Goal: Task Accomplishment & Management: Manage account settings

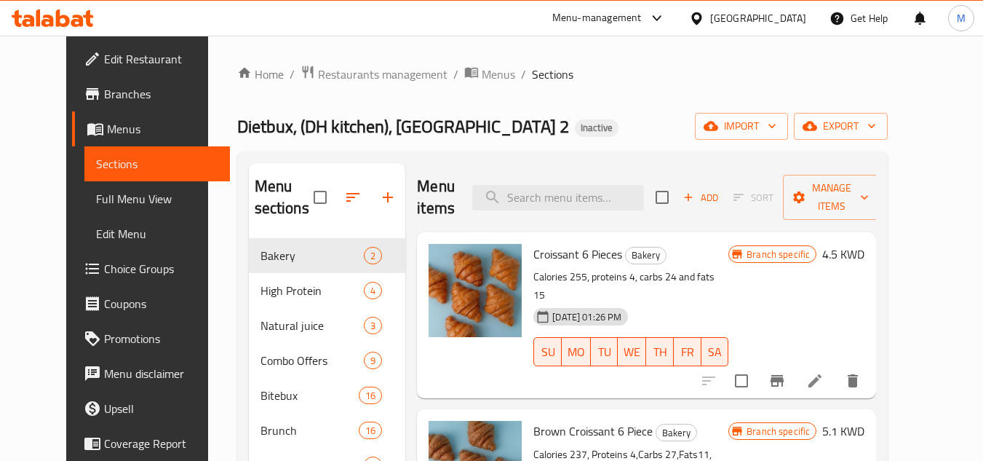
click at [777, 17] on div "Kuwait" at bounding box center [758, 18] width 96 height 16
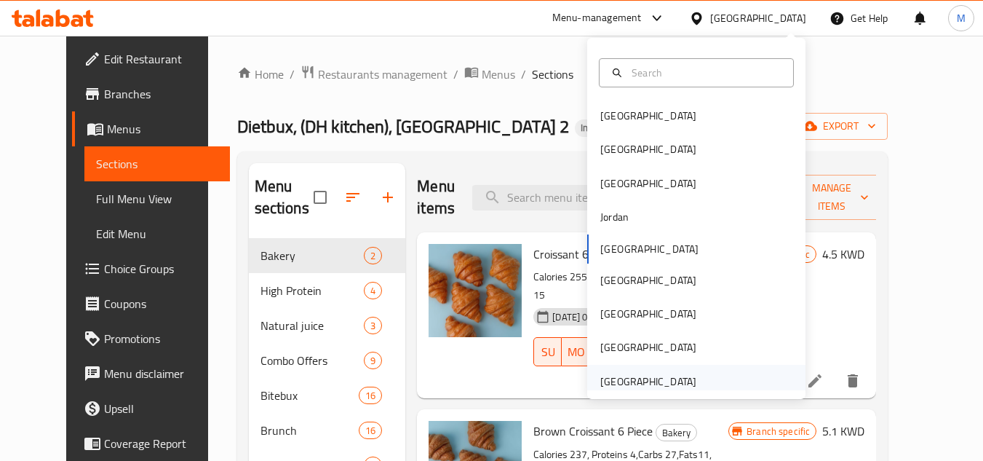
click at [650, 381] on div "[GEOGRAPHIC_DATA]" at bounding box center [648, 381] width 96 height 16
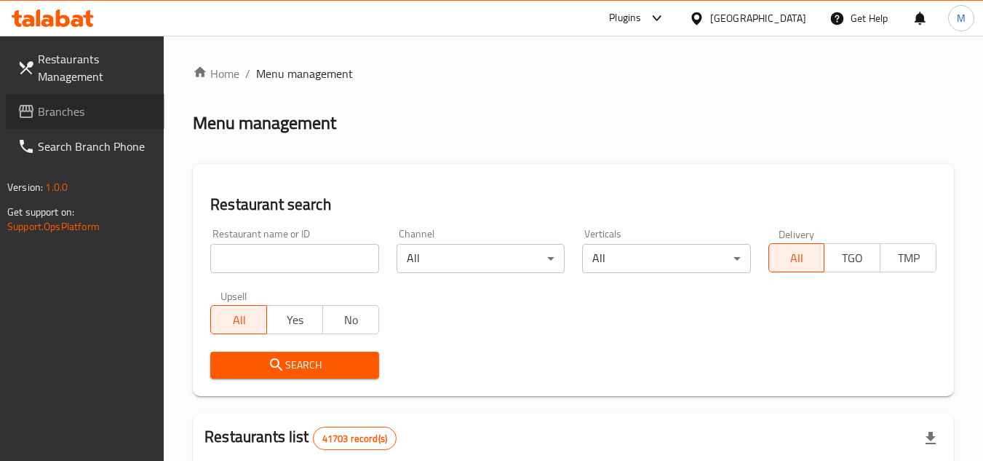
click at [100, 108] on span "Branches" at bounding box center [95, 111] width 115 height 17
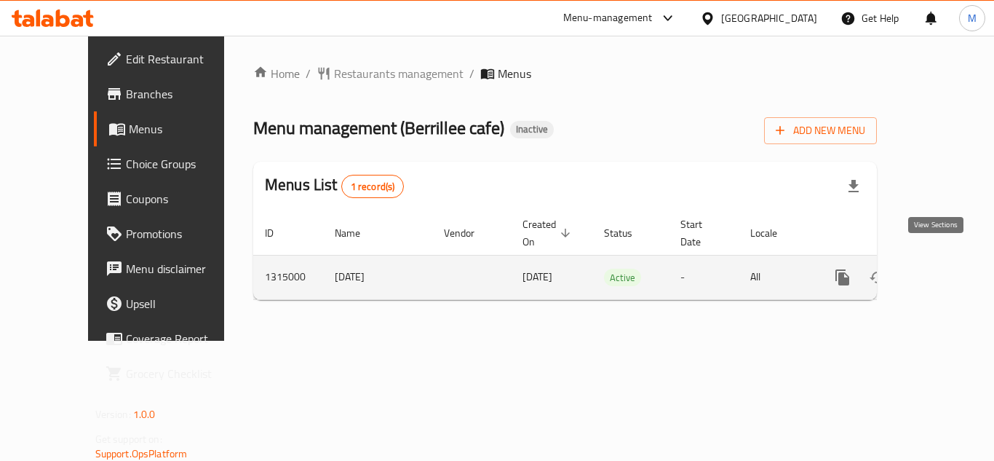
click at [939, 269] on icon "enhanced table" at bounding box center [947, 277] width 17 height 17
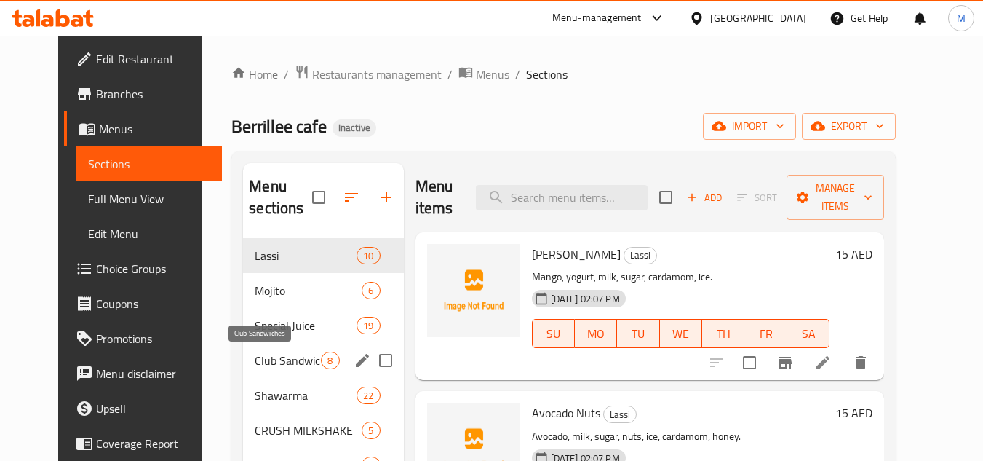
drag, startPoint x: 282, startPoint y: 359, endPoint x: 295, endPoint y: 359, distance: 12.4
click at [282, 359] on span "Club Sandwiches" at bounding box center [288, 359] width 66 height 17
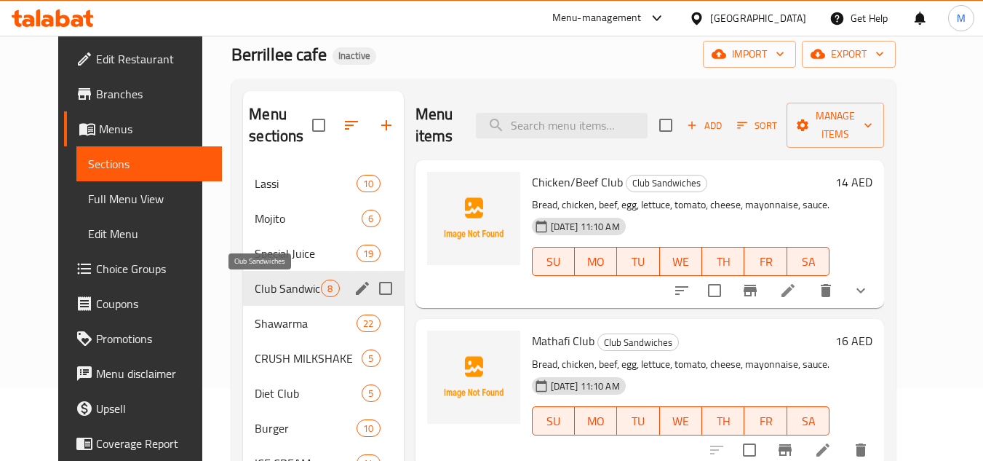
scroll to position [146, 0]
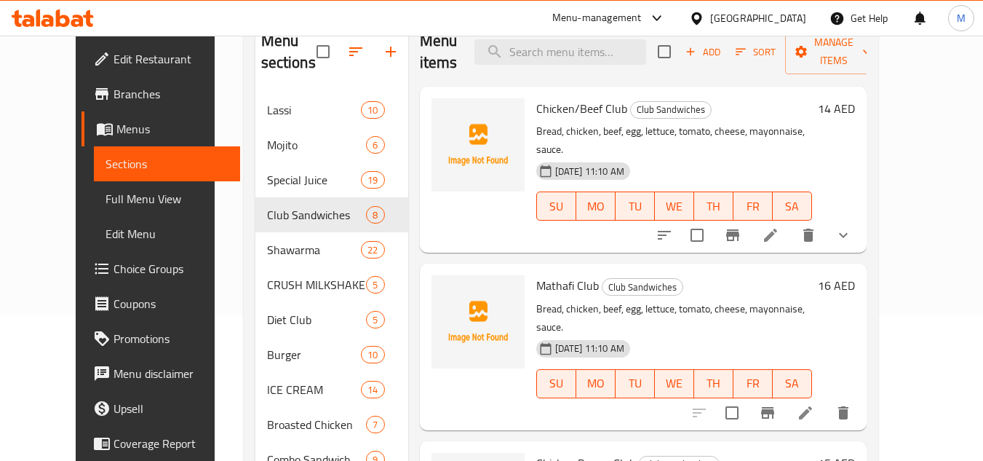
click at [700, 269] on div "Mathafi Club Club Sandwiches Bread, chicken, beef, egg, lettuce, tomato, cheese…" at bounding box center [674, 346] width 287 height 154
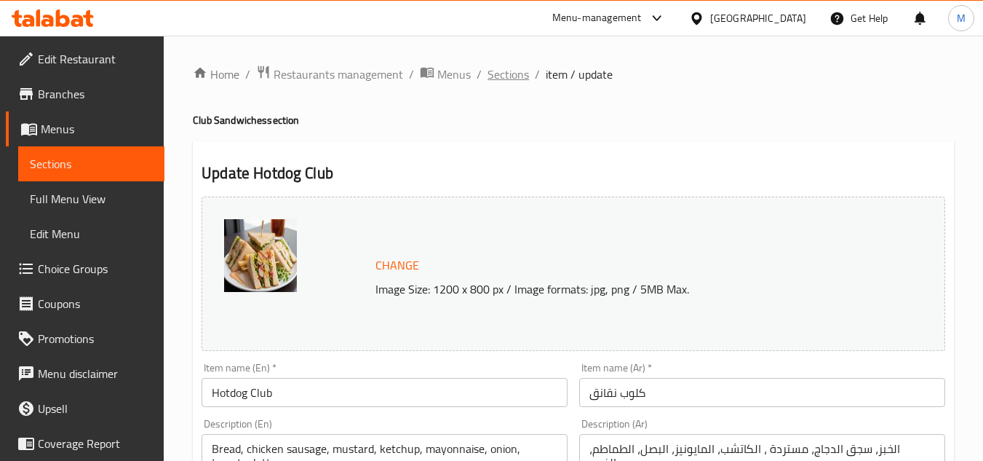
click at [504, 68] on span "Sections" at bounding box center [508, 73] width 41 height 17
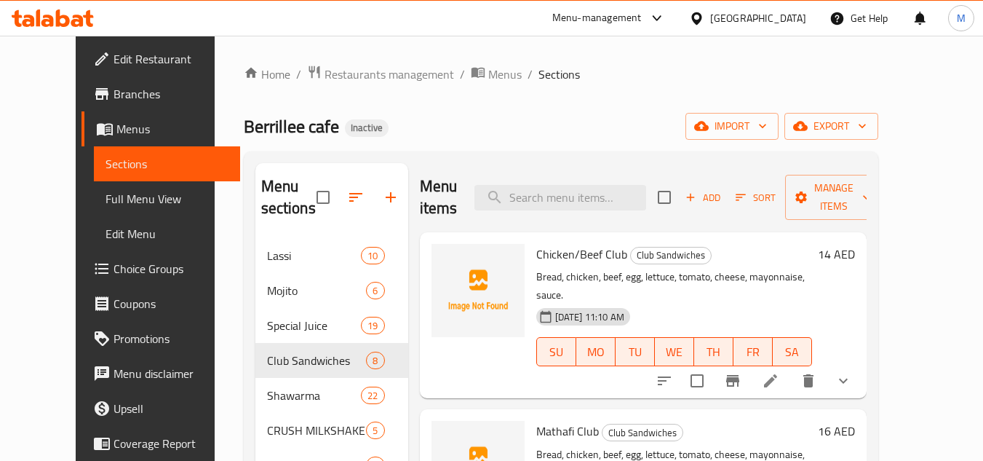
scroll to position [566, 0]
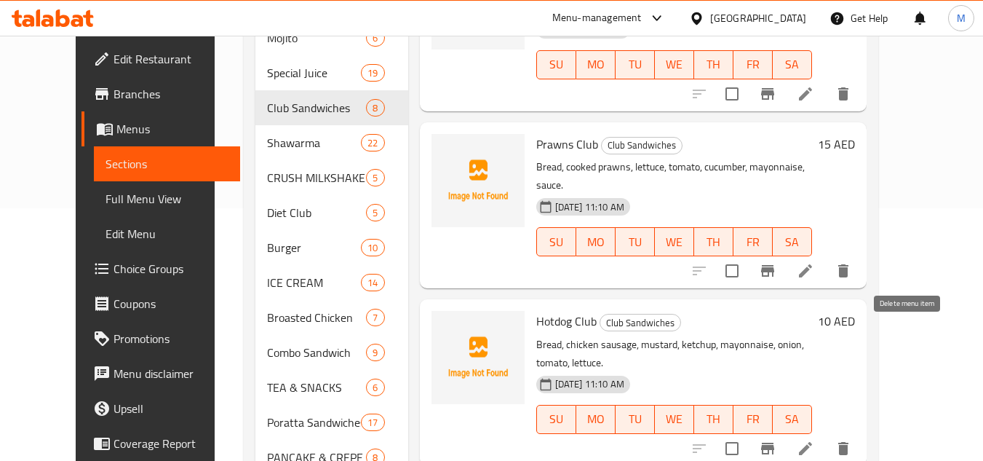
click at [852, 440] on icon "delete" at bounding box center [843, 448] width 17 height 17
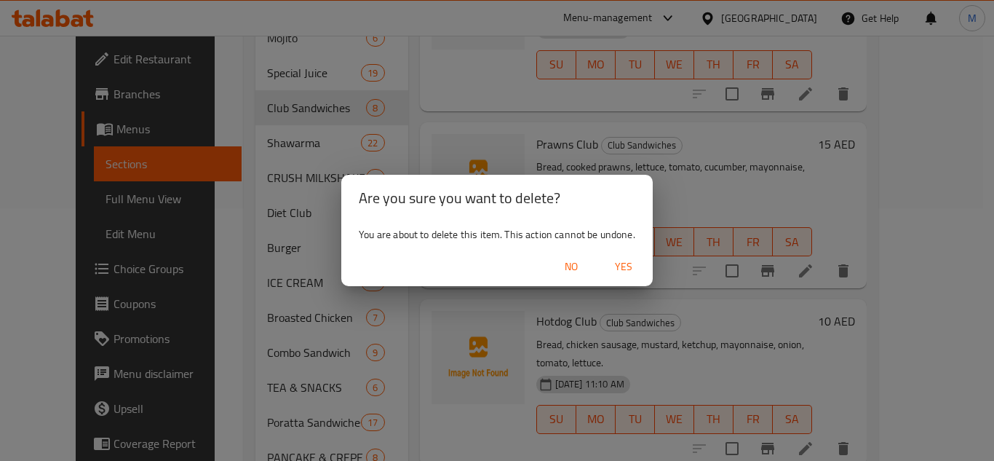
click at [630, 268] on span "Yes" at bounding box center [623, 267] width 35 height 18
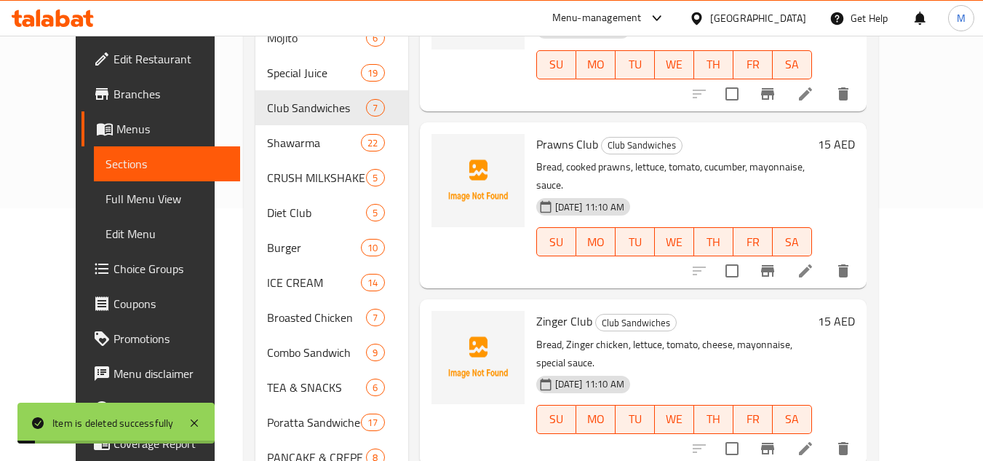
scroll to position [531, 0]
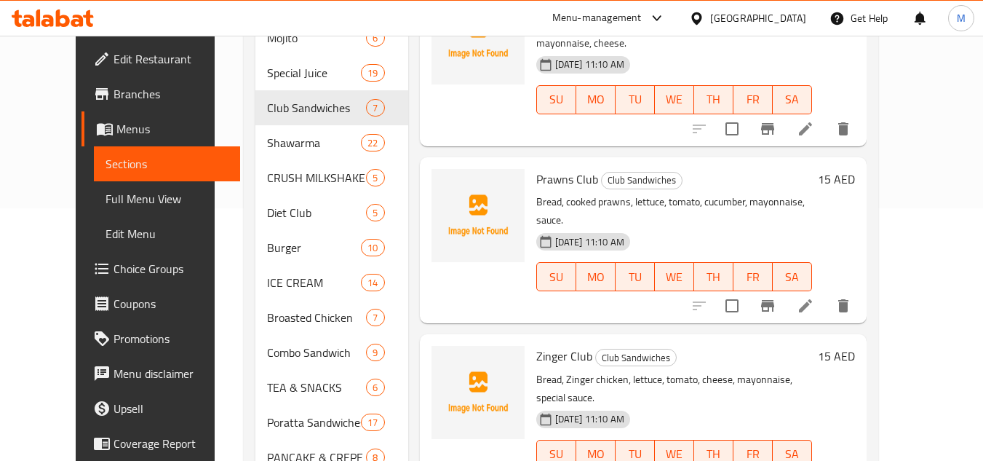
click at [683, 340] on div "Zinger Club Club Sandwiches Bread, Zinger chicken, lettuce, tomato, cheese, may…" at bounding box center [674, 417] width 287 height 154
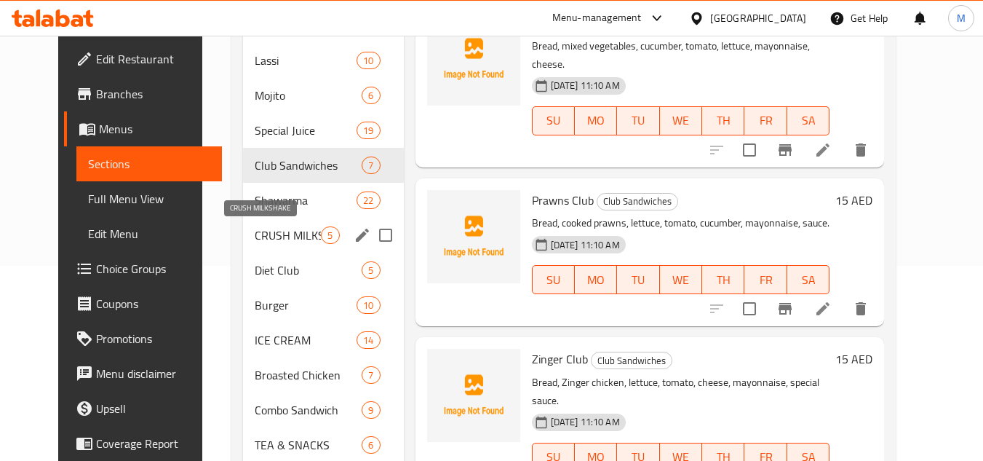
scroll to position [291, 0]
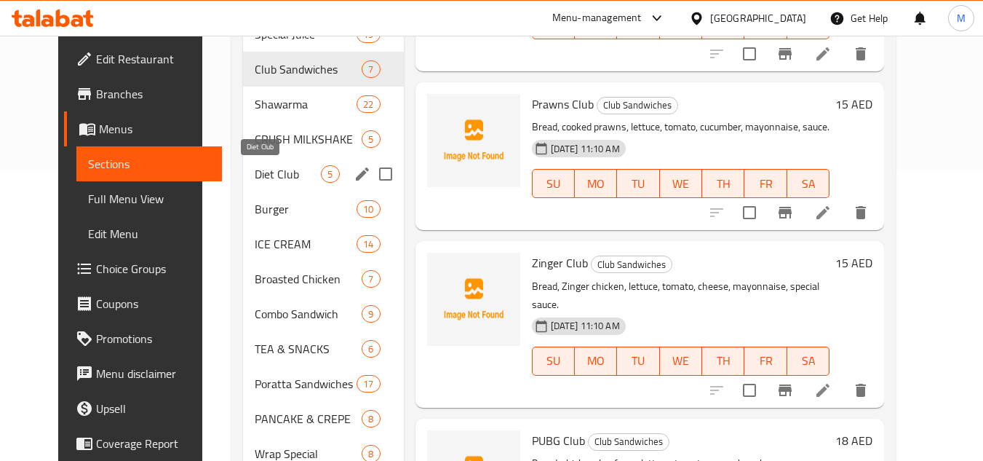
click at [272, 172] on span "Diet Club" at bounding box center [288, 173] width 66 height 17
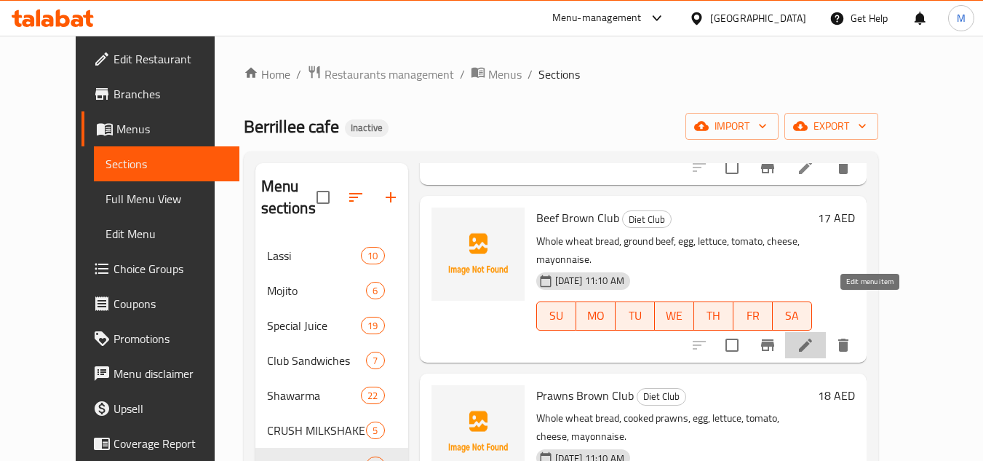
click at [814, 336] on icon at bounding box center [805, 344] width 17 height 17
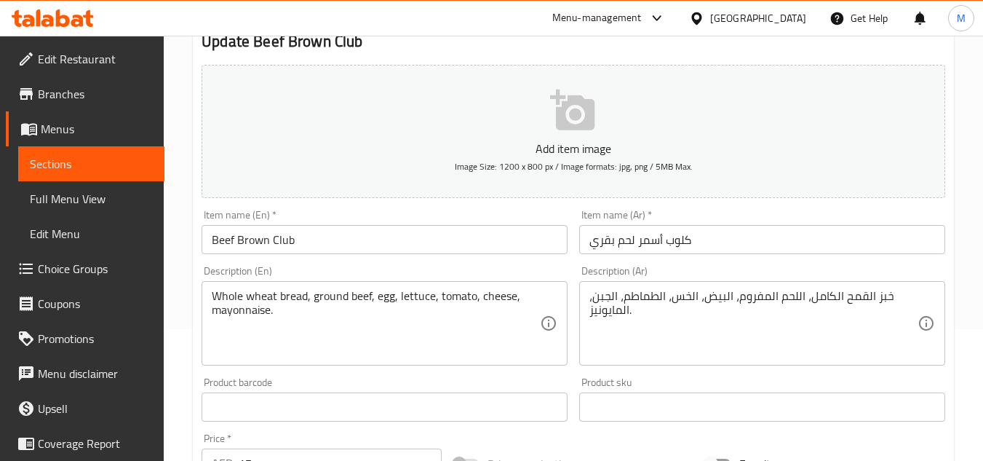
scroll to position [146, 0]
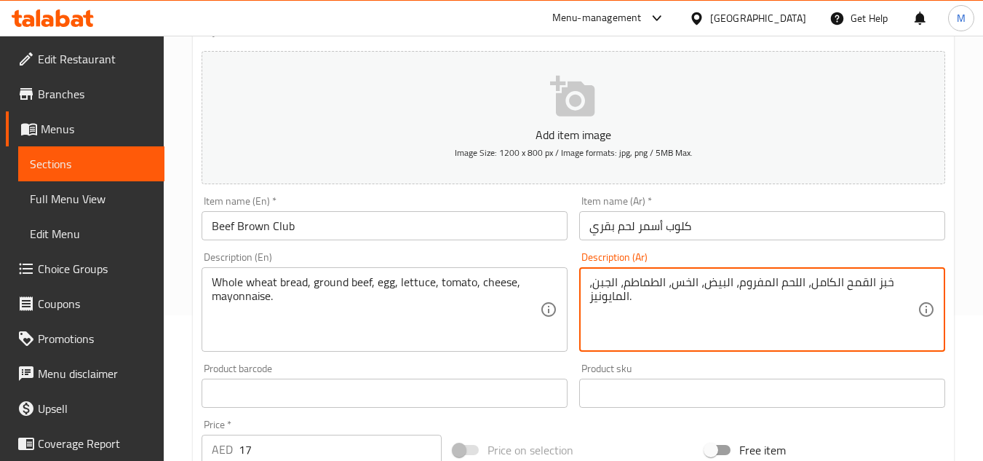
click at [778, 287] on textarea "خبز القمح الكامل، اللحم المفروم، البيض، الخس، الطماطم، الجبن، المايونيز." at bounding box center [753, 309] width 328 height 69
type textarea "خبز القمح الكامل، اللحم البقري المفروم، البيض، الخس، الطماطم، الجبن، المايونيز."
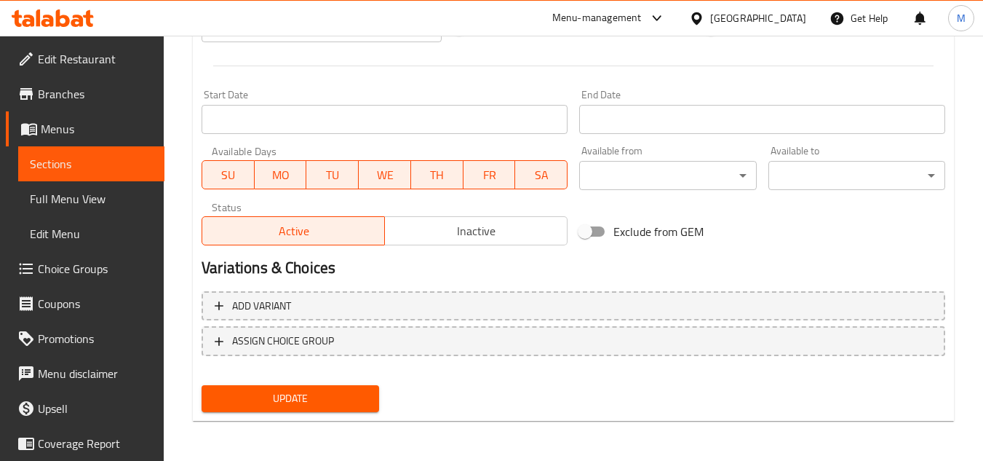
scroll to position [568, 0]
drag, startPoint x: 575, startPoint y: 381, endPoint x: 533, endPoint y: 382, distance: 41.5
click at [575, 381] on div "Update" at bounding box center [573, 397] width 755 height 39
click at [347, 397] on span "Update" at bounding box center [290, 398] width 154 height 18
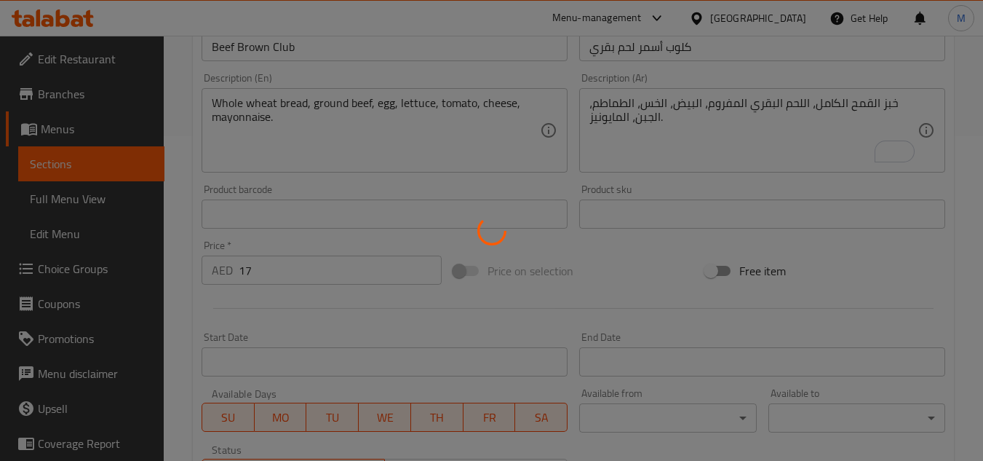
scroll to position [0, 0]
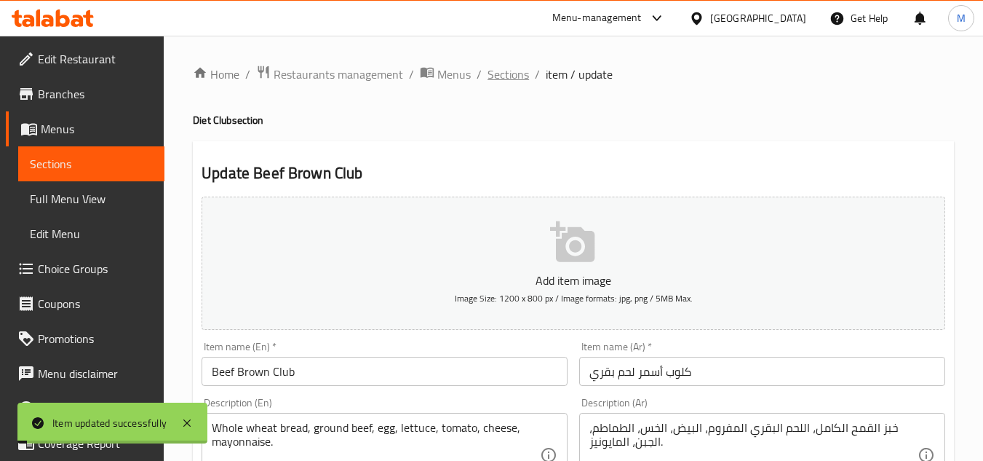
click at [513, 73] on span "Sections" at bounding box center [508, 73] width 41 height 17
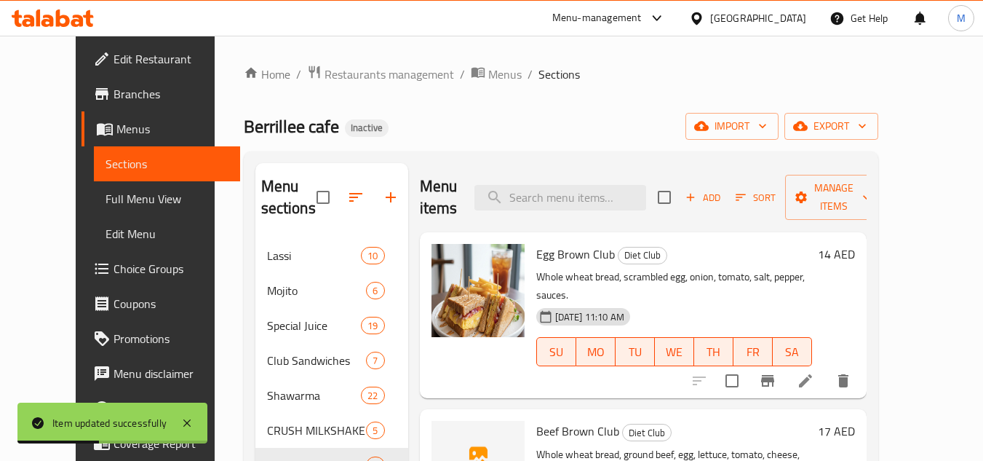
click at [632, 145] on div "Home / Restaurants management / Menus / Sections Berrillee cafe Inactive import…" at bounding box center [561, 440] width 635 height 750
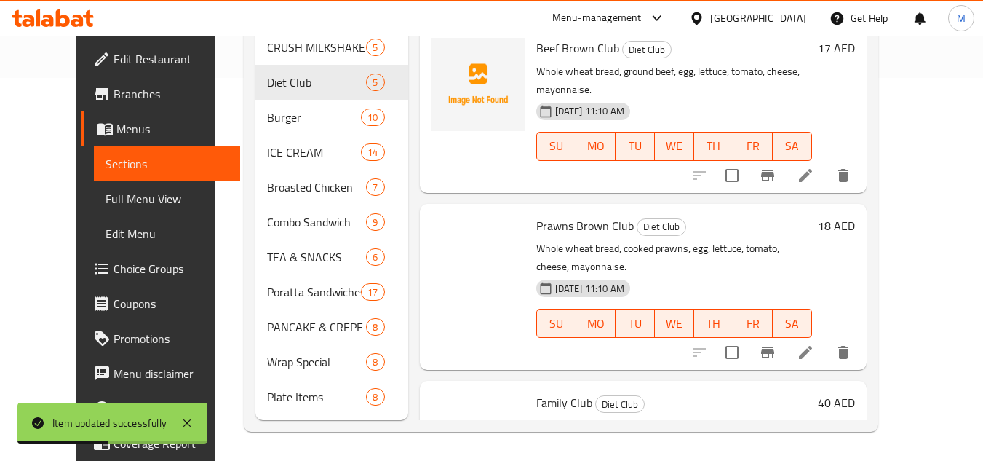
scroll to position [213, 0]
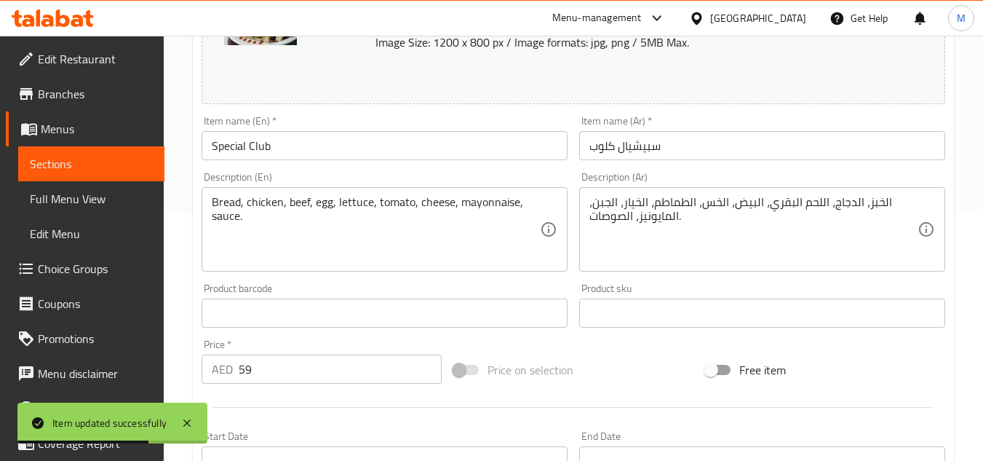
scroll to position [291, 0]
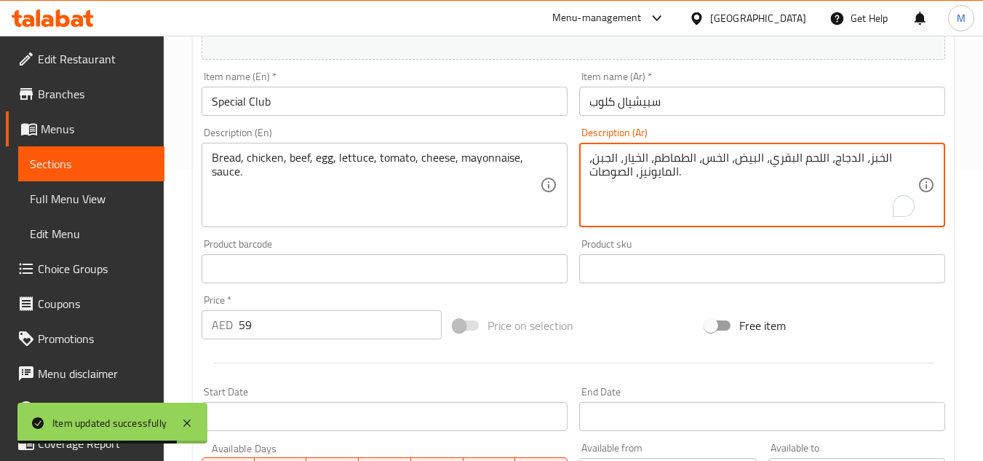
click at [626, 158] on textarea "الخبز، الدجاج، اللحم البقري، البيض، الخس، الطماطم، الخيار، الجبن، المايونيز، ال…" at bounding box center [753, 185] width 328 height 69
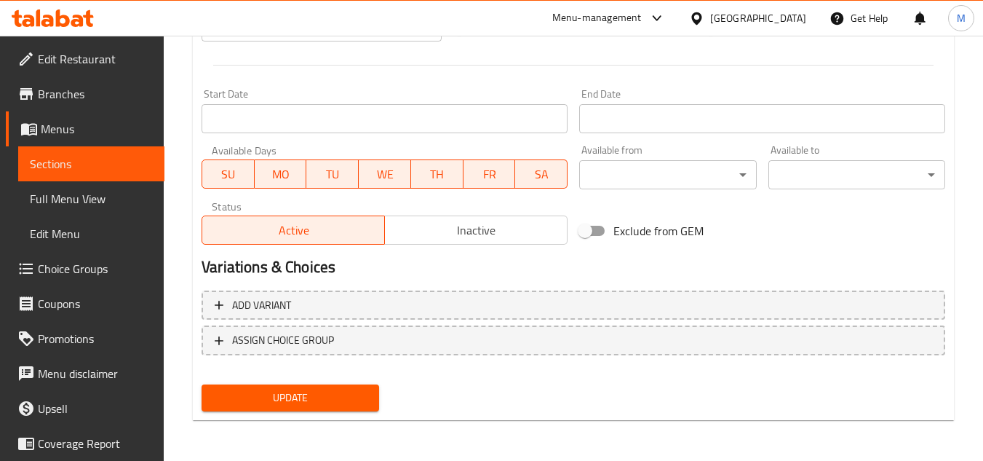
type textarea "الخبز، الدجاج، اللحم البقري، البيض، الخس، الطماطم، الجبن، المايونيز، الصوصات."
click at [327, 401] on span "Update" at bounding box center [290, 398] width 154 height 18
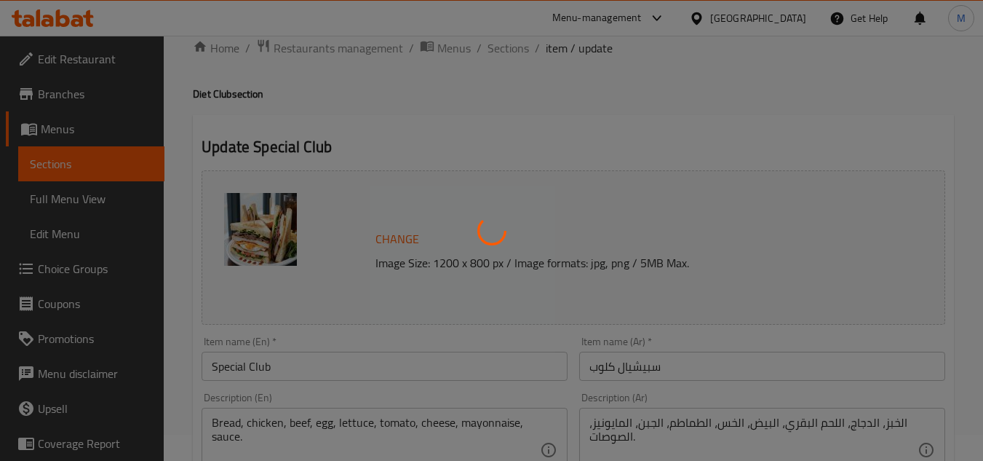
scroll to position [7, 0]
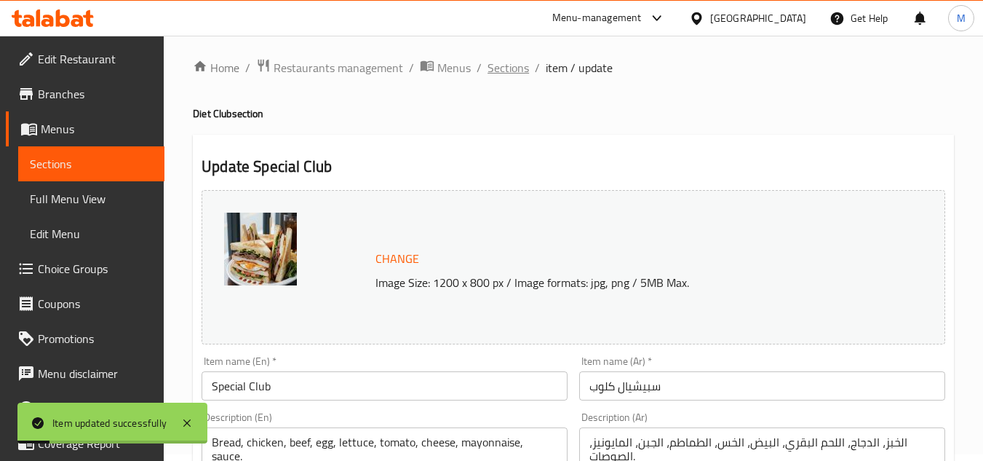
click at [499, 63] on span "Sections" at bounding box center [508, 67] width 41 height 17
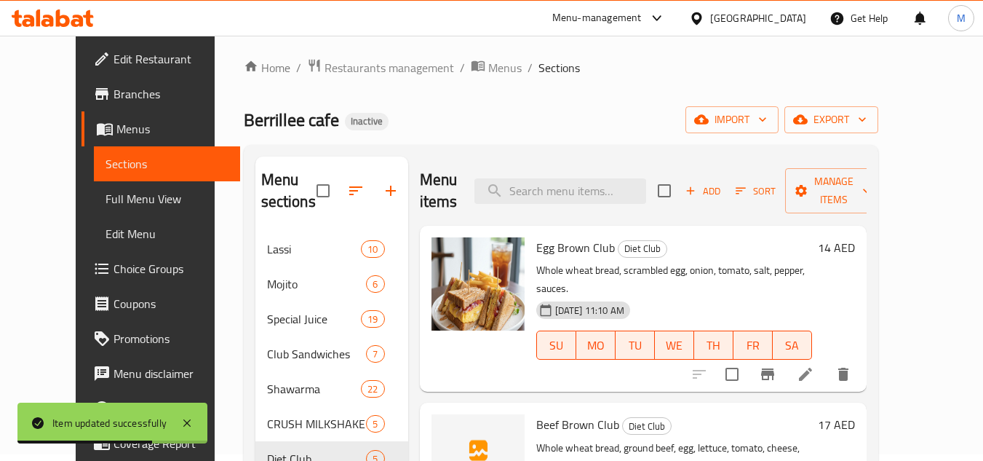
click at [557, 121] on div "Berrillee cafe Inactive import export" at bounding box center [561, 119] width 635 height 27
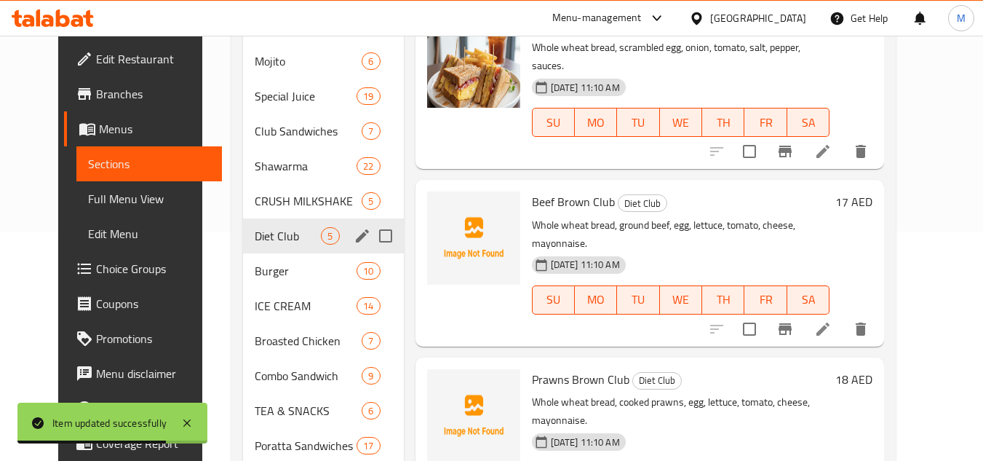
scroll to position [298, 0]
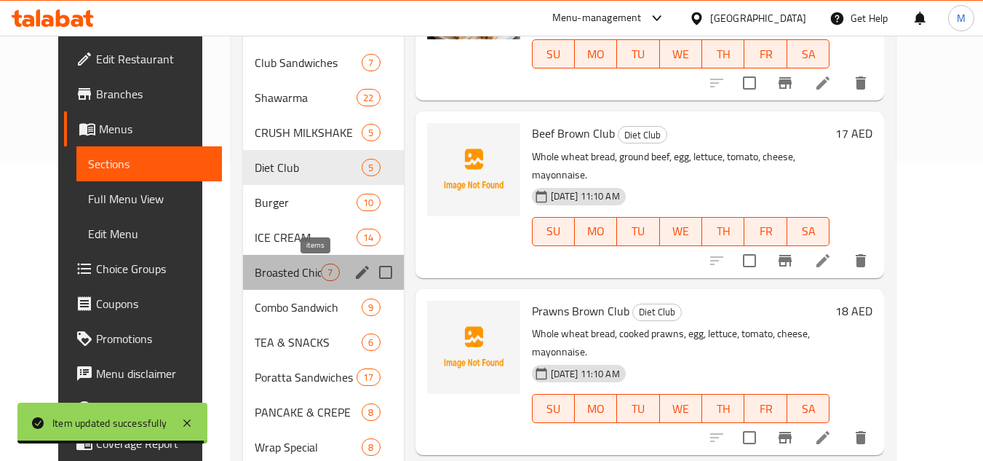
click at [322, 269] on span "7" at bounding box center [330, 273] width 17 height 14
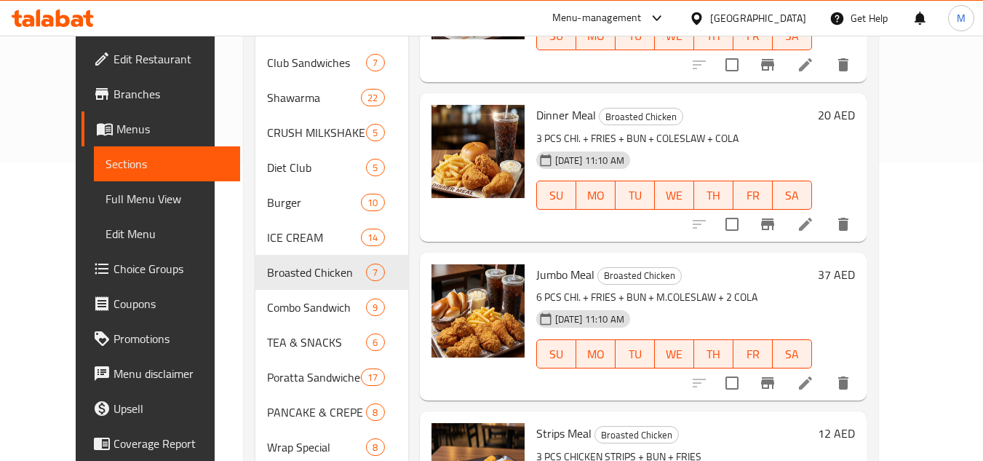
scroll to position [47, 0]
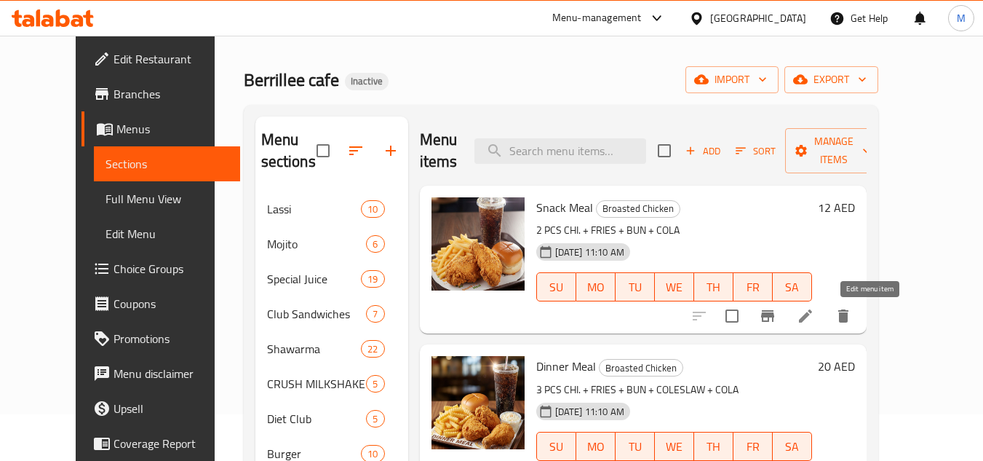
click at [814, 314] on icon at bounding box center [805, 315] width 17 height 17
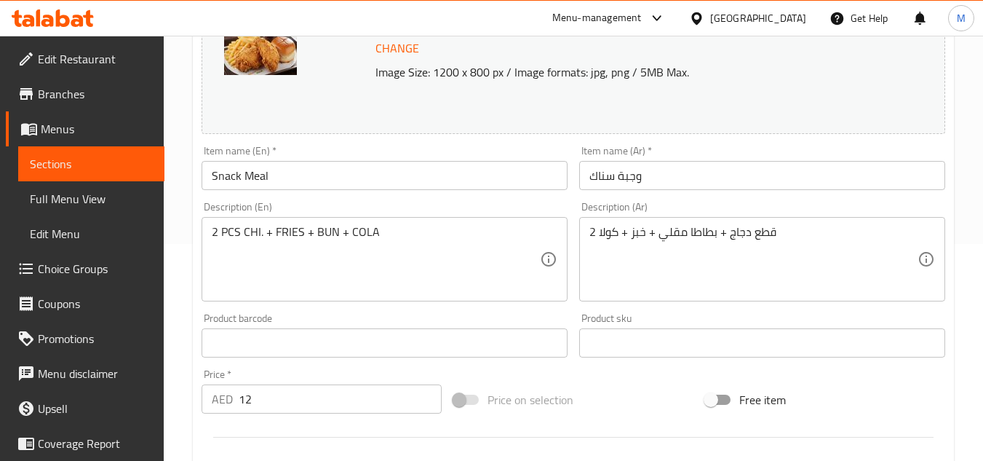
scroll to position [218, 0]
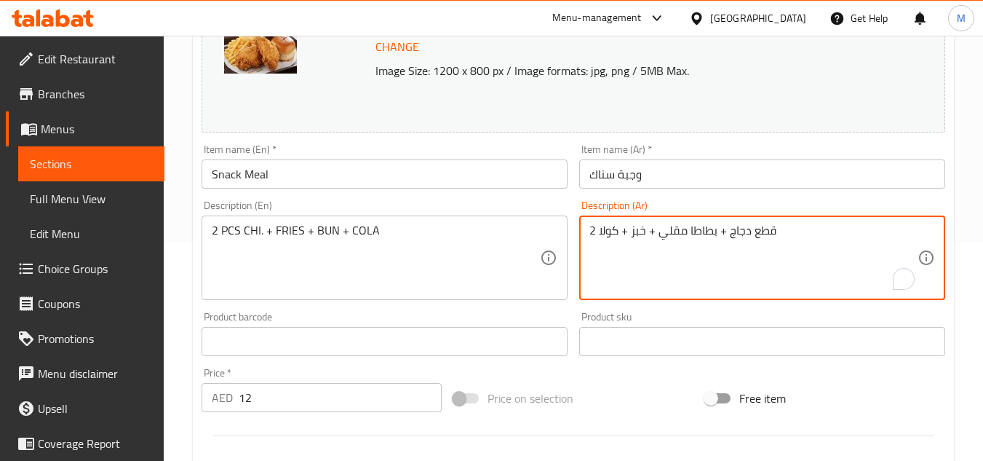
click at [637, 231] on textarea "2 قطع دجاج + بطاطا مقلي + خبز + كولا" at bounding box center [753, 257] width 328 height 69
click at [637, 231] on textarea "2 قطع دجاج + بطاطا مقلي + كيزر + كولا" at bounding box center [753, 257] width 328 height 69
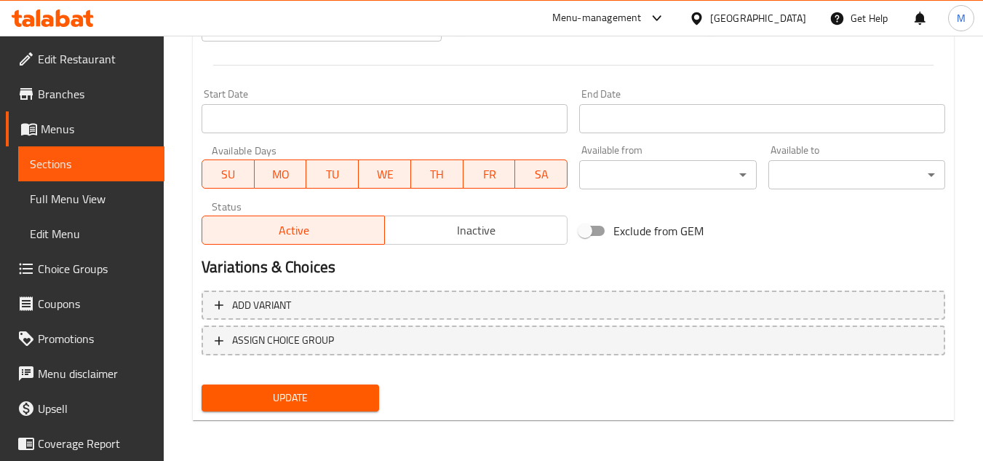
type textarea "2 قطع دجاج + بطاطا مقلي + كيزر + كولا"
click at [309, 387] on button "Update" at bounding box center [290, 397] width 177 height 27
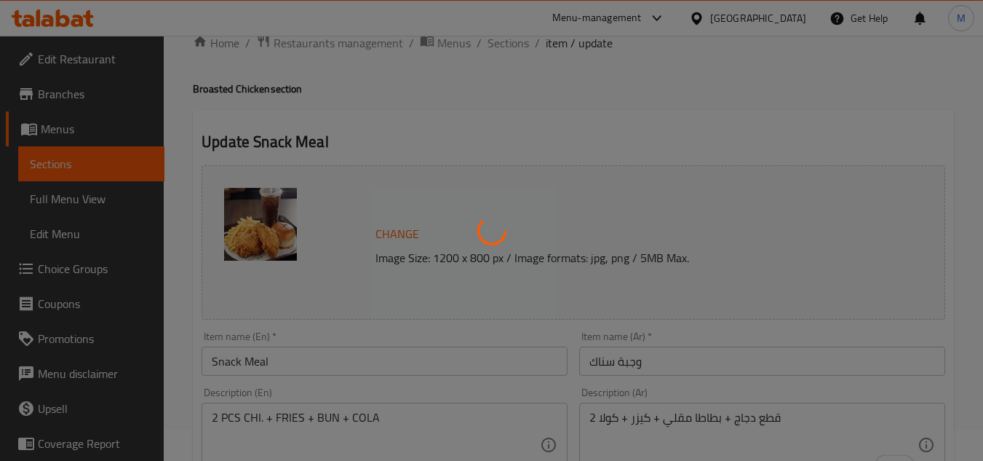
scroll to position [7, 0]
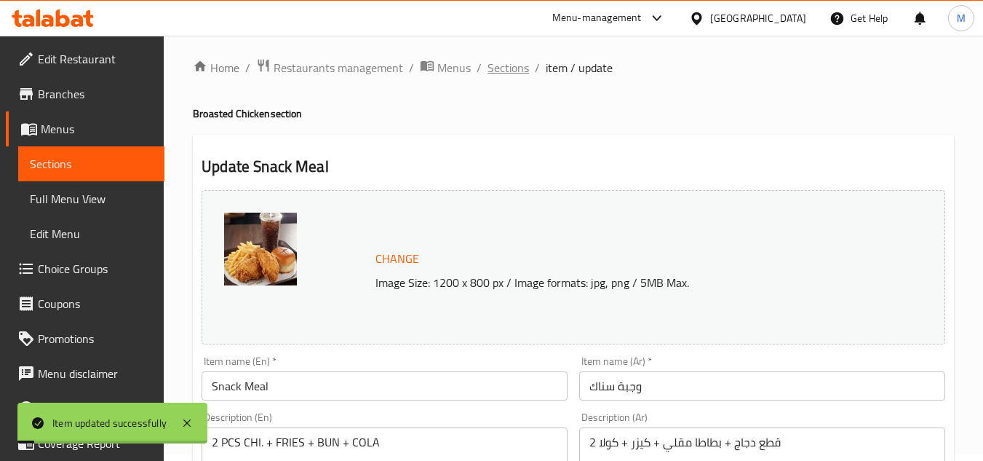
click at [514, 62] on span "Sections" at bounding box center [508, 67] width 41 height 17
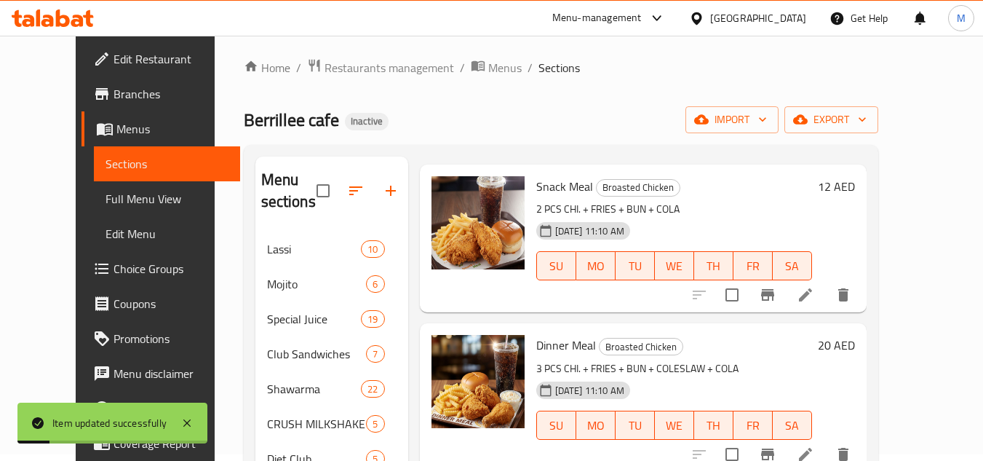
scroll to position [146, 0]
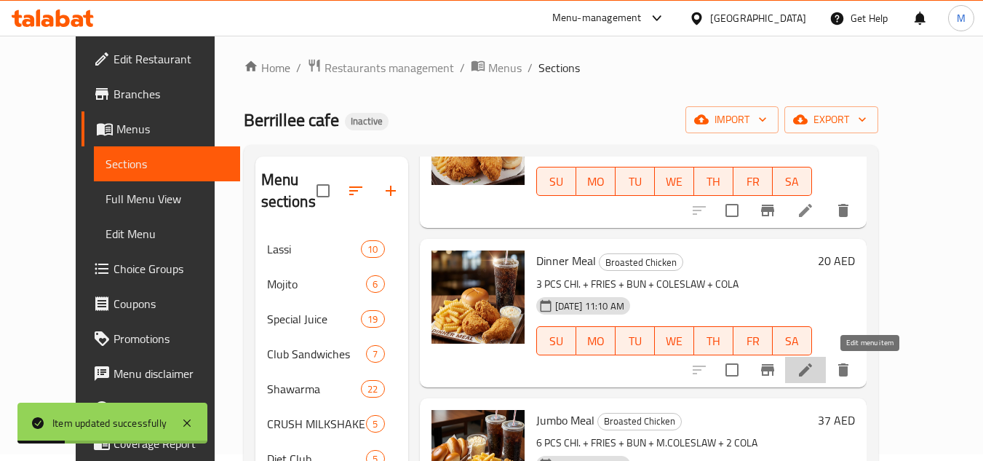
click at [814, 376] on icon at bounding box center [805, 369] width 17 height 17
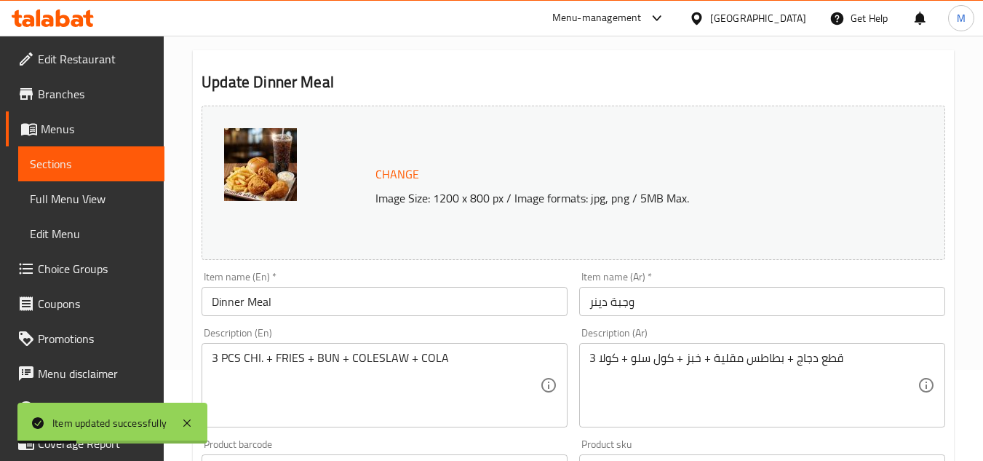
scroll to position [291, 0]
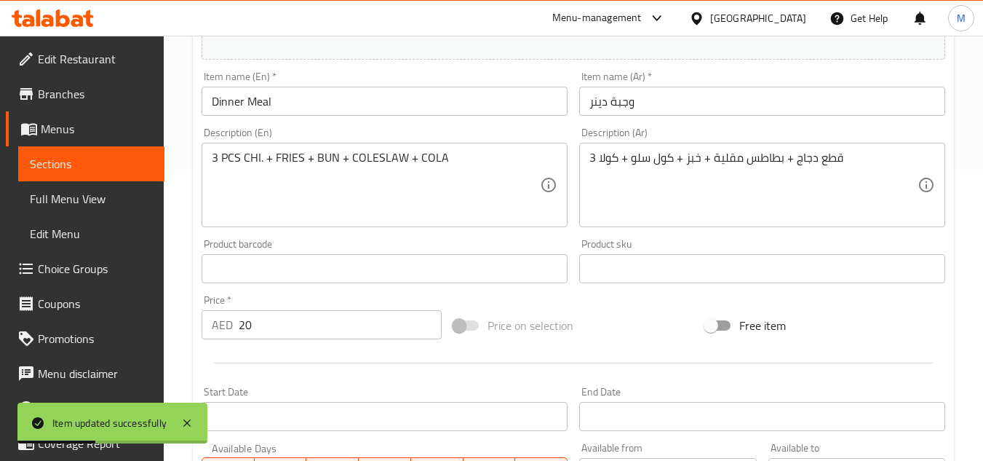
click at [691, 159] on textarea "3 قطع دجاج + بطاطس مقلية + خبز + كول سلو + كولا" at bounding box center [753, 185] width 328 height 69
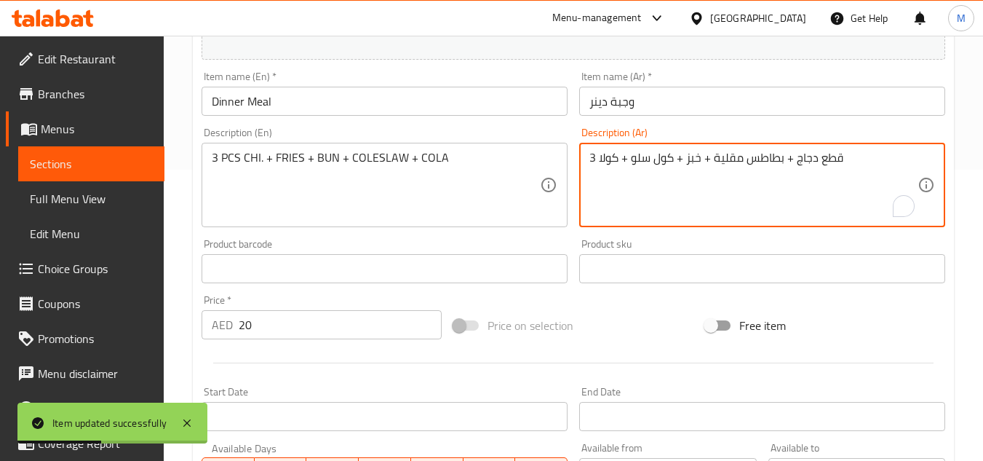
paste textarea "كيزر"
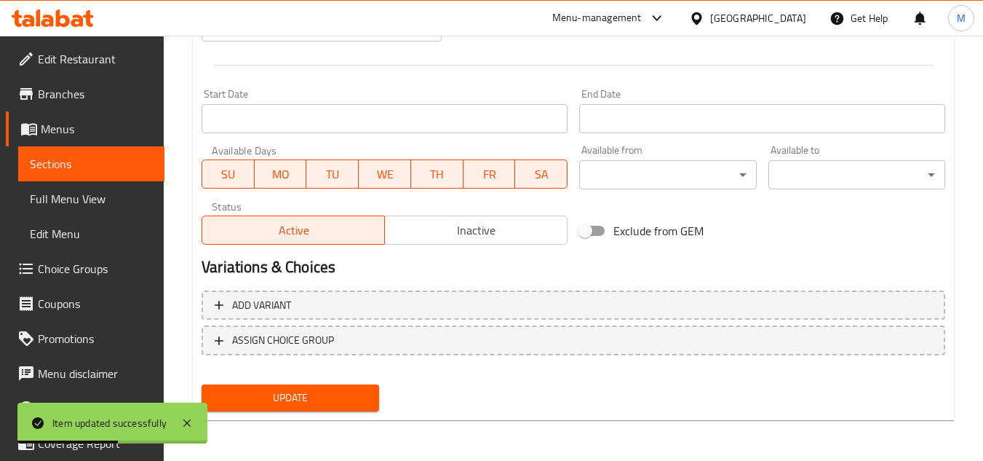
type textarea "3 قطع دجاج + بطاطس مقلية + كيزر + كول سلو + كولا"
click at [333, 390] on div "Change Image Size: 1200 x 800 px / Image formats: jpg, png / 5MB Max. Item name…" at bounding box center [573, 9] width 755 height 815
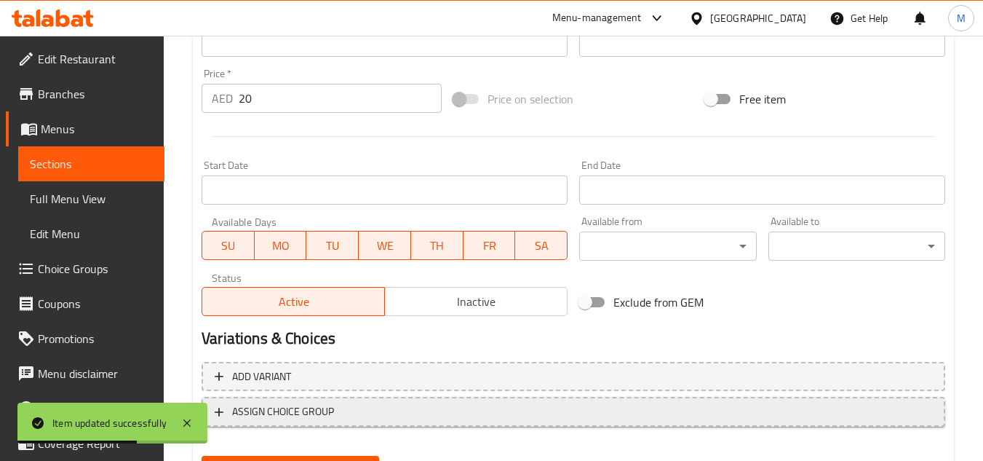
click at [340, 400] on button "ASSIGN CHOICE GROUP" at bounding box center [574, 412] width 744 height 30
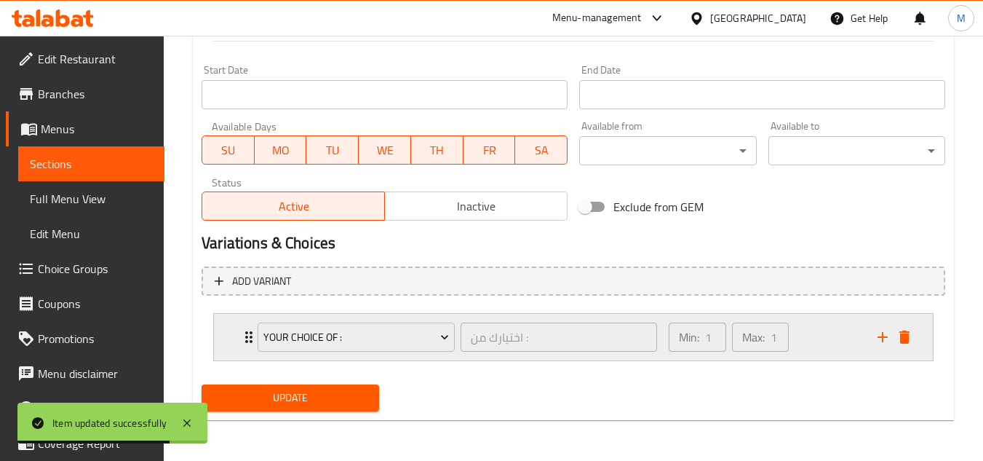
click at [915, 341] on div "Expand" at bounding box center [894, 337] width 44 height 22
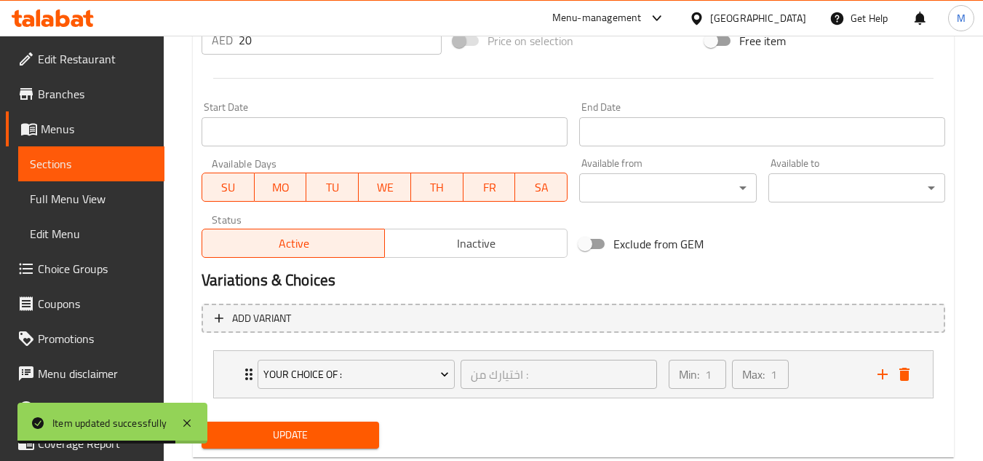
scroll to position [540, 0]
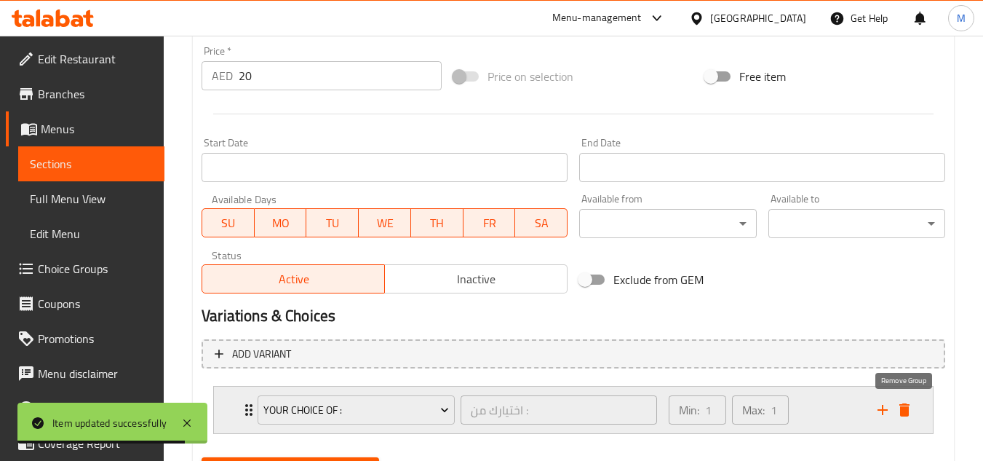
click at [904, 410] on icon "delete" at bounding box center [904, 409] width 10 height 13
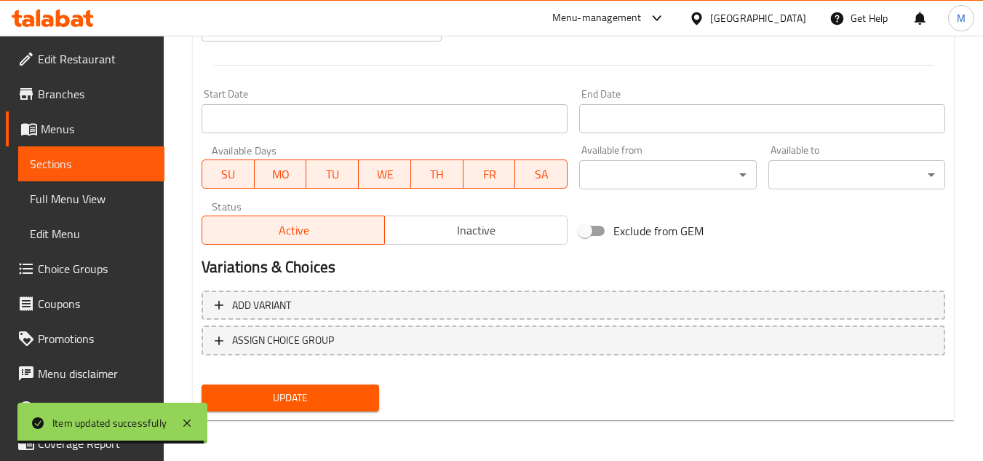
click at [346, 394] on span "Update" at bounding box center [290, 398] width 154 height 18
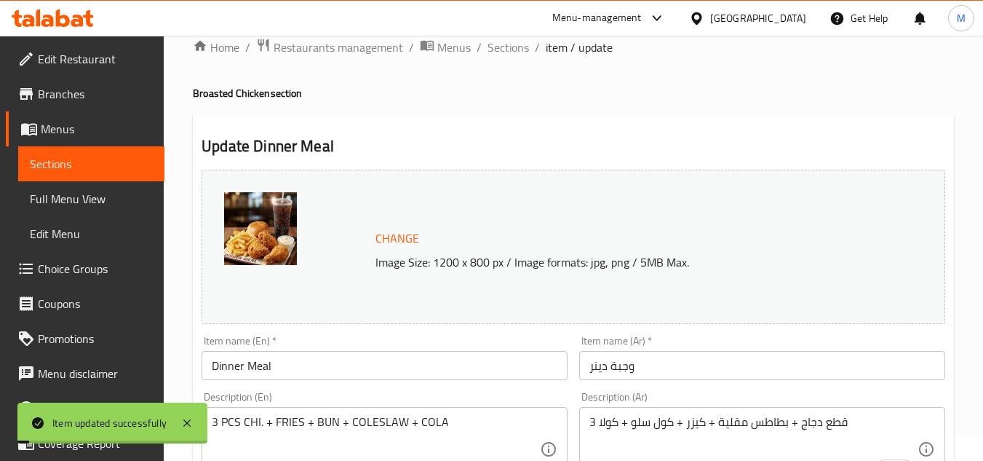
scroll to position [0, 0]
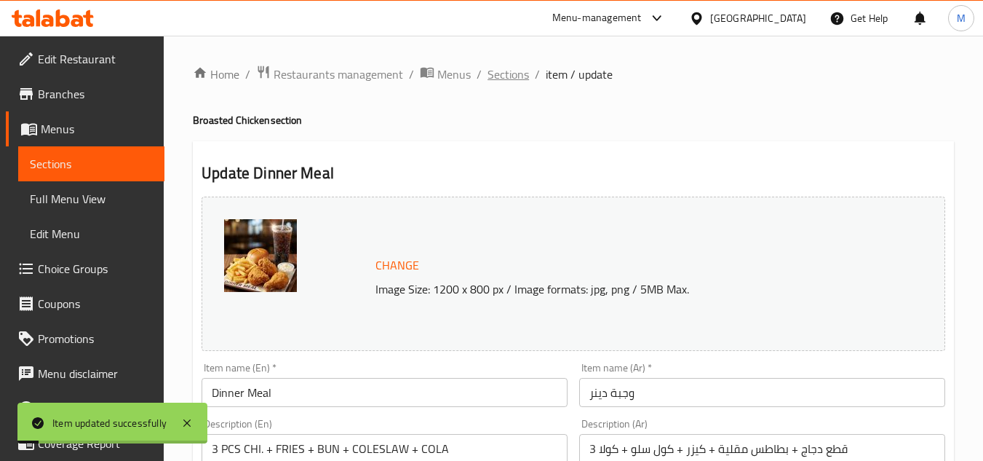
click at [500, 65] on span "Sections" at bounding box center [508, 73] width 41 height 17
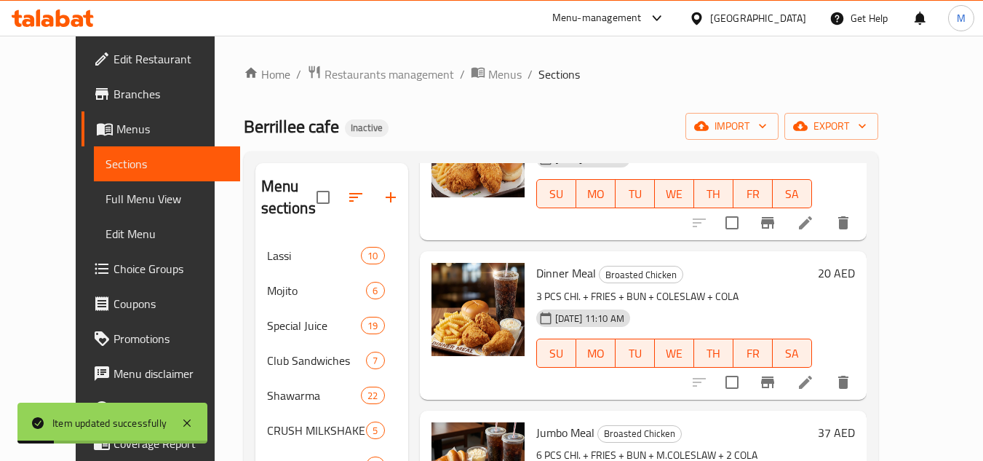
scroll to position [291, 0]
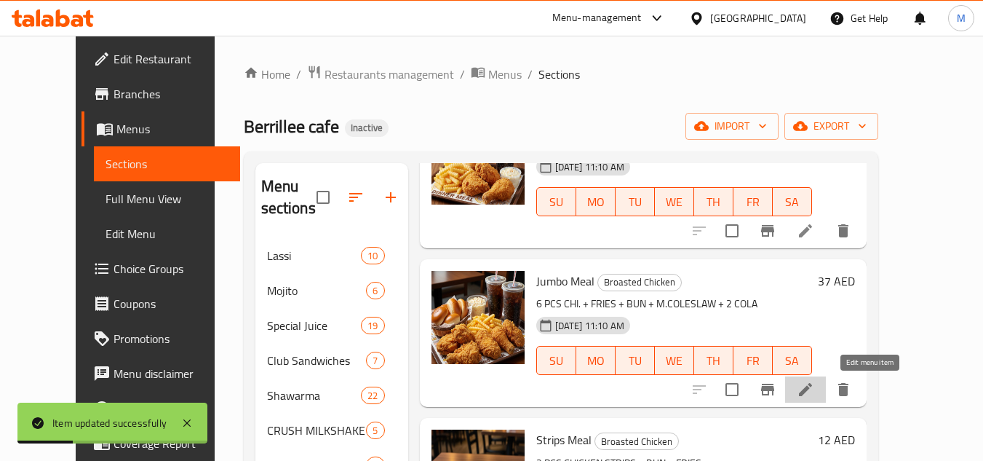
click at [814, 393] on icon at bounding box center [805, 389] width 17 height 17
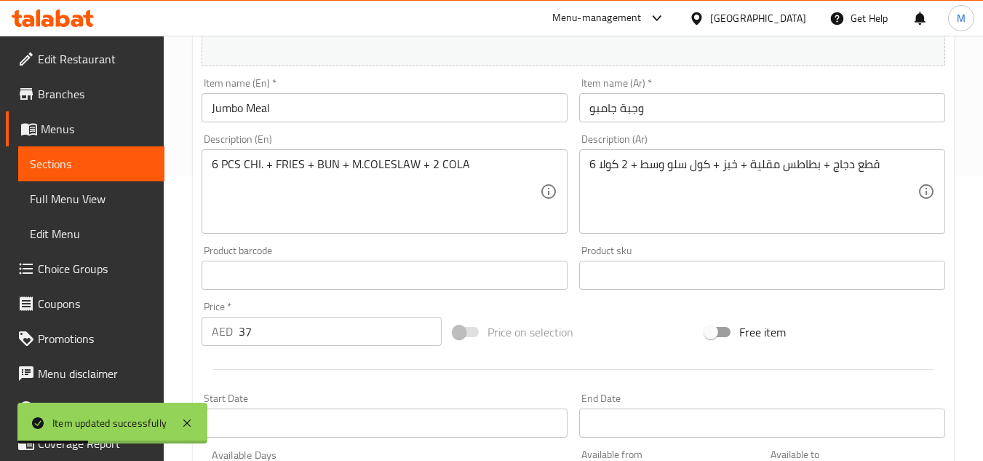
scroll to position [364, 0]
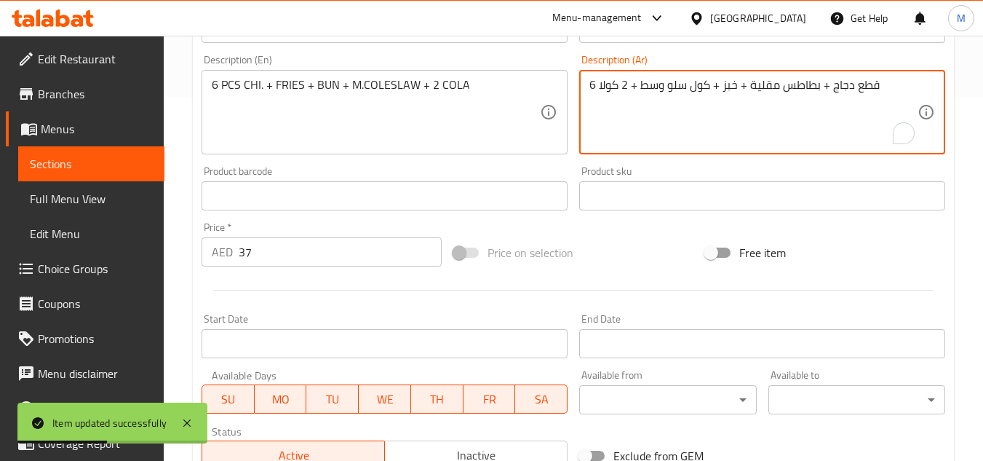
click at [734, 85] on textarea "6 قطع دجاج + بطاطس مقلية + خبز + كول سلو وسط + 2 كولا" at bounding box center [753, 112] width 328 height 69
paste textarea "كيزر"
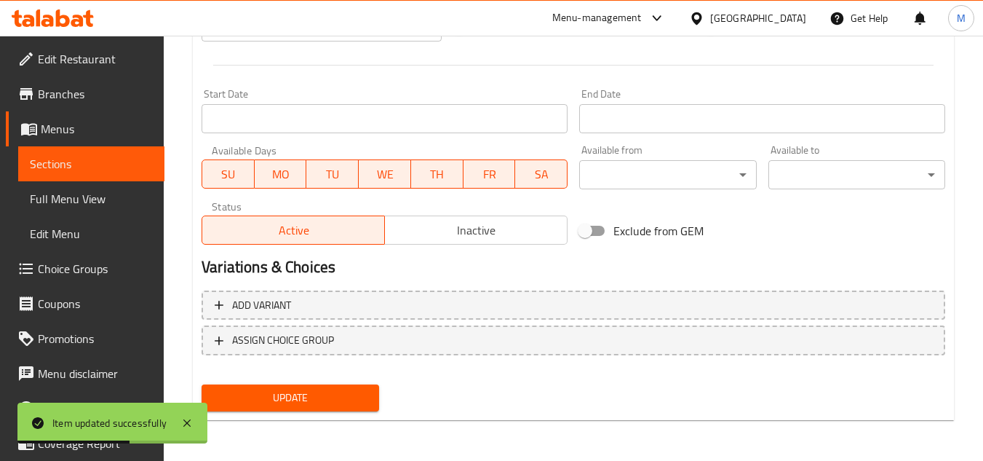
type textarea "6 قطع دجاج + بطاطس مقلية + كيزر + كول سلو وسط + 2 كولا"
click at [354, 390] on span "Update" at bounding box center [290, 398] width 154 height 18
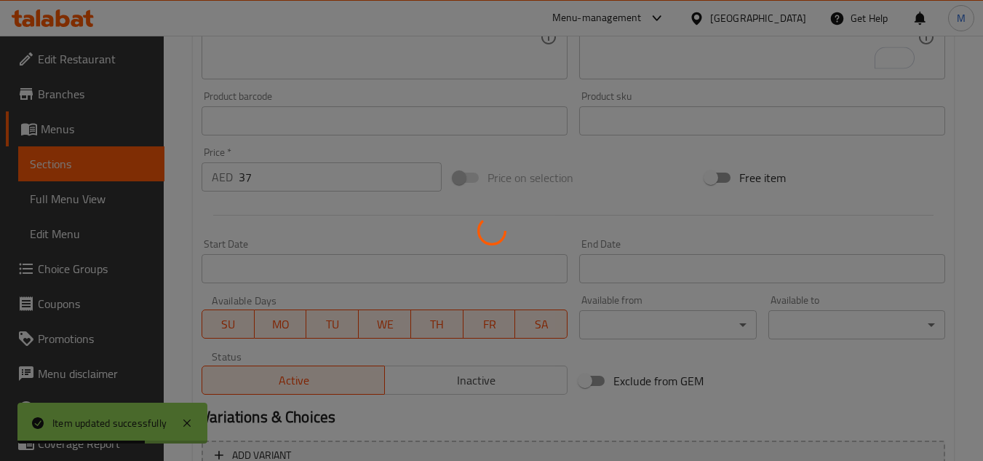
scroll to position [7, 0]
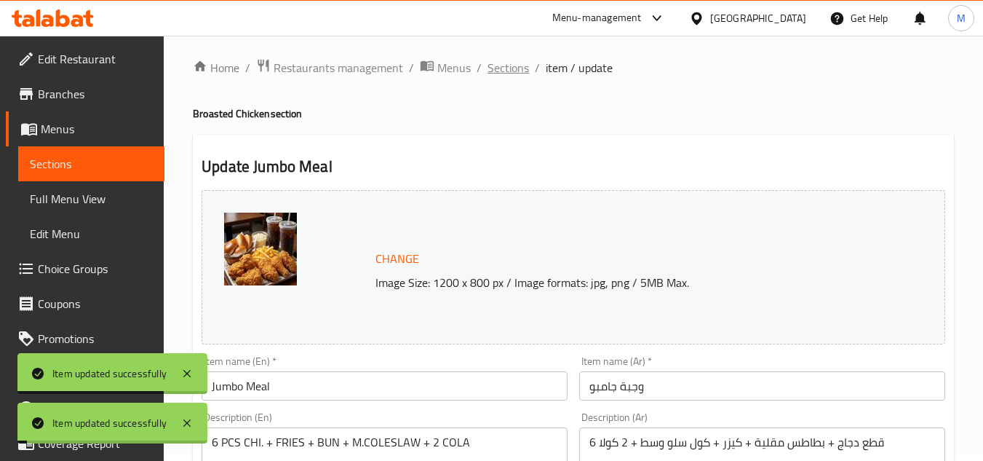
click at [491, 71] on span "Sections" at bounding box center [508, 67] width 41 height 17
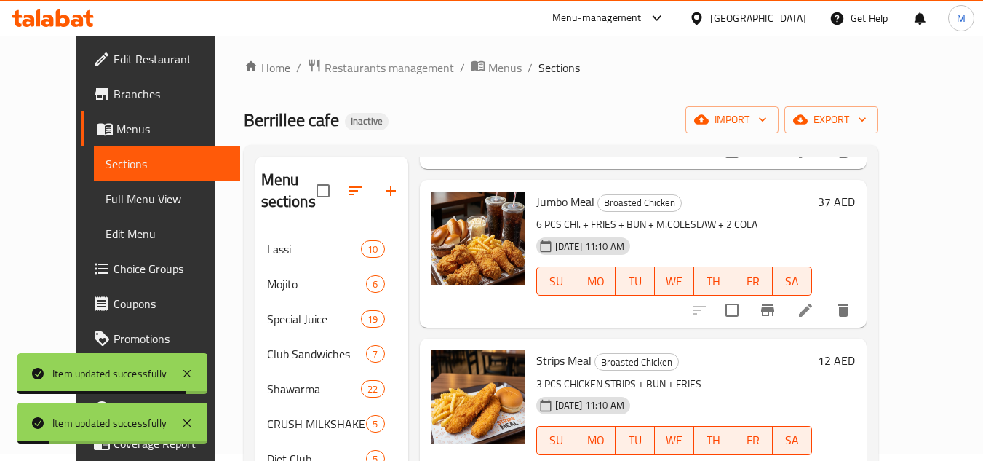
scroll to position [509, 0]
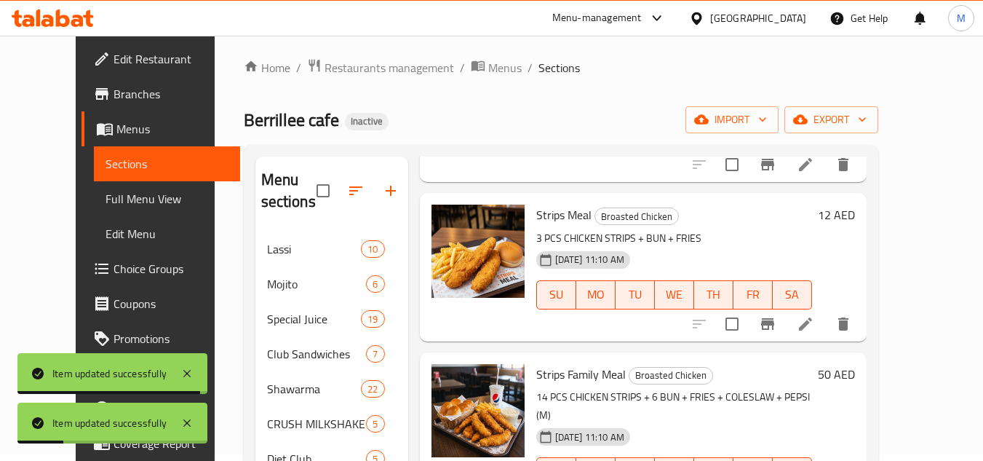
click at [826, 330] on li at bounding box center [805, 324] width 41 height 26
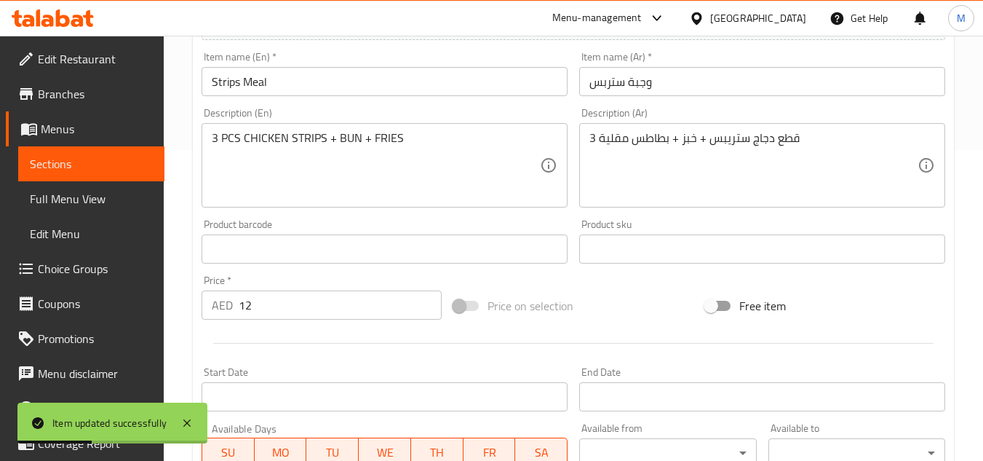
scroll to position [218, 0]
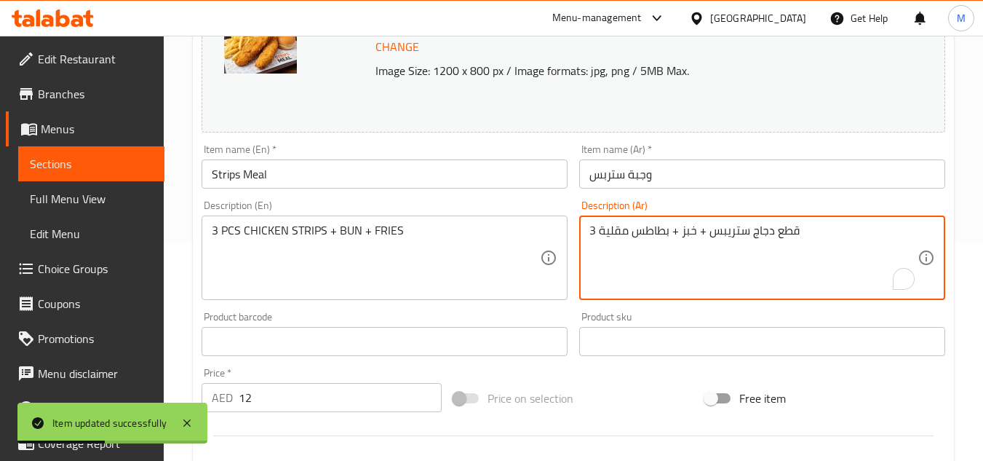
click at [692, 230] on textarea "3 قطع دجاج ستريبس + خبز + بطاطس مقلية" at bounding box center [753, 257] width 328 height 69
paste textarea "كيزر"
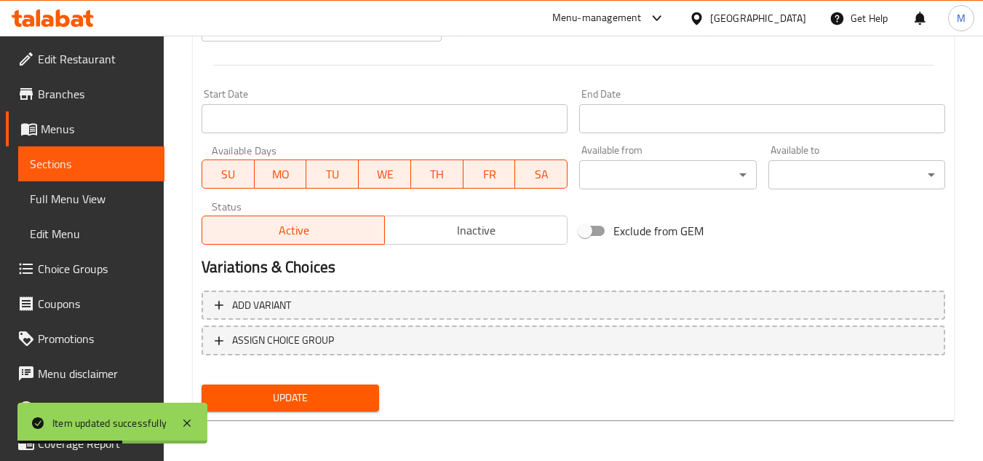
type textarea "3 قطع دجاج ستريبس + كيزر + بطاطس [GEOGRAPHIC_DATA]"
click at [335, 405] on span "Update" at bounding box center [290, 398] width 154 height 18
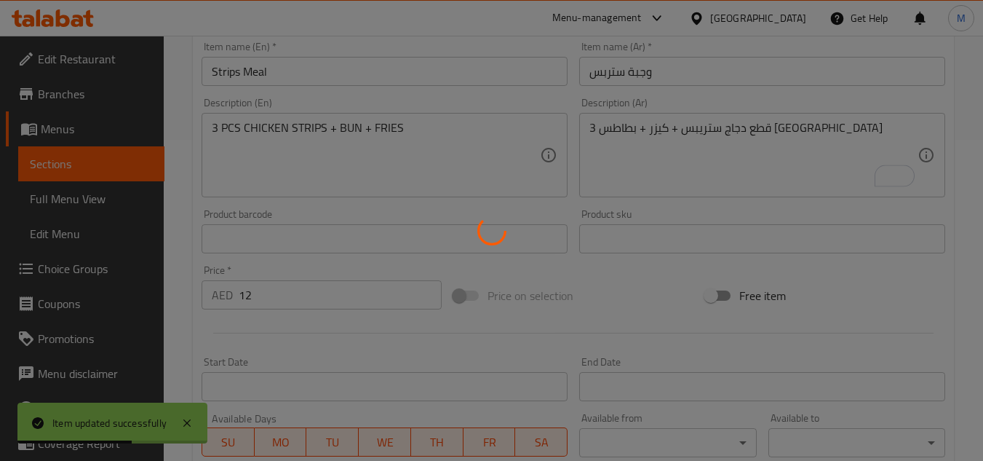
scroll to position [0, 0]
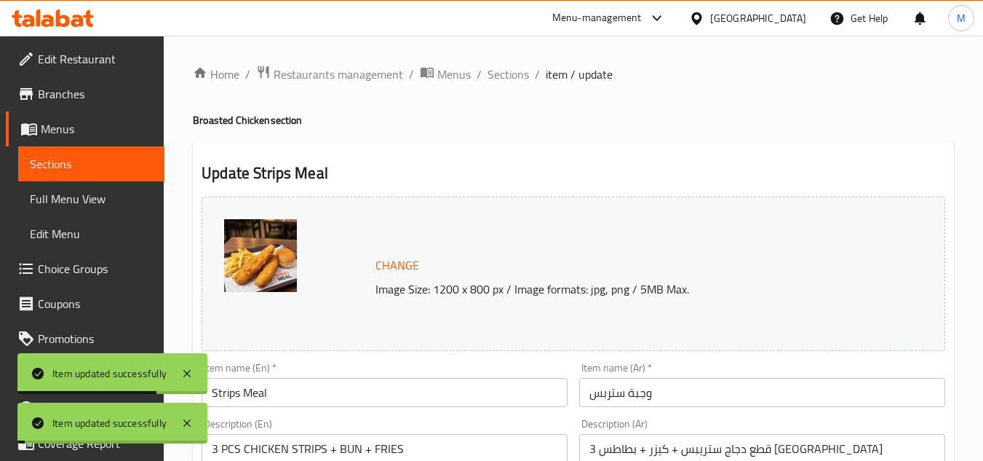
click at [507, 74] on span "Sections" at bounding box center [508, 73] width 41 height 17
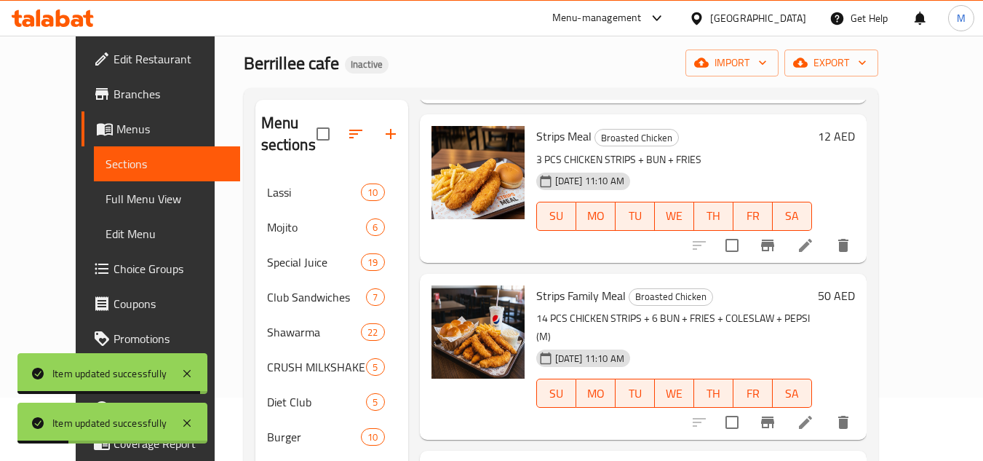
scroll to position [146, 0]
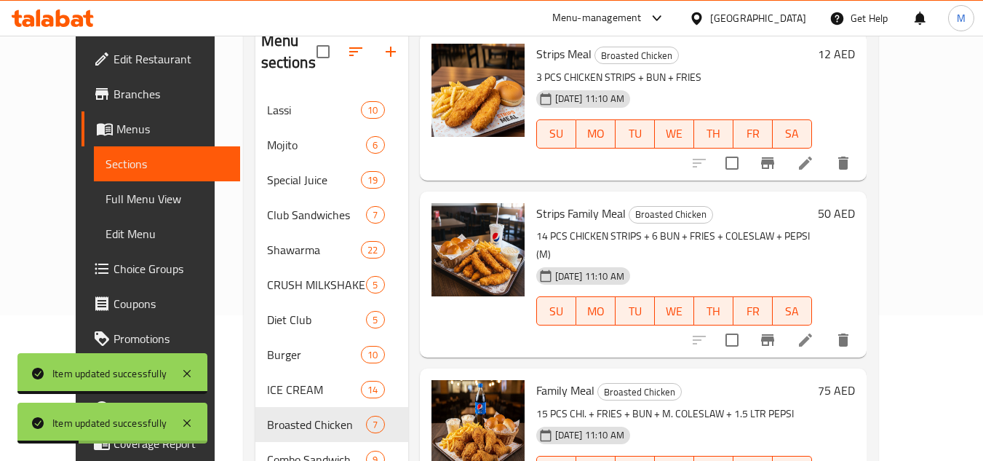
click at [814, 331] on icon at bounding box center [805, 339] width 17 height 17
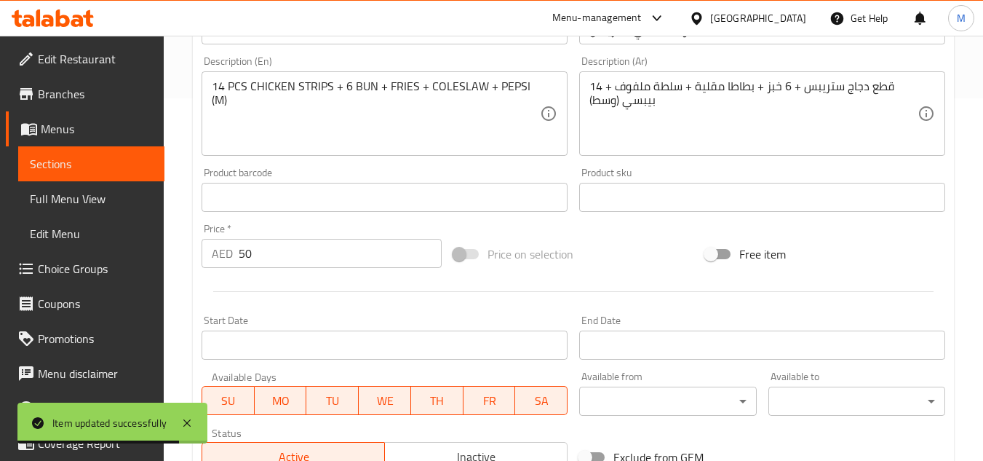
scroll to position [364, 0]
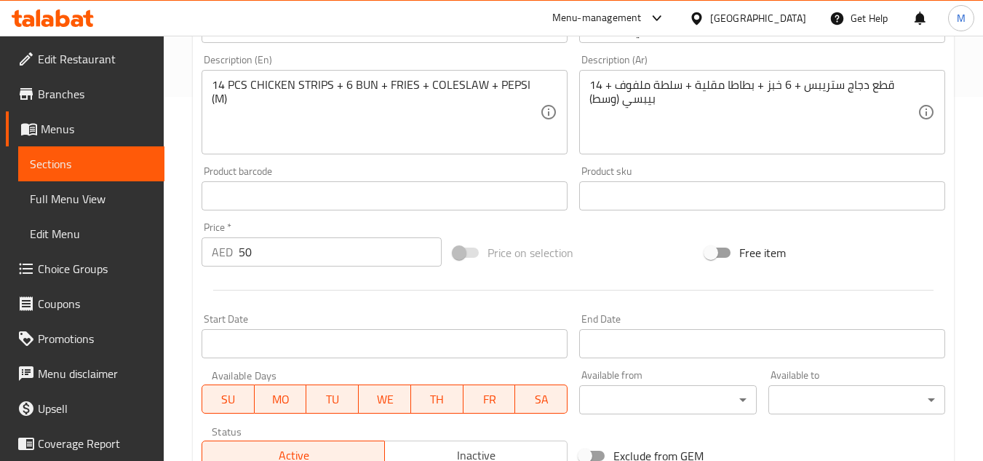
click at [772, 87] on textarea "14 قطع دجاج ستريبس + 6 خبز + بطاطا مقلية + سلطة ملفوف + بيبسي (وسط)" at bounding box center [753, 112] width 328 height 69
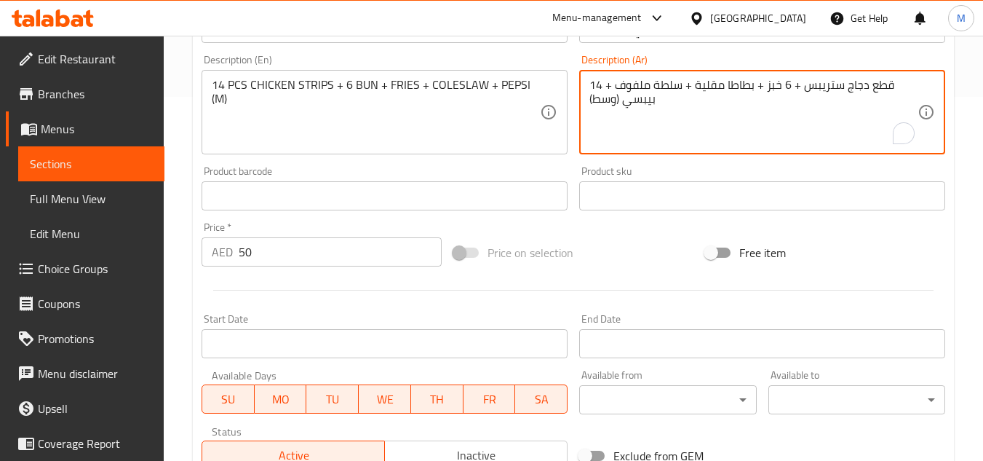
paste textarea "كيزر"
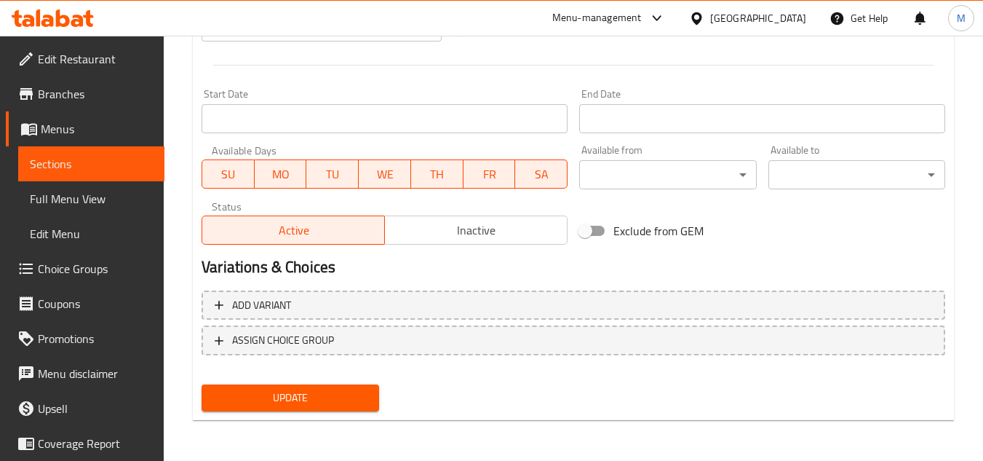
type textarea "14 قطع دجاج ستريبس + 6 كيزر + بطاطا مقلية + سلطة ملفوف + بيبسي (وسط)"
click at [344, 402] on div "Change Image Size: 1200 x 800 px / Image formats: jpg, png / 5MB Max. Item name…" at bounding box center [573, 9] width 755 height 815
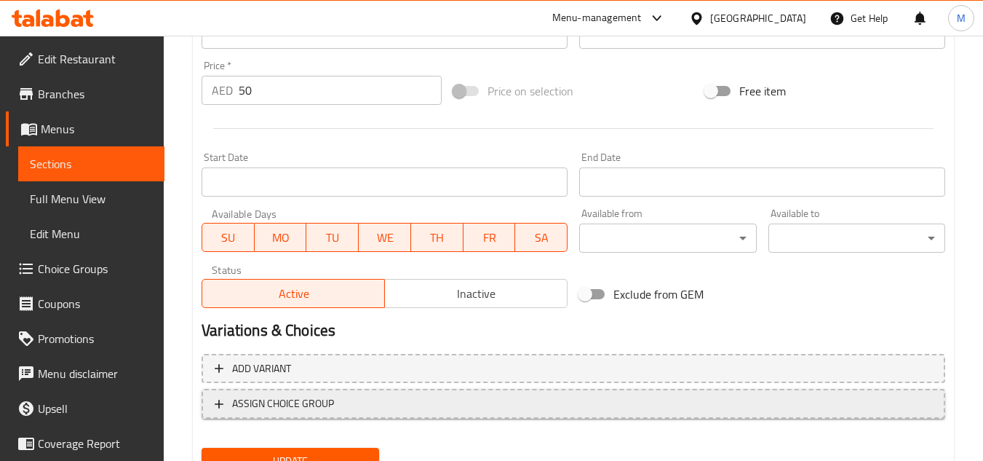
scroll to position [589, 0]
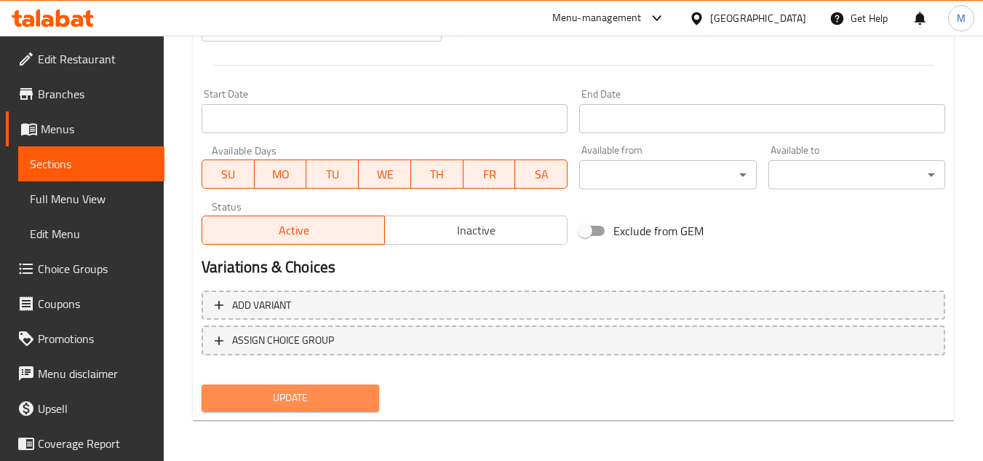
click at [351, 392] on span "Update" at bounding box center [290, 398] width 154 height 18
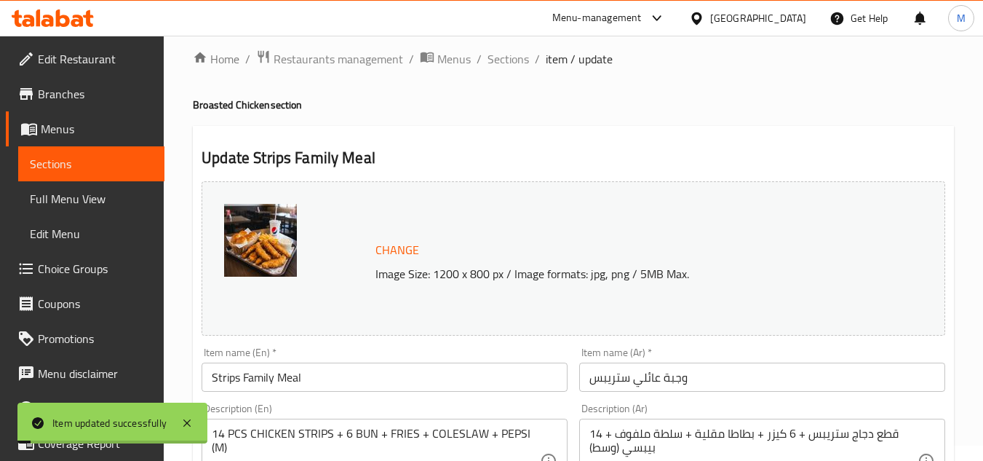
scroll to position [7, 0]
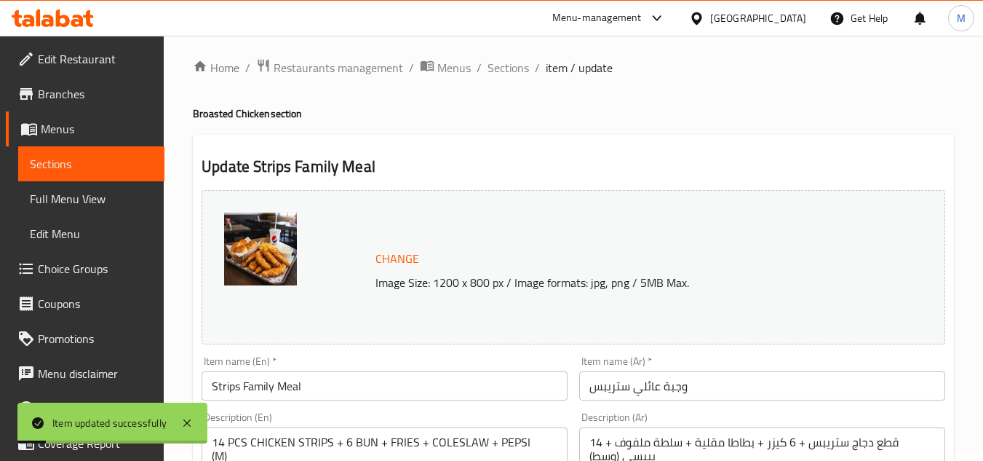
drag, startPoint x: 496, startPoint y: 74, endPoint x: 559, endPoint y: 105, distance: 70.0
click at [496, 74] on span "Sections" at bounding box center [508, 67] width 41 height 17
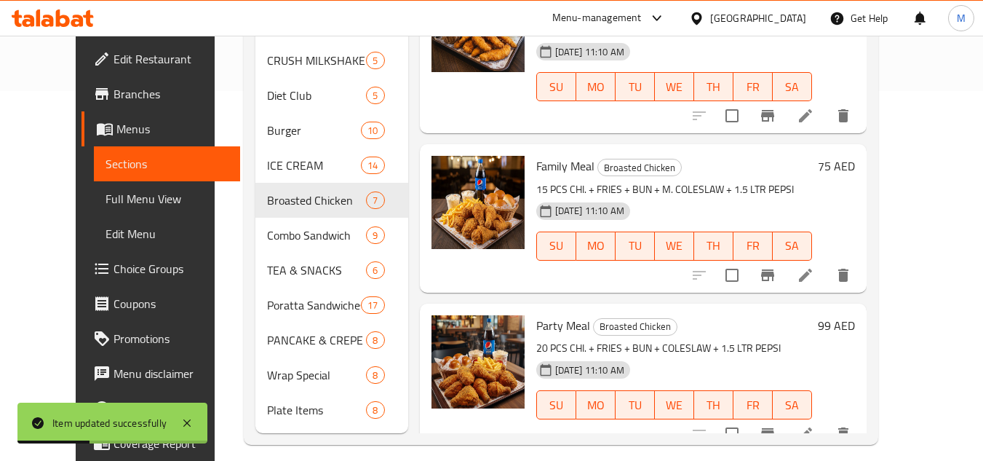
scroll to position [370, 0]
click at [814, 266] on icon at bounding box center [805, 274] width 17 height 17
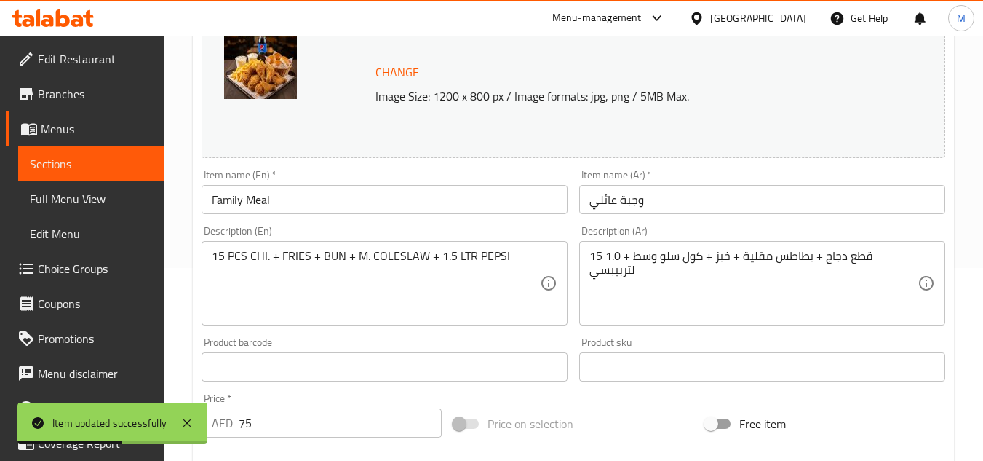
scroll to position [218, 0]
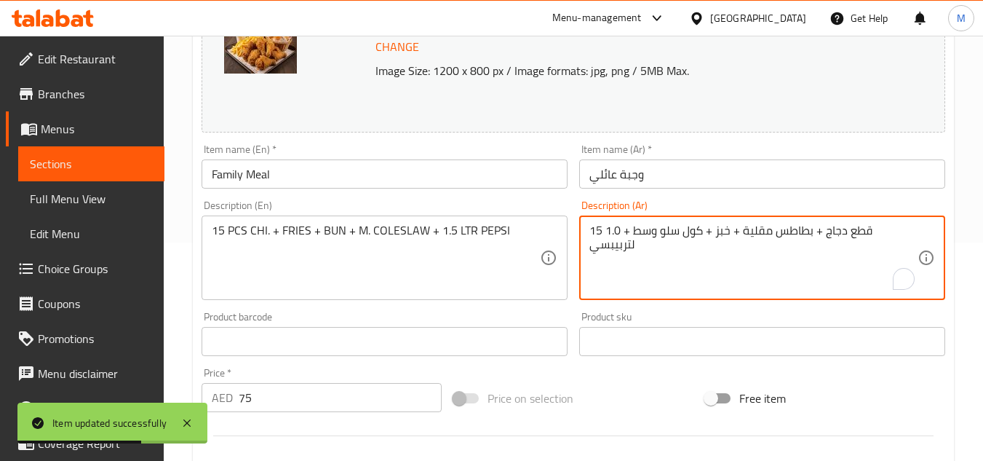
click at [721, 229] on textarea "15 قطع دجاج + بطاطس مقلية + خبز + كول سلو وسط + 1.0 لتربيبسي" at bounding box center [753, 257] width 328 height 69
paste textarea "كيزر"
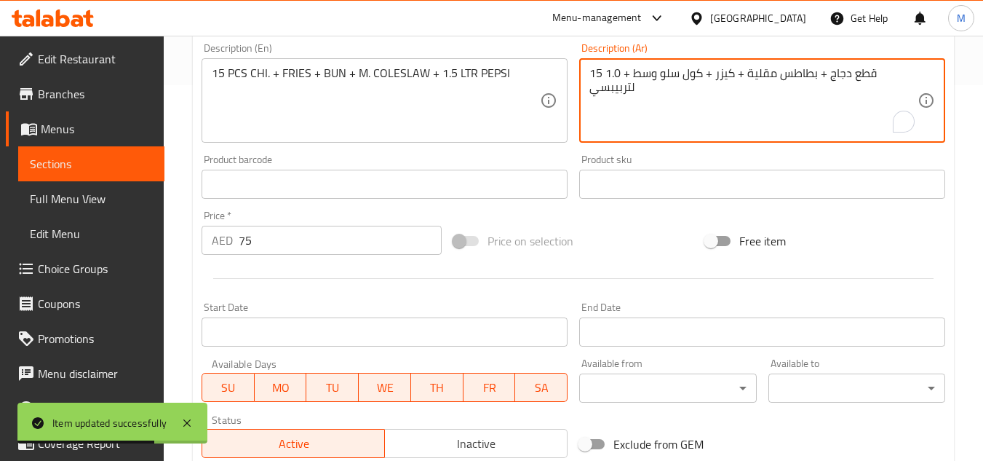
scroll to position [589, 0]
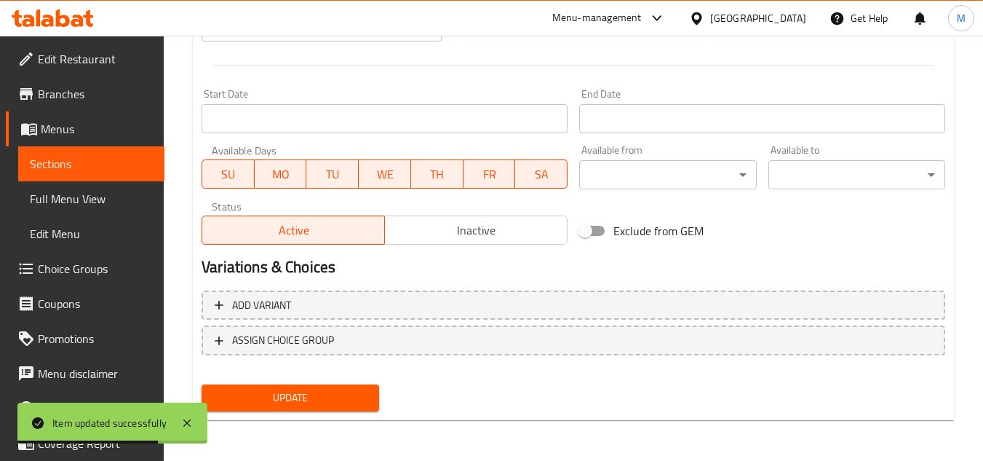
type textarea "15 قطع دجاج + بطاطس مقلية + كيزر + كول سلو وسط + 1.0 لتربيبسي"
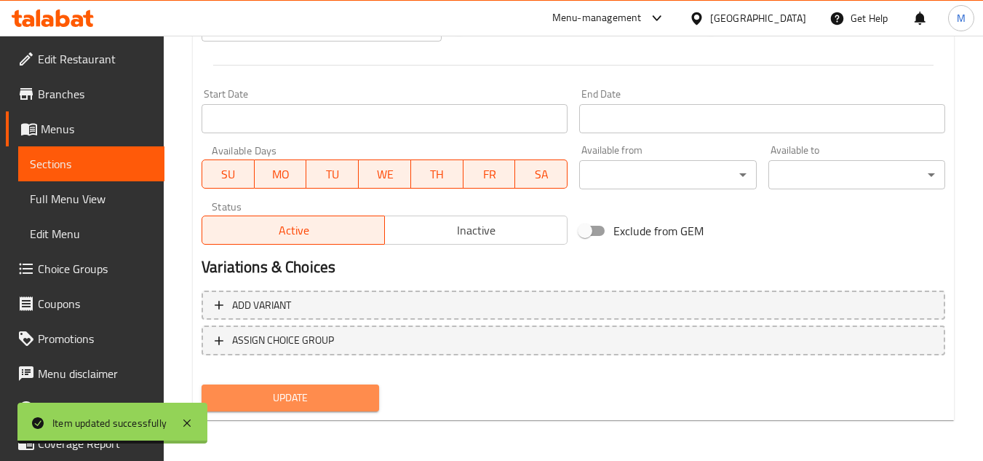
click at [328, 398] on span "Update" at bounding box center [290, 398] width 154 height 18
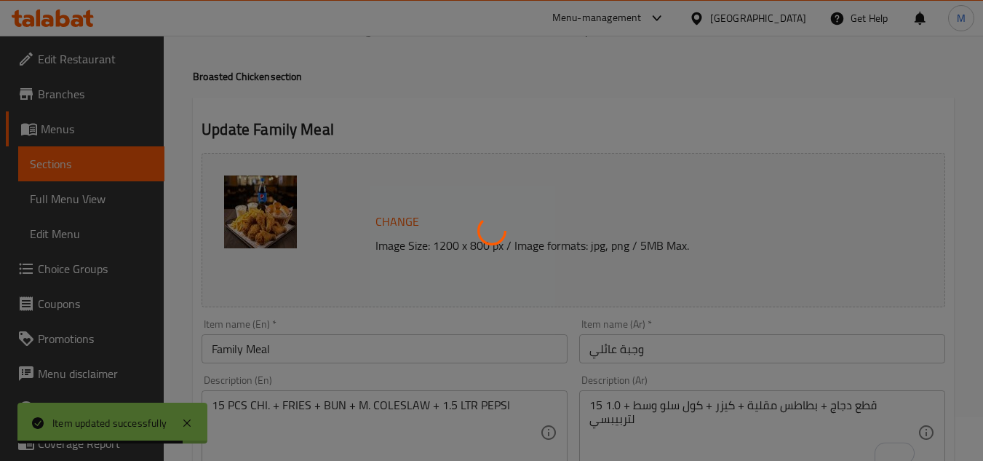
scroll to position [7, 0]
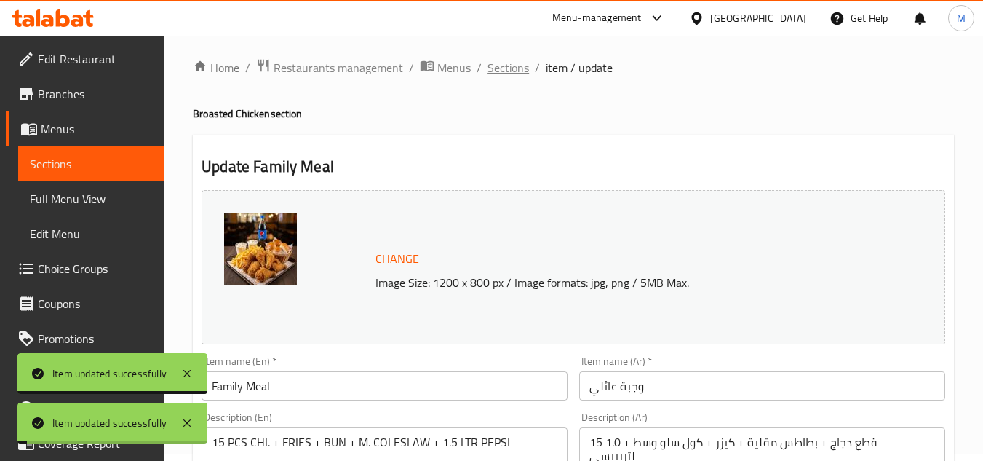
click at [511, 68] on span "Sections" at bounding box center [508, 67] width 41 height 17
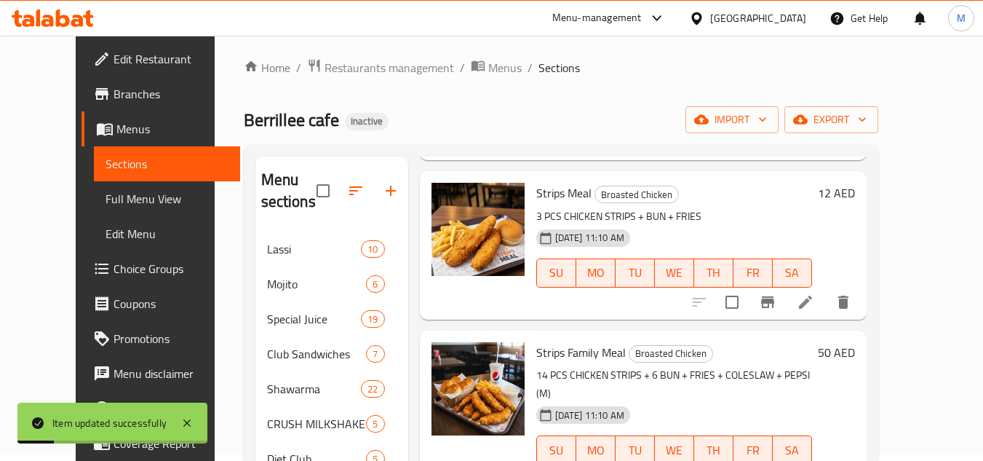
scroll to position [383, 0]
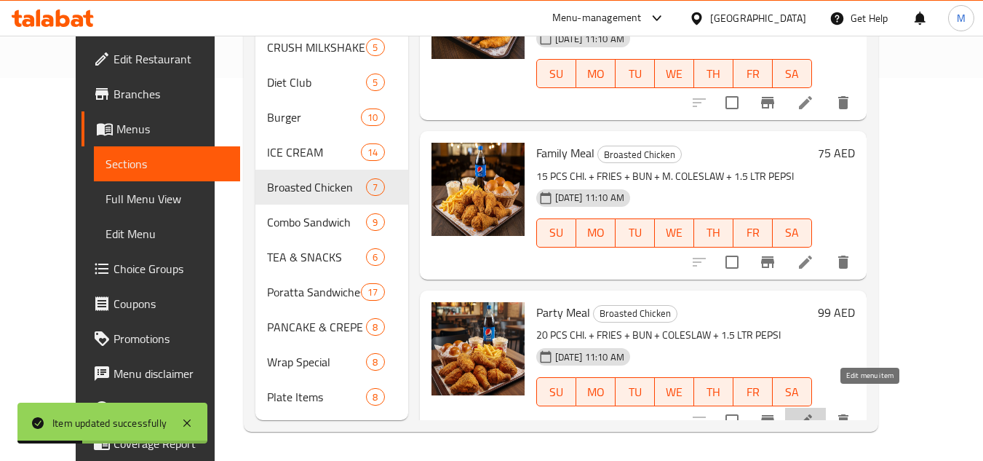
click at [812, 414] on icon at bounding box center [805, 420] width 13 height 13
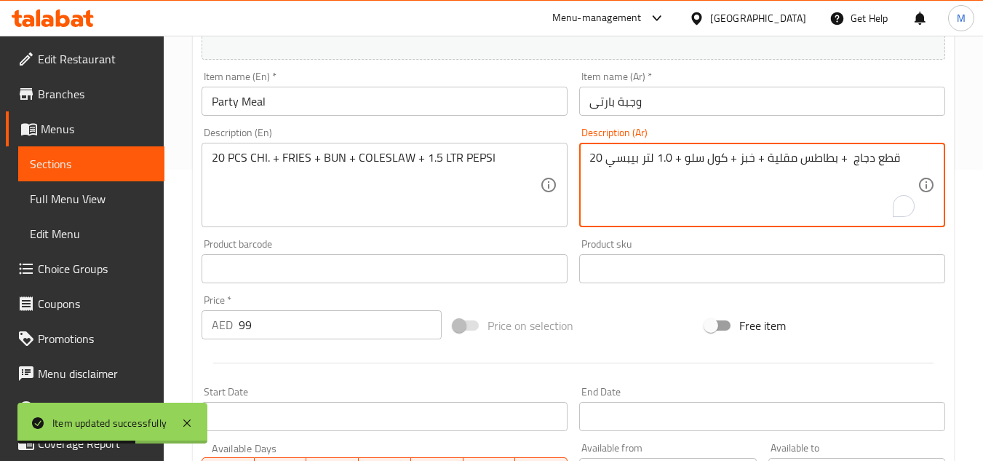
click at [746, 160] on textarea "20 قطع دجاج + بطاطس مقلية + خبز + كول سلو + 1.0 لتر بيبسي" at bounding box center [753, 185] width 328 height 69
paste textarea "كيزر"
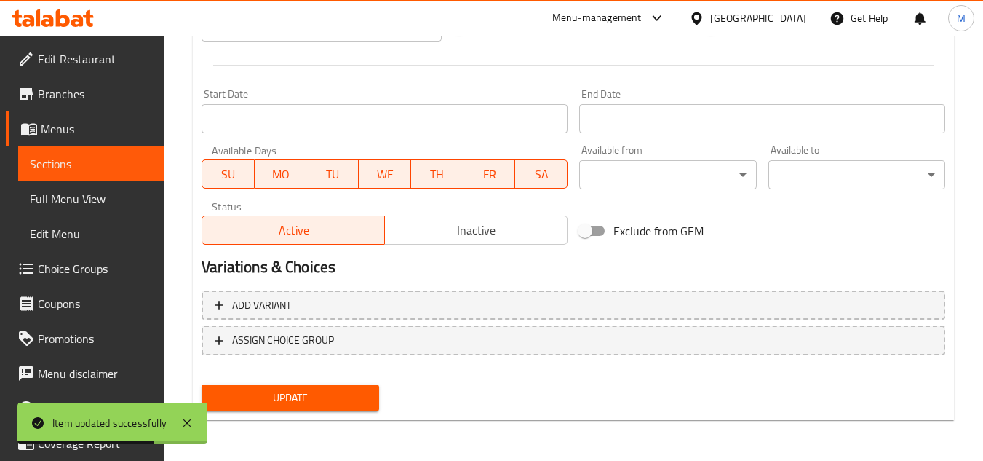
type textarea "20 قطع دجاج + بطاطس مقلية + كيزر + كول سلو + 1.0 لتر بيبسي"
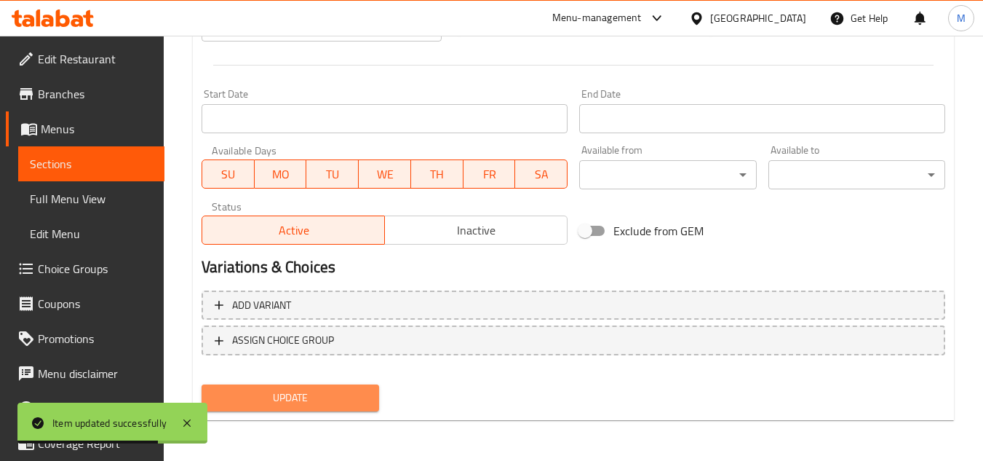
click at [333, 395] on span "Update" at bounding box center [290, 398] width 154 height 18
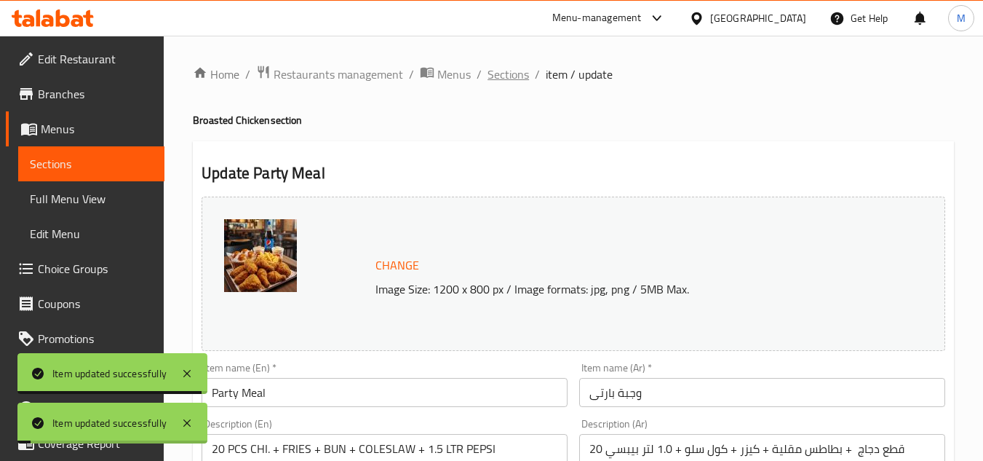
click at [510, 73] on span "Sections" at bounding box center [508, 73] width 41 height 17
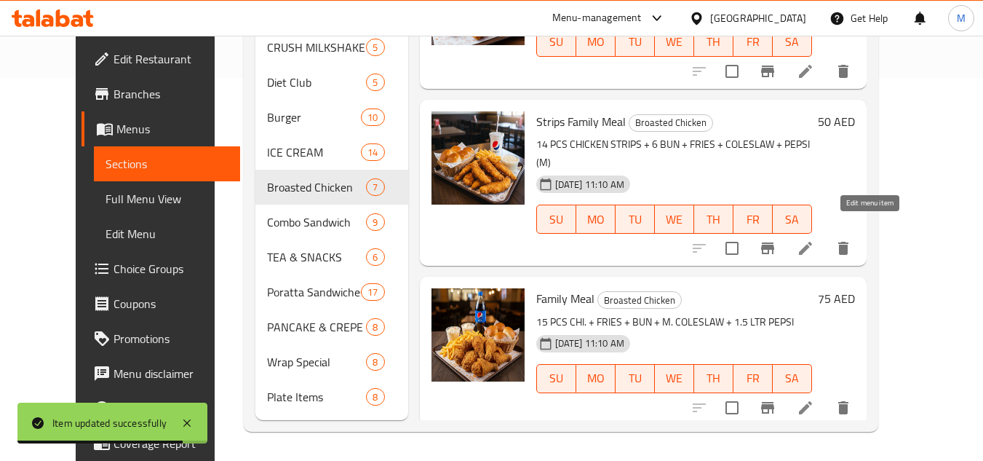
click at [812, 242] on icon at bounding box center [805, 248] width 13 height 13
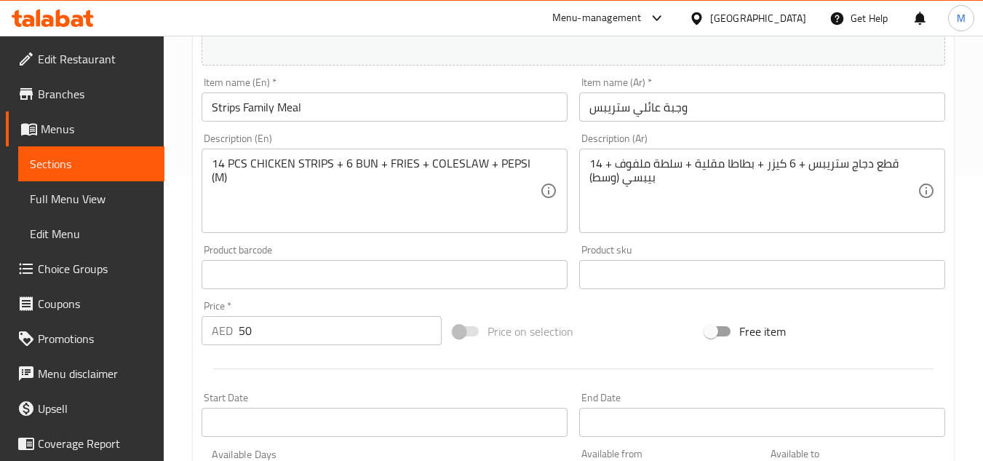
scroll to position [291, 0]
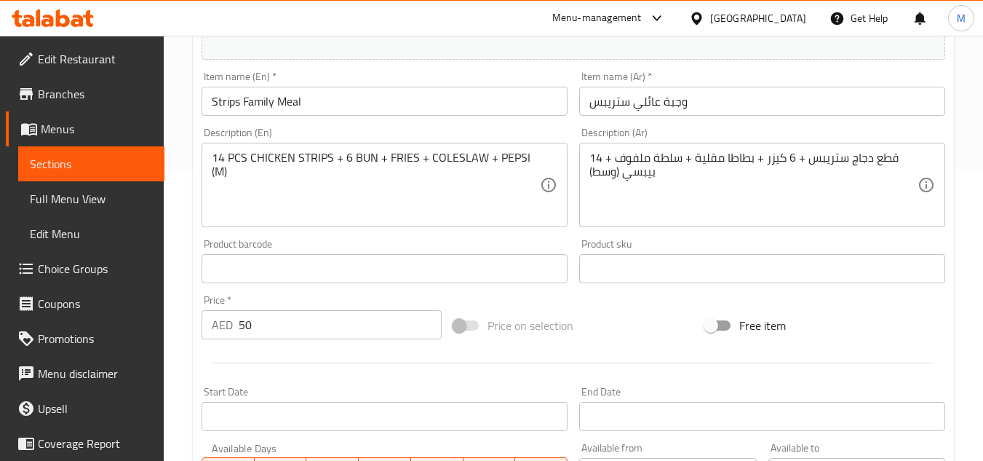
drag, startPoint x: 749, startPoint y: 194, endPoint x: 720, endPoint y: 193, distance: 29.1
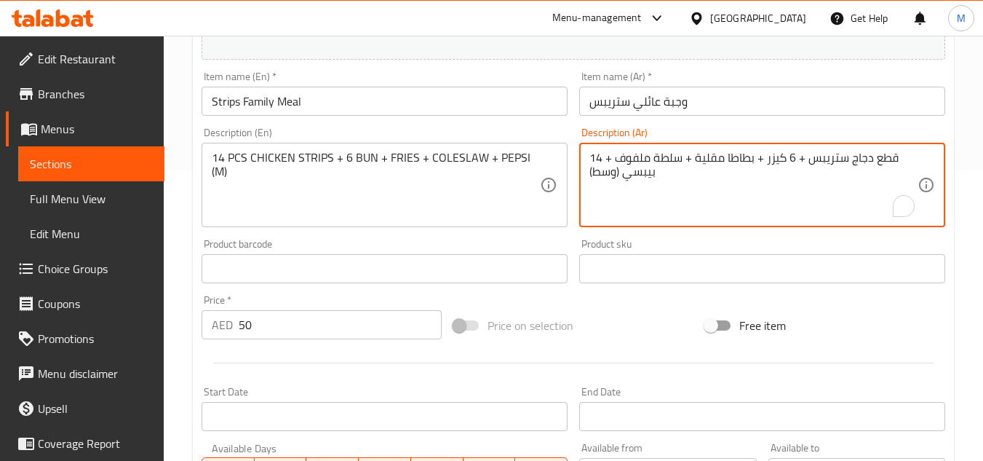
click at [666, 159] on textarea "14 قطع دجاج ستريبس + 6 كيزر + بطاطا مقلية + سلطة ملفوف + بيبسي (وسط)" at bounding box center [753, 185] width 328 height 69
drag, startPoint x: 666, startPoint y: 159, endPoint x: 635, endPoint y: 159, distance: 31.3
click at [635, 159] on textarea "14 قطع دجاج ستريبس + 6 كيزر + بطاطا مقلية + سلطة ملفوف + بيبسي (وسط)" at bounding box center [753, 185] width 328 height 69
paste textarea "كول سلو"
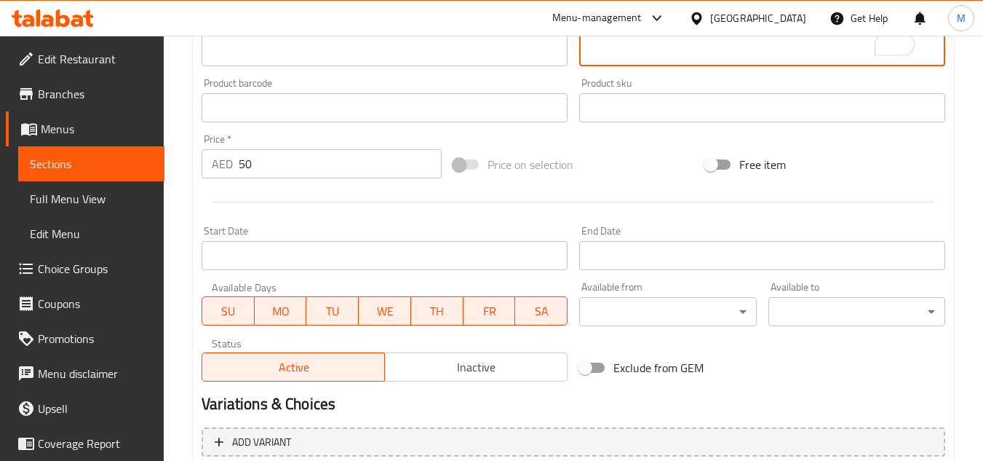
scroll to position [589, 0]
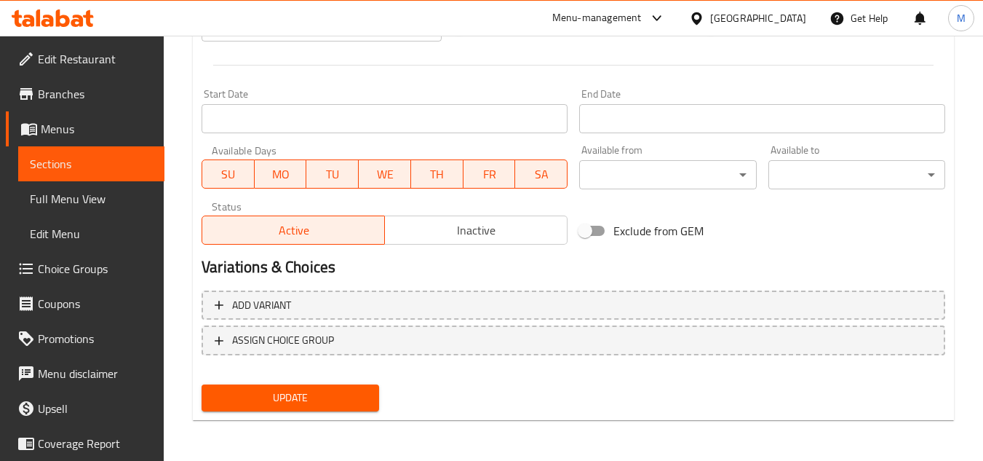
type textarea "14 قطع دجاج ستريبس + 6 كيزر + بطاطا مقلية + كول سلو + بيبسي (وسط)"
click at [309, 392] on span "Update" at bounding box center [290, 398] width 154 height 18
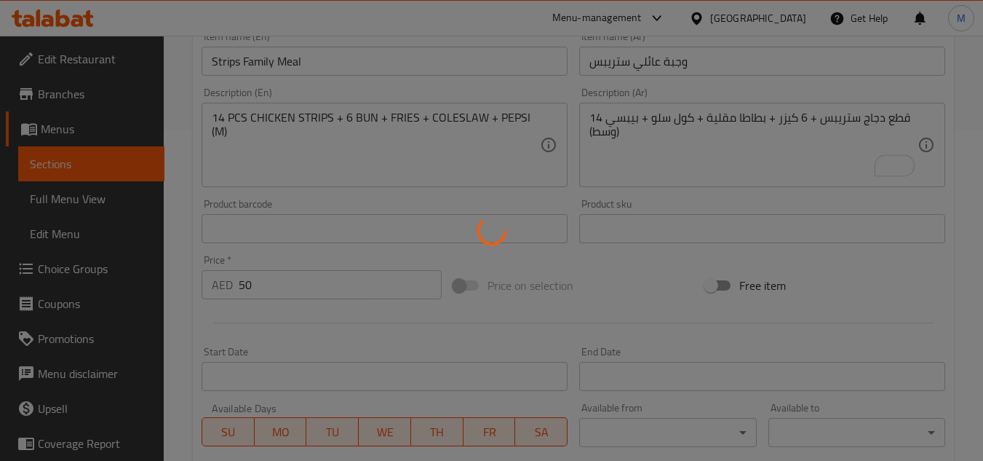
scroll to position [7, 0]
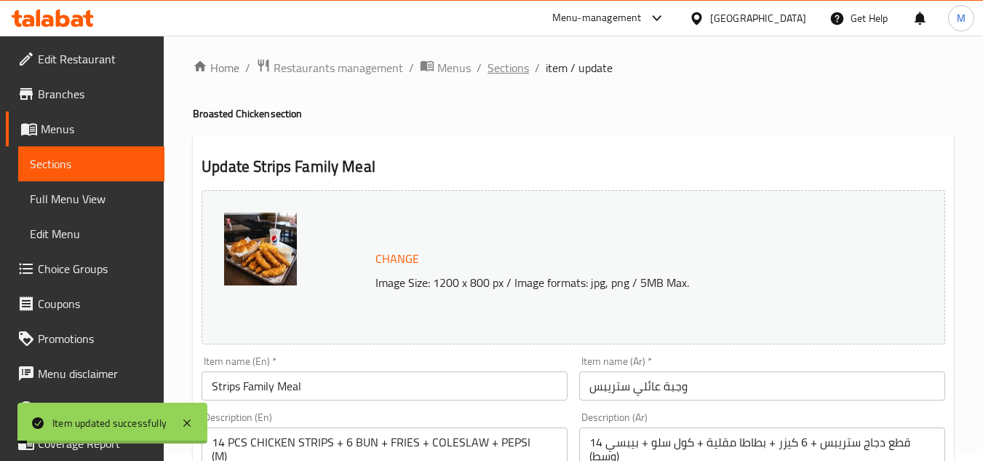
click at [506, 71] on span "Sections" at bounding box center [508, 67] width 41 height 17
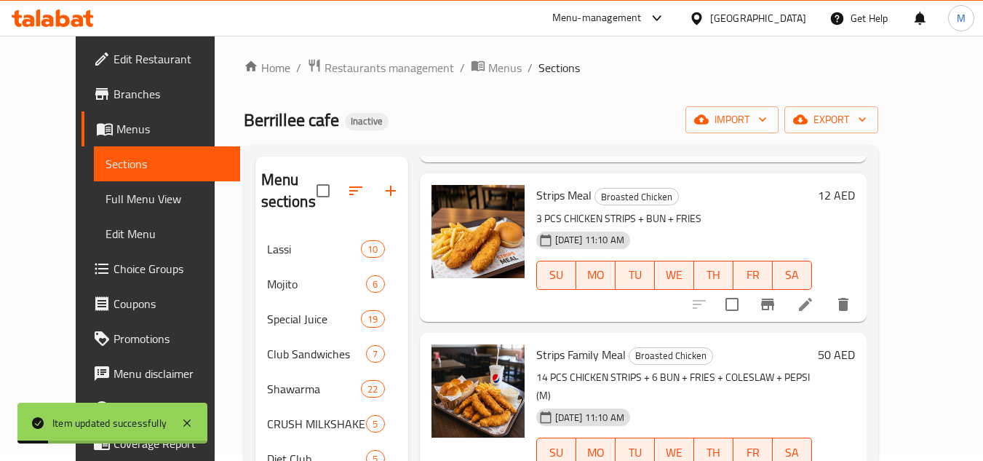
scroll to position [383, 0]
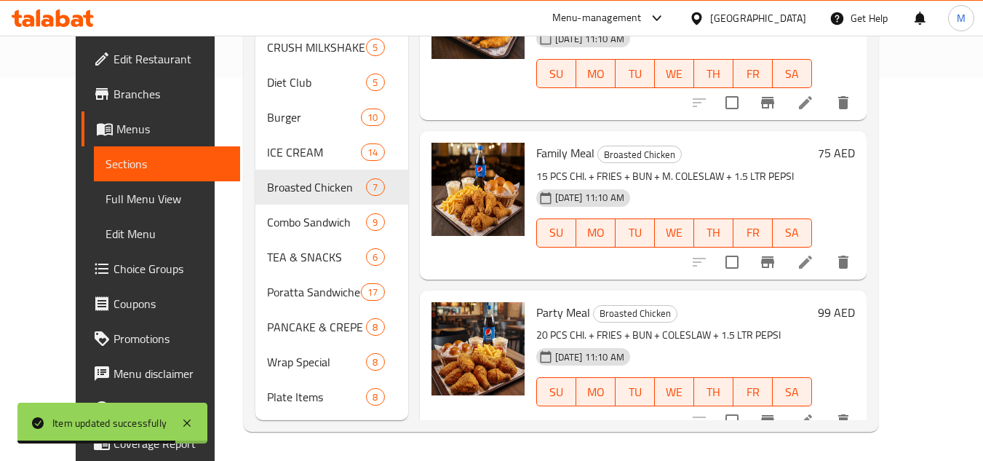
click at [659, 183] on div "[DATE] 11:10 AM SU MO TU WE TH FR SA" at bounding box center [674, 222] width 287 height 79
click at [814, 253] on icon at bounding box center [805, 261] width 17 height 17
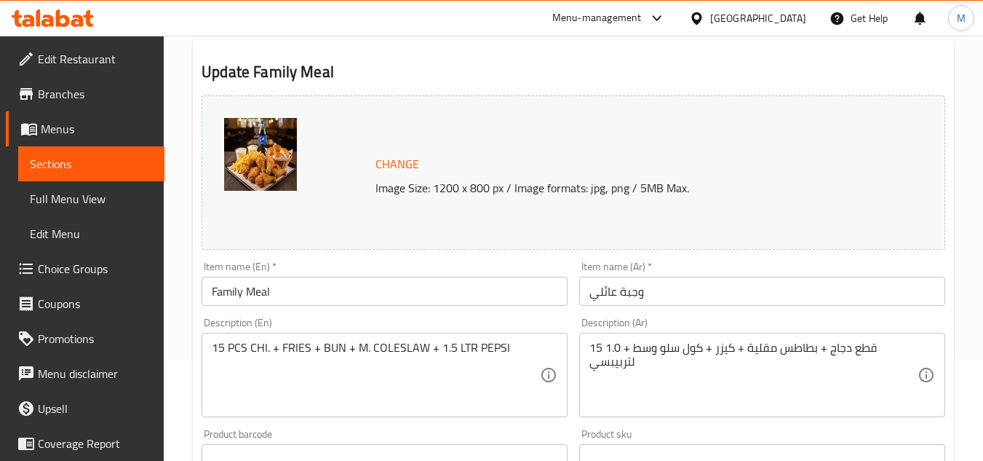
scroll to position [291, 0]
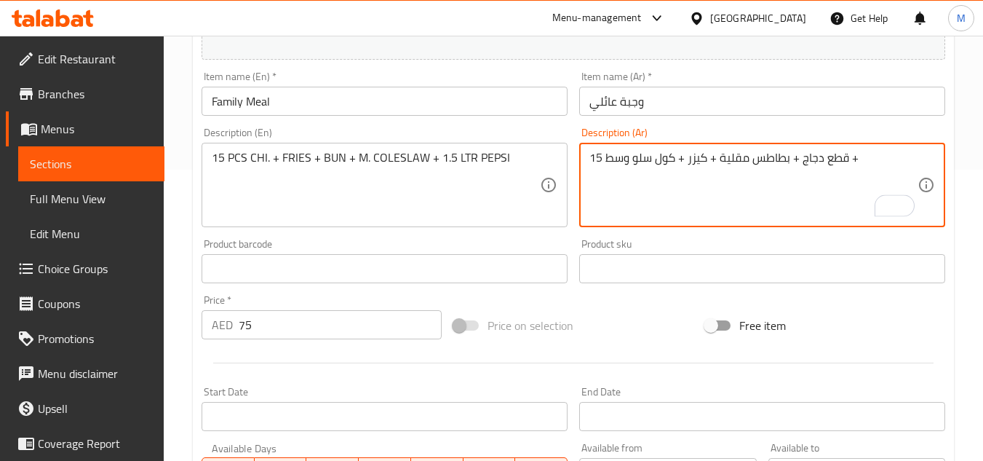
paste textarea "1.5 لتر بيبسي"
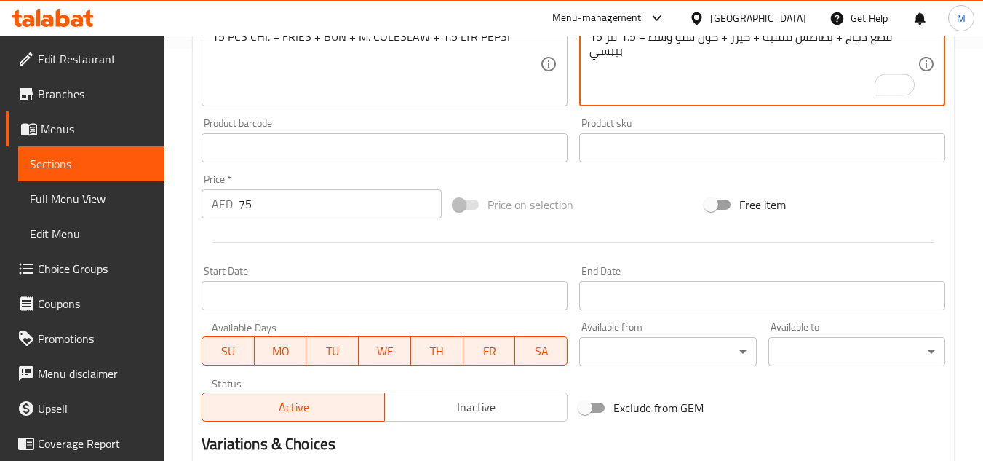
scroll to position [589, 0]
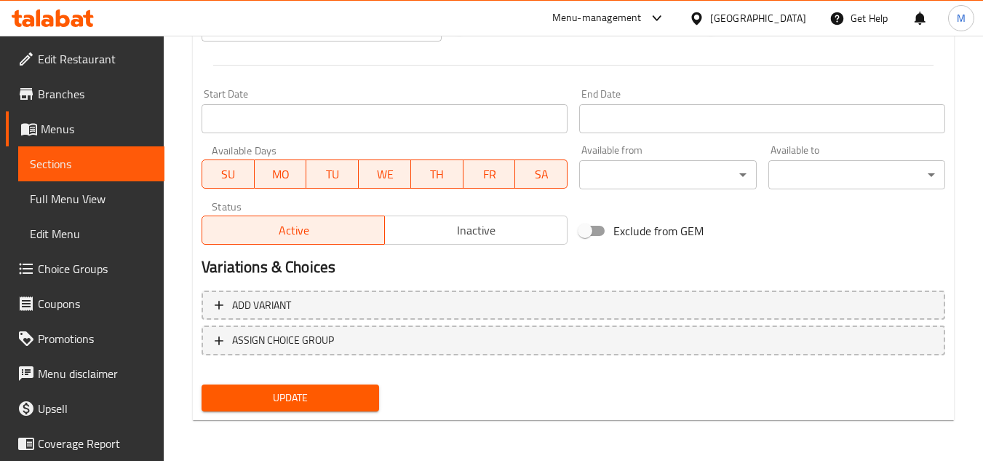
type textarea "15 قطع دجاج + بطاطس مقلية + كيزر + كول سلو وسط + 1.5 لتر بيبسي"
click at [362, 391] on span "Update" at bounding box center [290, 398] width 154 height 18
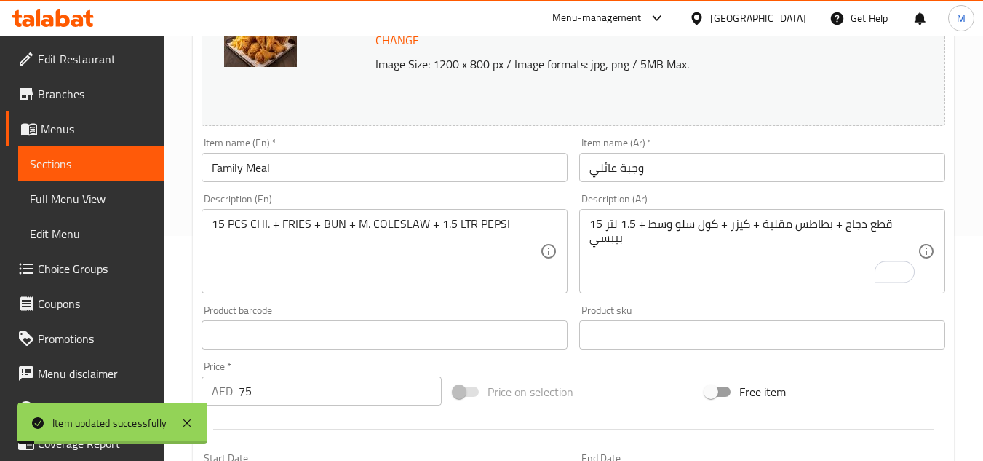
scroll to position [0, 0]
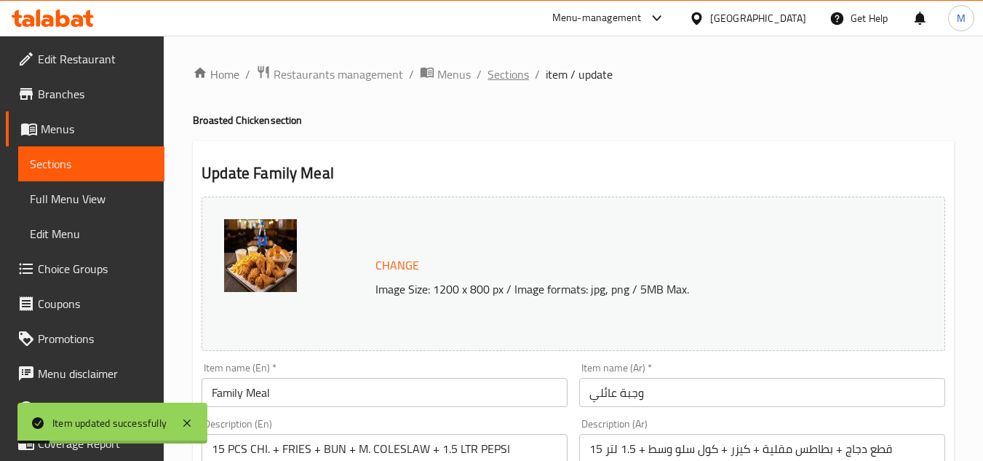
click at [516, 73] on span "Sections" at bounding box center [508, 73] width 41 height 17
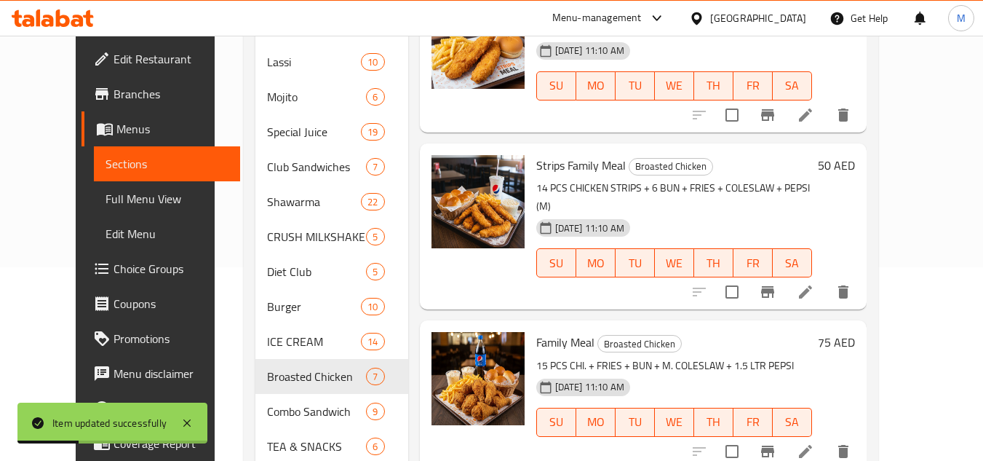
scroll to position [383, 0]
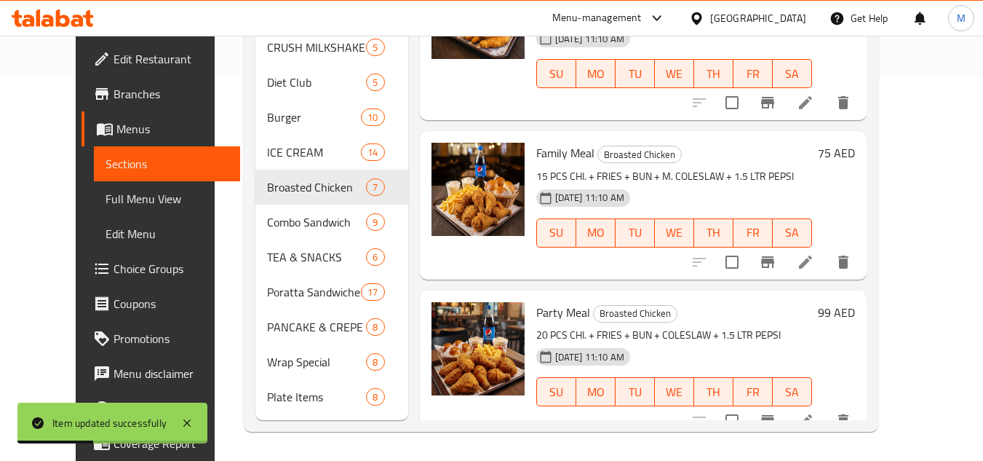
click at [814, 412] on icon at bounding box center [805, 420] width 17 height 17
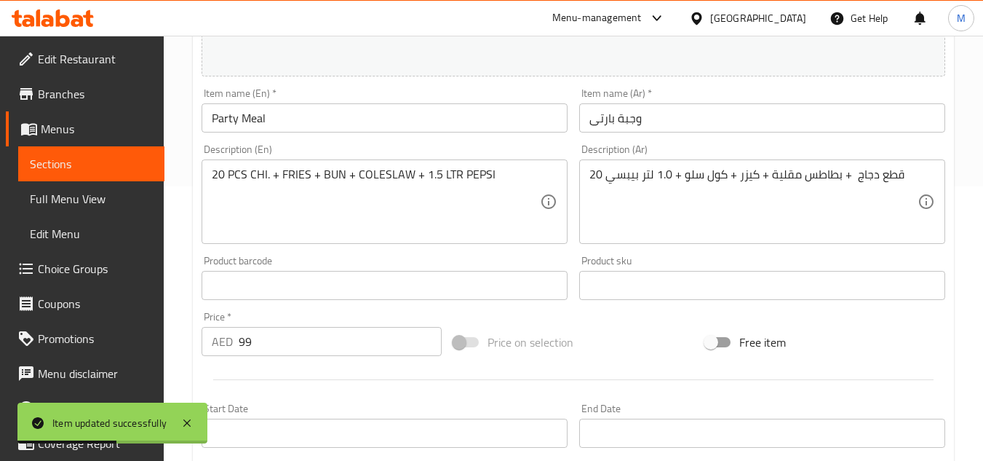
scroll to position [291, 0]
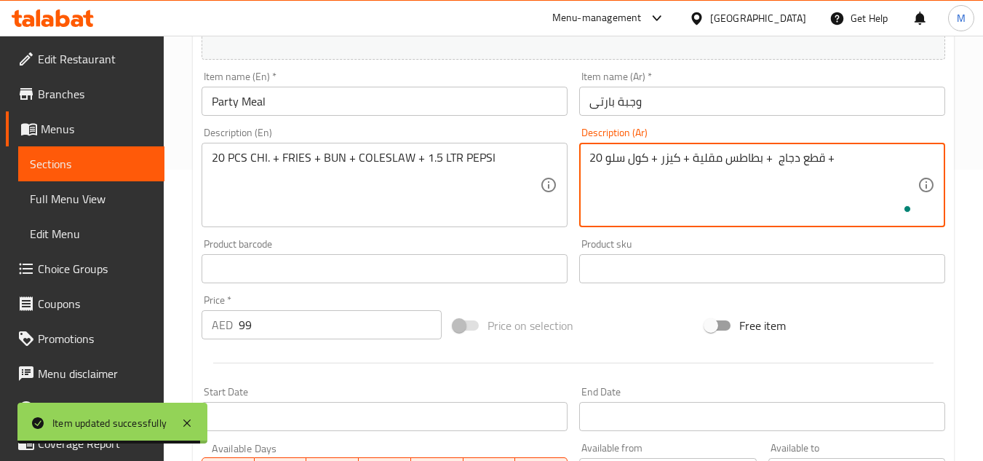
paste textarea "1.5 لتر بيبسي"
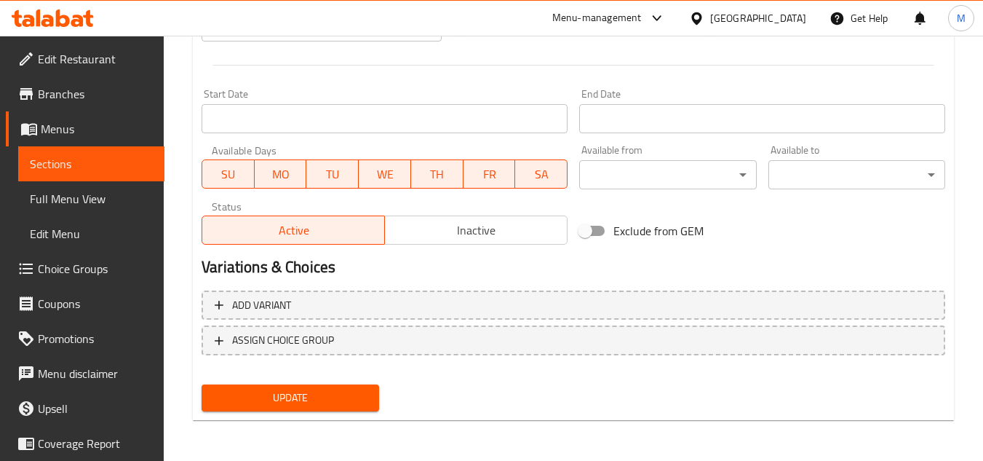
type textarea "20 قطع دجاج + بطاطس مقلية + كيزر + كول سلو + 1.5 لتر بيبسي"
click at [354, 392] on span "Update" at bounding box center [290, 398] width 154 height 18
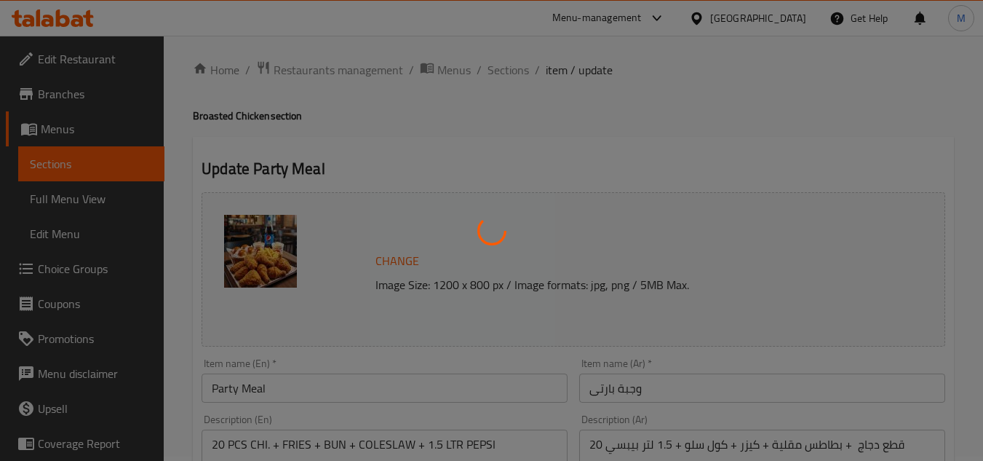
scroll to position [0, 0]
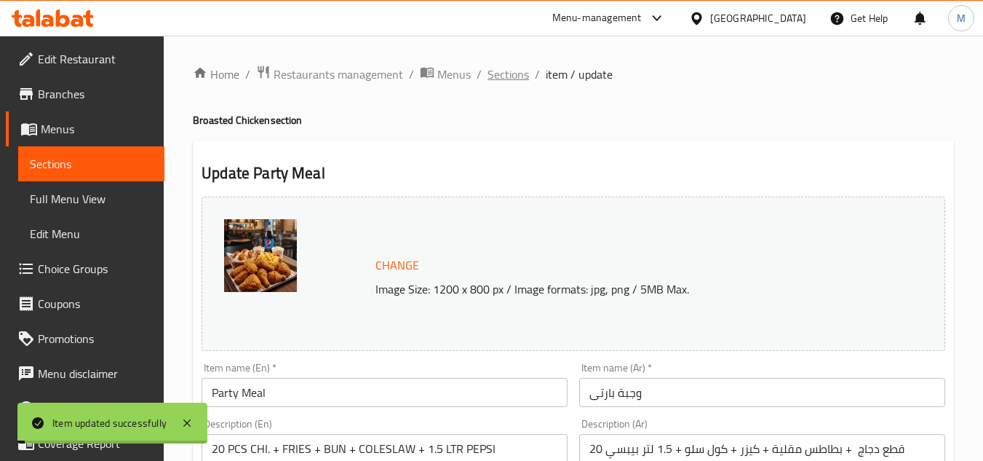
click at [515, 71] on span "Sections" at bounding box center [508, 73] width 41 height 17
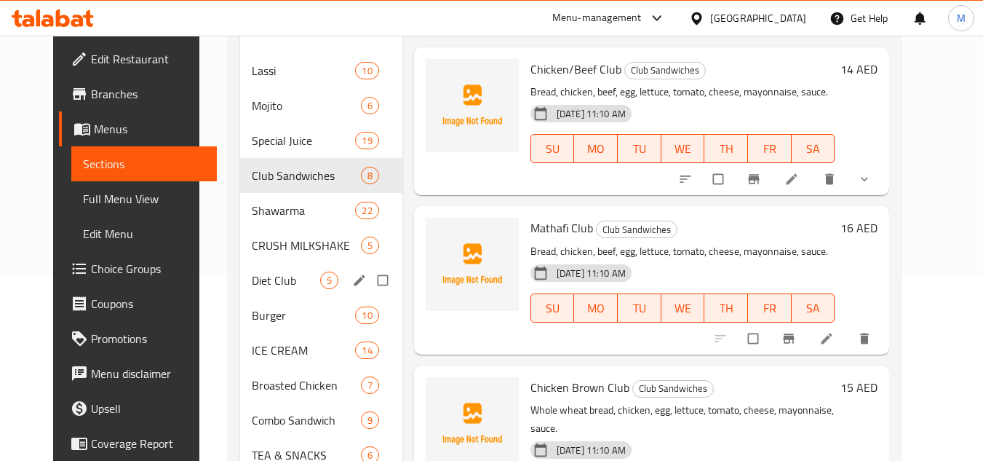
scroll to position [291, 0]
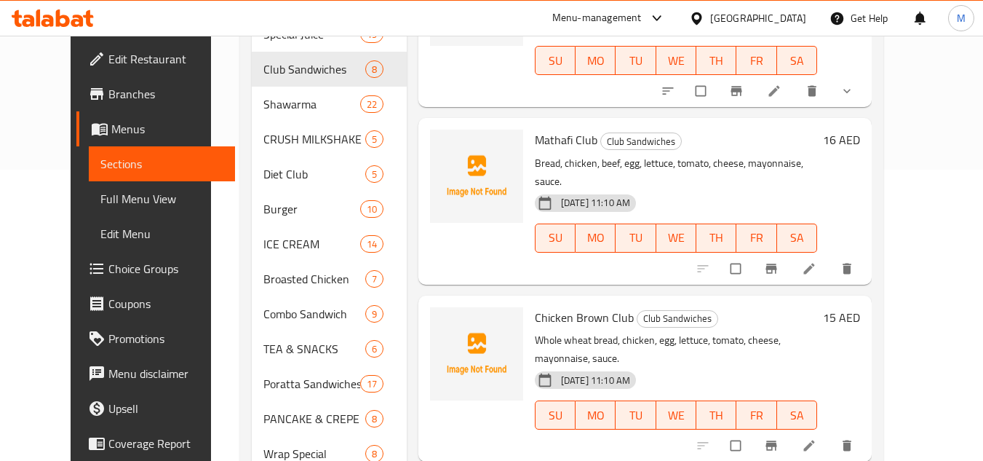
click at [100, 196] on span "Full Menu View" at bounding box center [161, 198] width 123 height 17
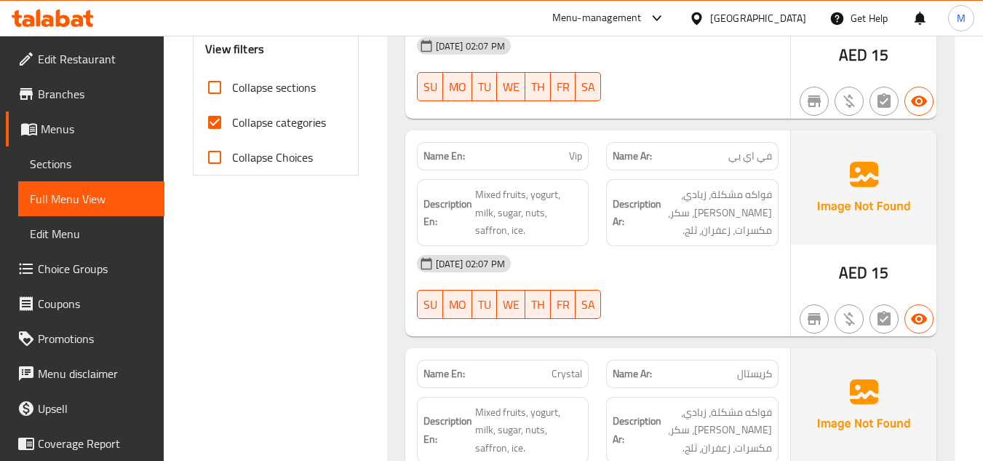
scroll to position [582, 0]
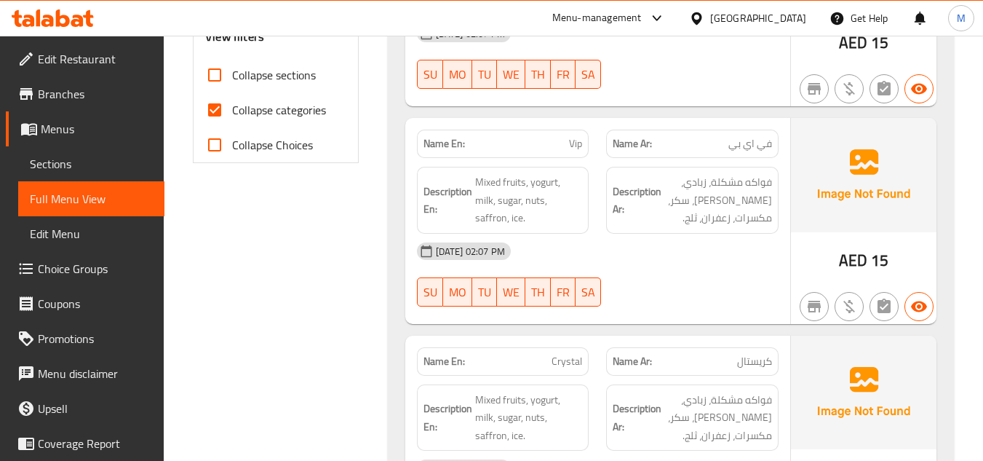
click at [211, 71] on input "Collapse sections" at bounding box center [214, 74] width 35 height 35
checkbox input "true"
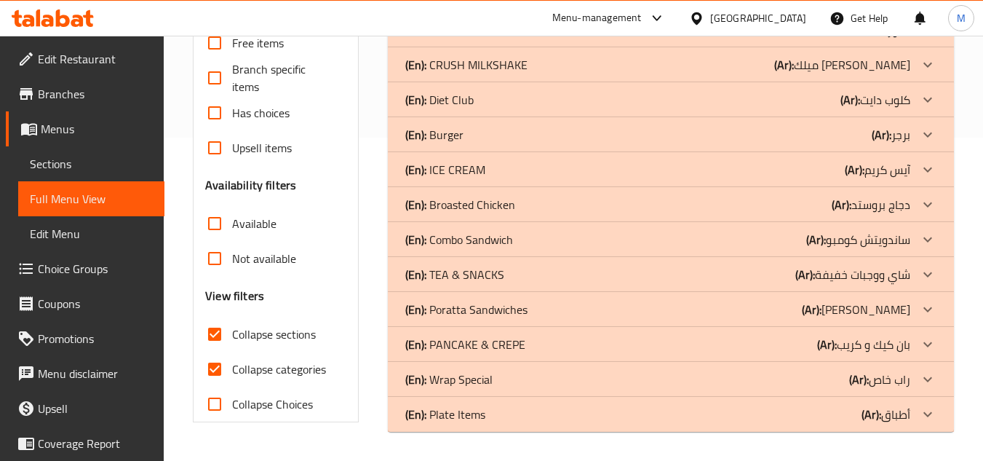
scroll to position [323, 0]
click at [215, 373] on input "Collapse categories" at bounding box center [214, 368] width 35 height 35
checkbox input "false"
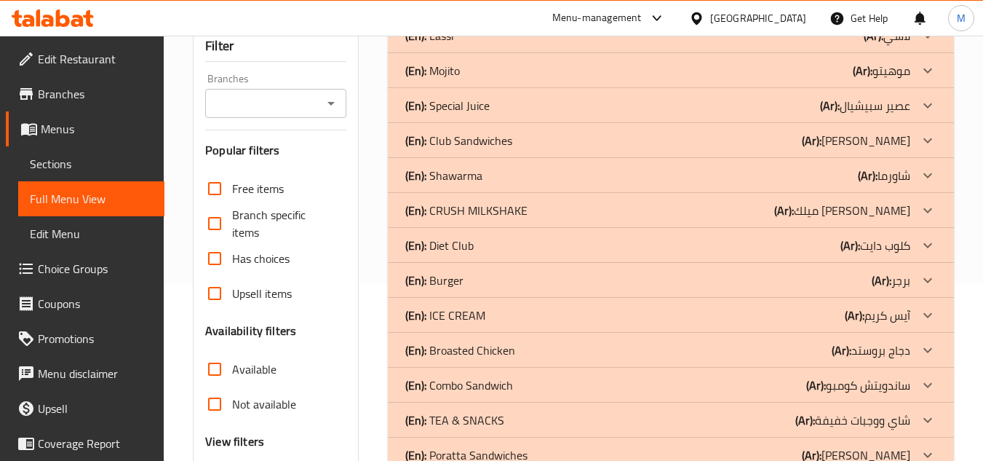
scroll to position [105, 0]
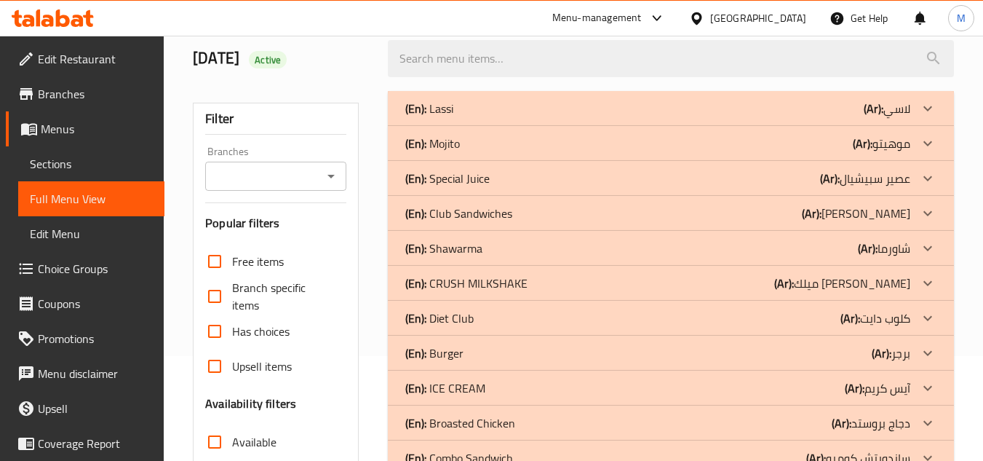
click at [931, 213] on icon at bounding box center [927, 212] width 17 height 17
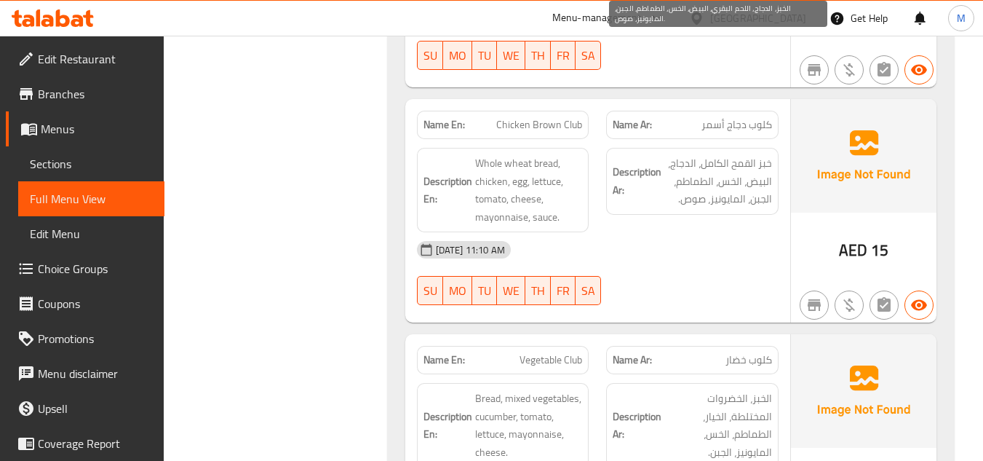
scroll to position [978, 0]
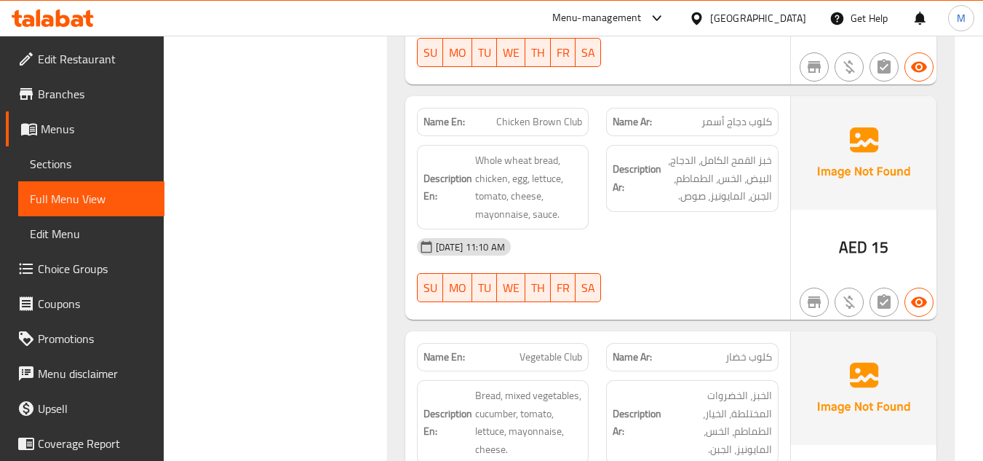
click at [547, 119] on span "Chicken Brown Club" at bounding box center [539, 121] width 86 height 15
copy span "Brown"
click at [715, 116] on span "كلوب دجاج أسمر" at bounding box center [737, 121] width 71 height 15
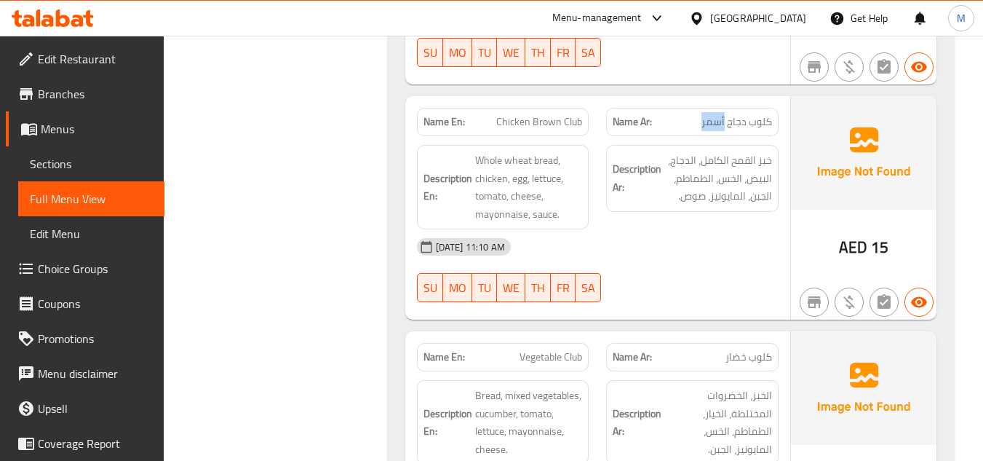
copy span "أسمر"
click at [539, 119] on span "Chicken Brown Club" at bounding box center [539, 121] width 86 height 15
copy span "Brown"
click at [738, 228] on div "Description Ar: خبز القمح الكامل، الدجاج، البيض، الخس، الطماطم، الجبن، المايوني…" at bounding box center [692, 187] width 190 height 102
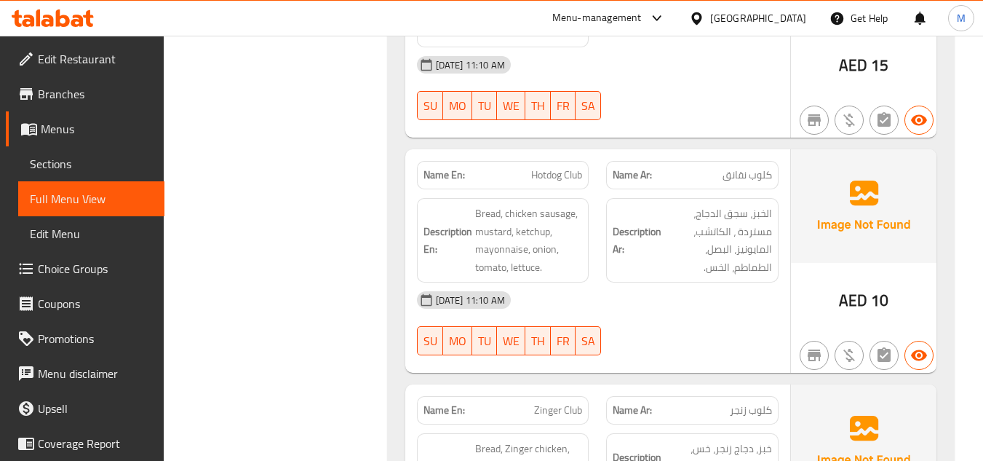
scroll to position [1633, 0]
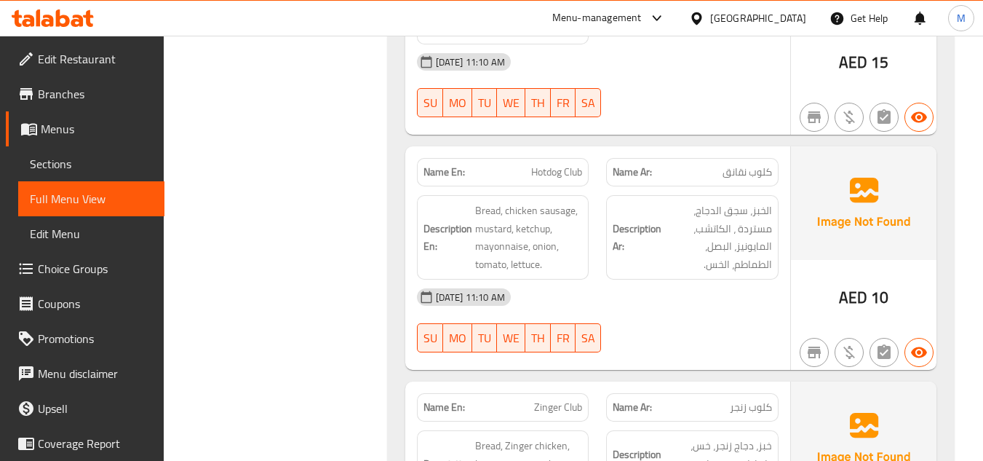
click at [737, 175] on span "كلوب نقانق" at bounding box center [747, 171] width 49 height 15
copy span "نقانق"
click at [545, 165] on span "Hotdog Club" at bounding box center [556, 171] width 51 height 15
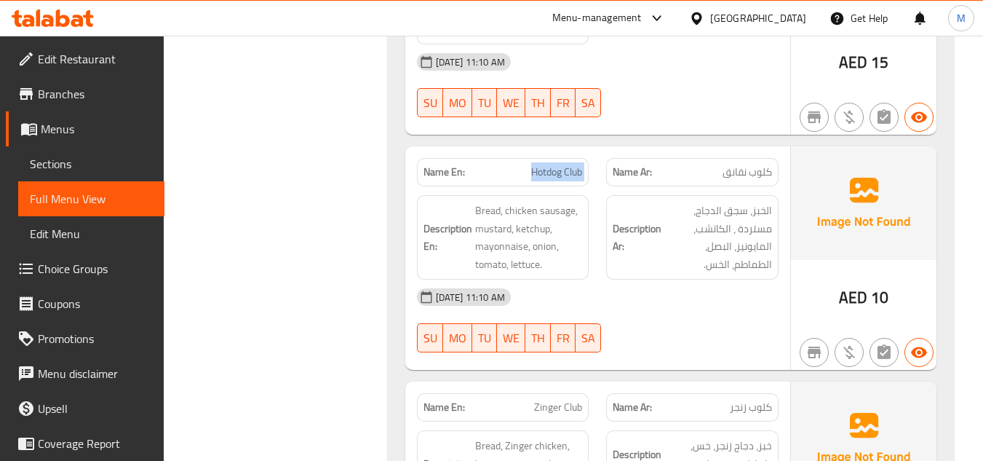
click at [545, 165] on span "Hotdog Club" at bounding box center [556, 171] width 51 height 15
copy span "Hotdog Club"
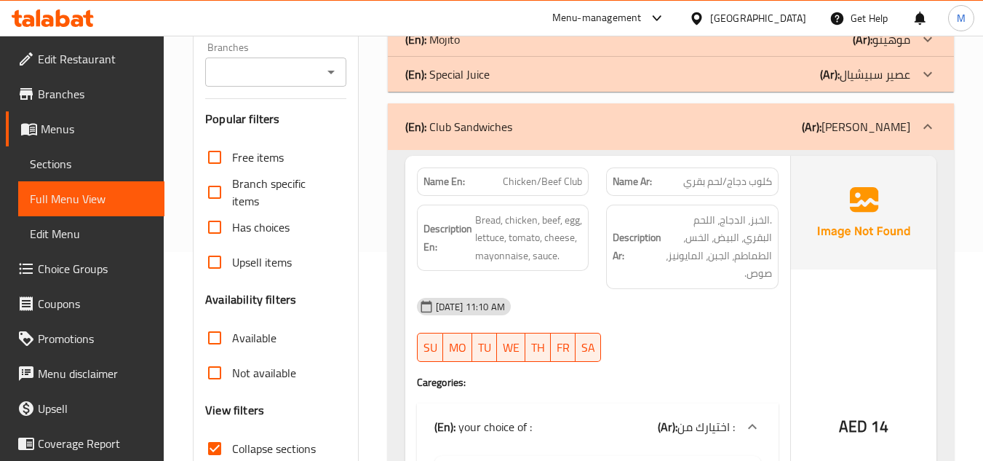
scroll to position [0, 0]
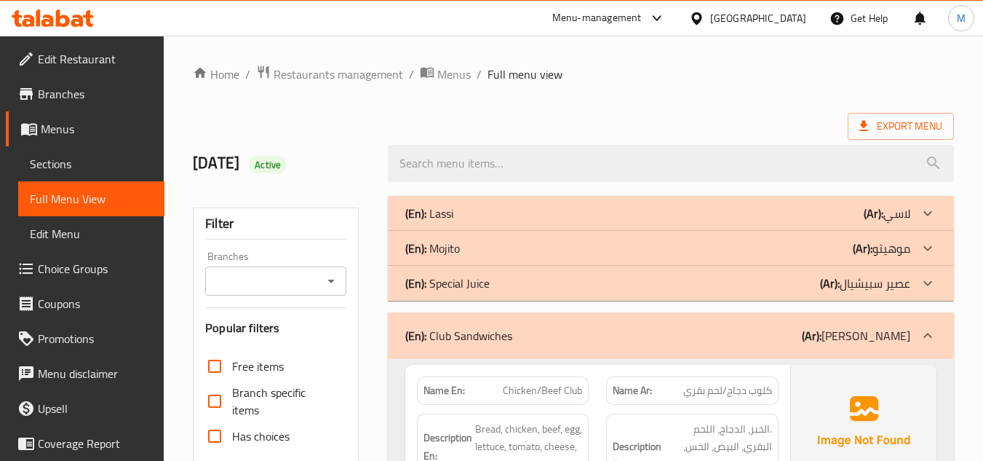
drag, startPoint x: 929, startPoint y: 337, endPoint x: 585, endPoint y: 6, distance: 477.1
click at [929, 337] on icon at bounding box center [927, 335] width 17 height 17
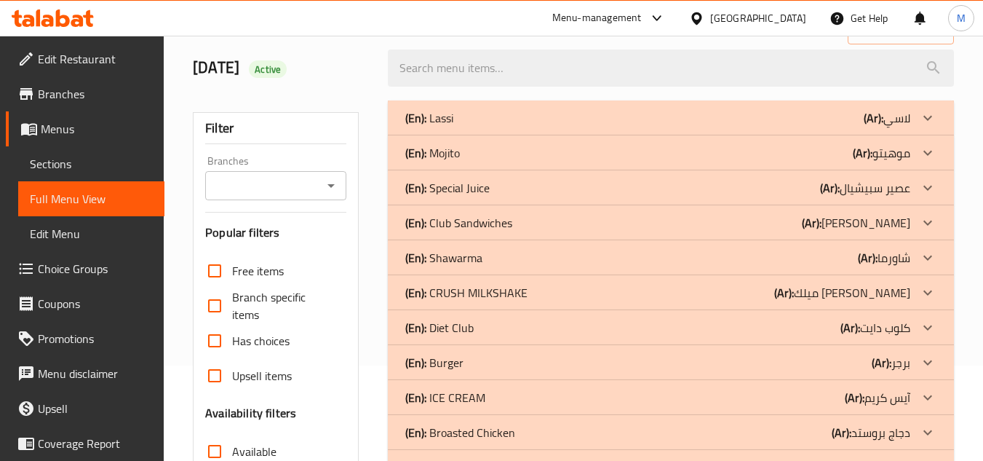
scroll to position [146, 0]
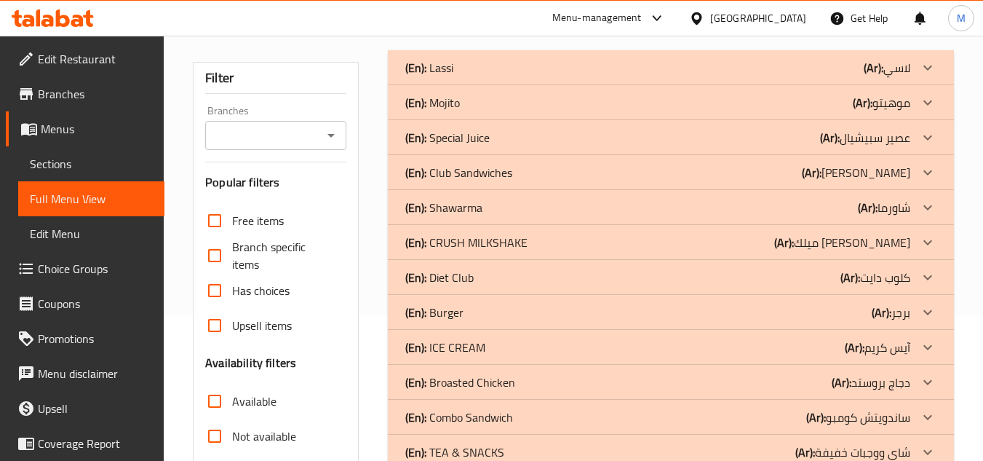
click at [926, 280] on icon at bounding box center [927, 277] width 17 height 17
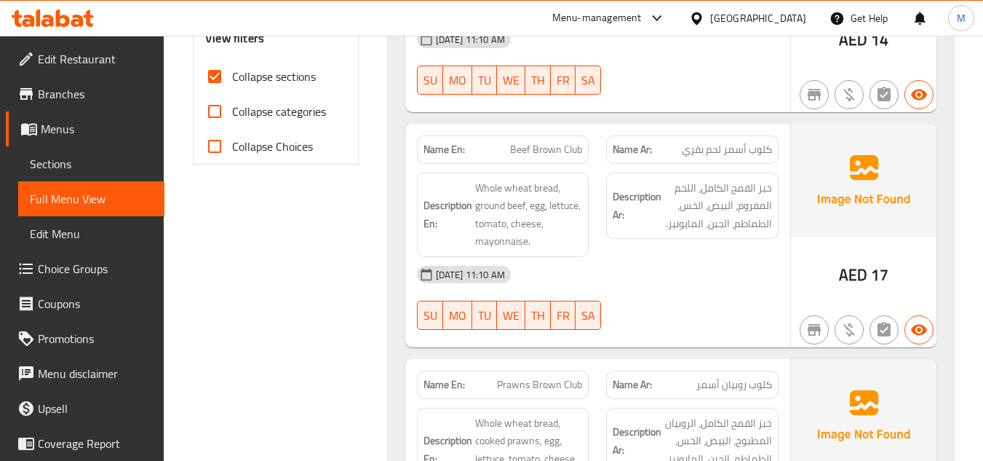
scroll to position [582, 0]
click at [541, 143] on span "Beef Brown Club" at bounding box center [546, 147] width 72 height 15
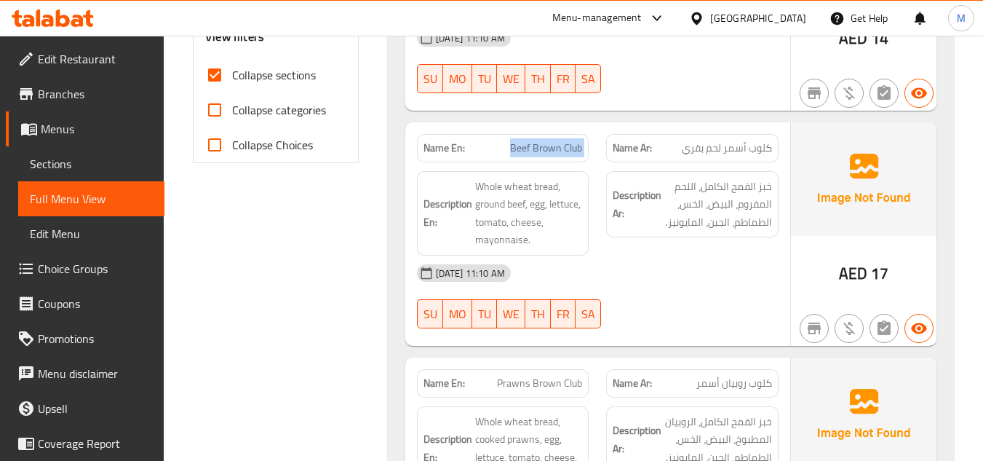
click at [541, 143] on span "Beef Brown Club" at bounding box center [546, 147] width 72 height 15
copy span "Beef Brown Club"
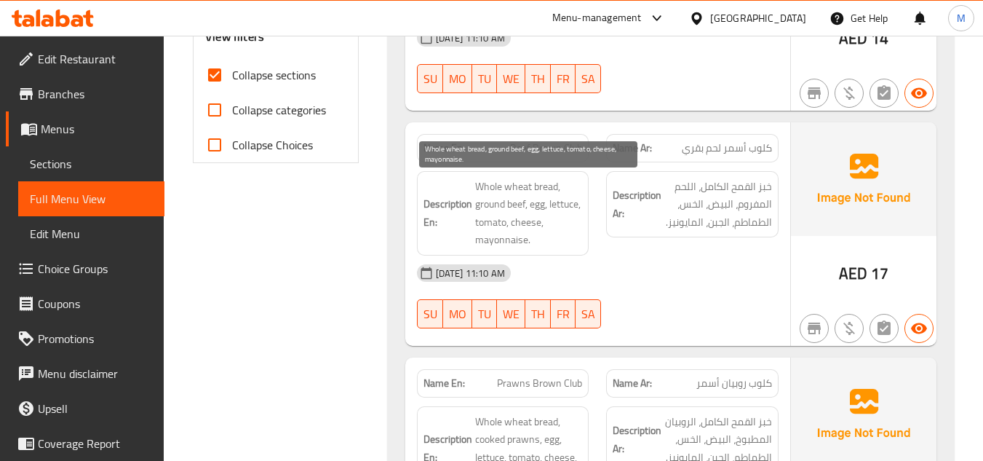
click at [493, 202] on span "Whole wheat bread, ground beef, egg, lettuce, tomato, cheese, mayonnaise." at bounding box center [529, 213] width 108 height 71
drag, startPoint x: 493, startPoint y: 202, endPoint x: 507, endPoint y: 202, distance: 13.8
click at [507, 202] on span "Whole wheat bread, ground beef, egg, lettuce, tomato, cheese, mayonnaise." at bounding box center [529, 213] width 108 height 71
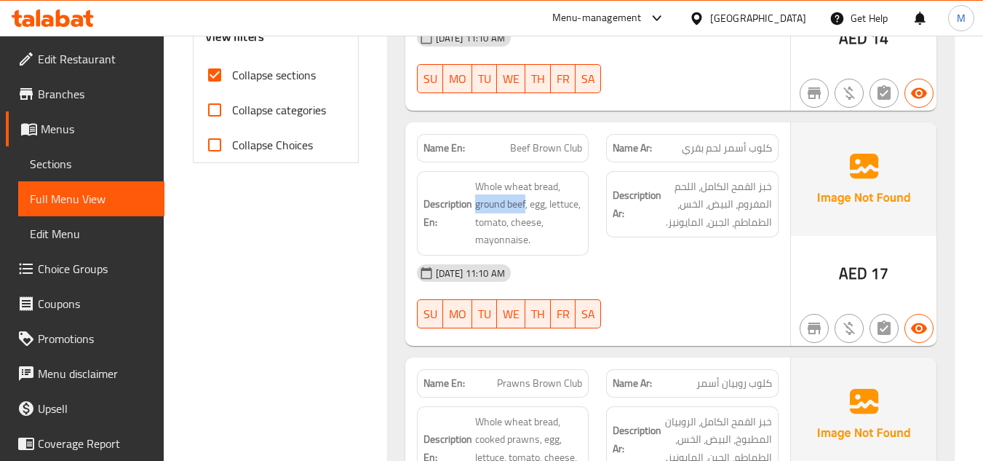
copy span "ground beef"
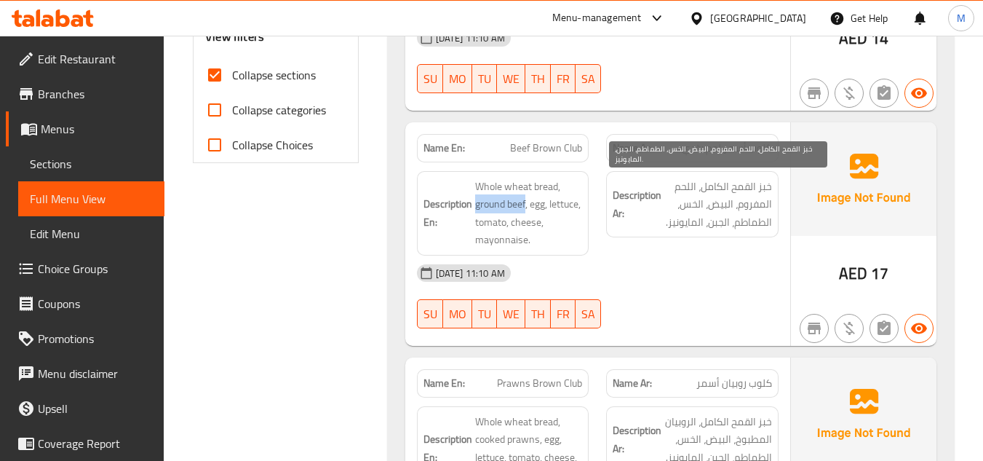
click at [676, 188] on span "خبز القمح الكامل، اللحم المفروم، البيض، الخس، الطماطم، الجبن، المايونيز." at bounding box center [718, 205] width 108 height 54
drag, startPoint x: 676, startPoint y: 188, endPoint x: 758, endPoint y: 201, distance: 82.4
click at [758, 201] on span "خبز القمح الكامل، اللحم المفروم، البيض، الخس، الطماطم، الجبن، المايونيز." at bounding box center [718, 205] width 108 height 54
copy span "اللحم المفروم"
click at [718, 223] on span "خبز القمح الكامل، اللحم المفروم، البيض، الخس، الطماطم، الجبن، المايونيز." at bounding box center [718, 205] width 108 height 54
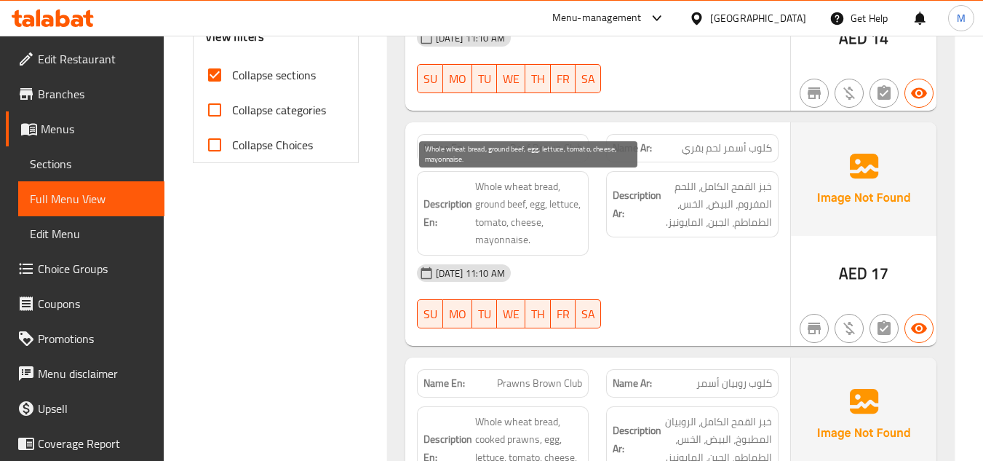
click at [487, 204] on span "Whole wheat bread, ground beef, egg, lettuce, tomato, cheese, mayonnaise." at bounding box center [529, 213] width 108 height 71
copy span "ground"
click at [493, 206] on span "Whole wheat bread, ground beef, egg, lettuce, tomato, cheese, mayonnaise." at bounding box center [529, 213] width 108 height 71
drag, startPoint x: 493, startPoint y: 206, endPoint x: 509, endPoint y: 205, distance: 16.8
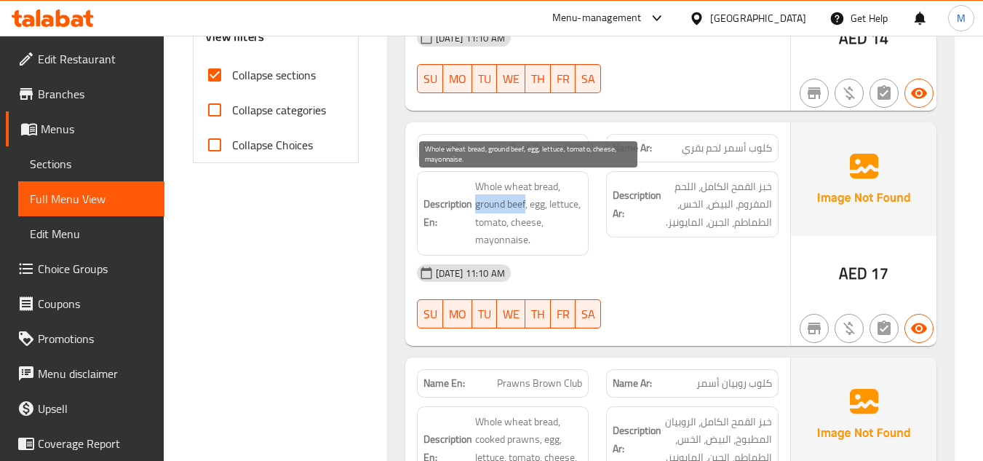
click at [509, 205] on span "Whole wheat bread, ground beef, egg, lettuce, tomato, cheese, mayonnaise." at bounding box center [529, 213] width 108 height 71
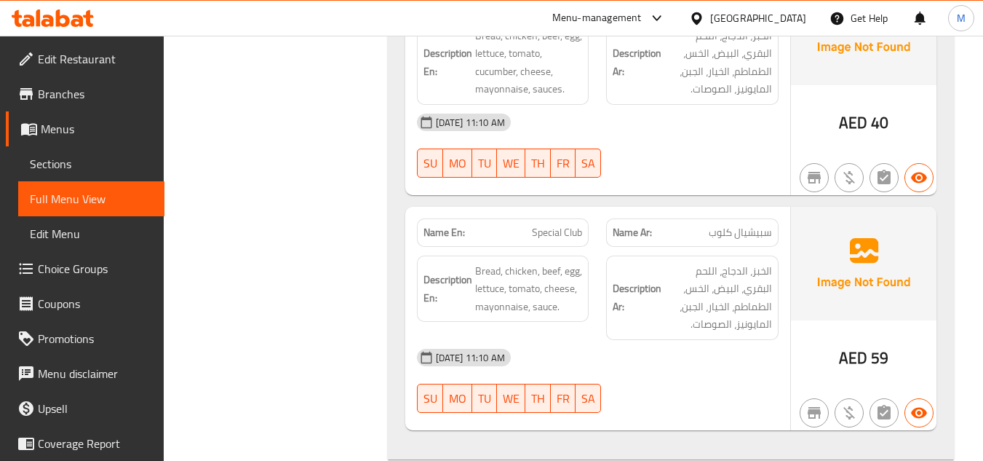
scroll to position [1237, 0]
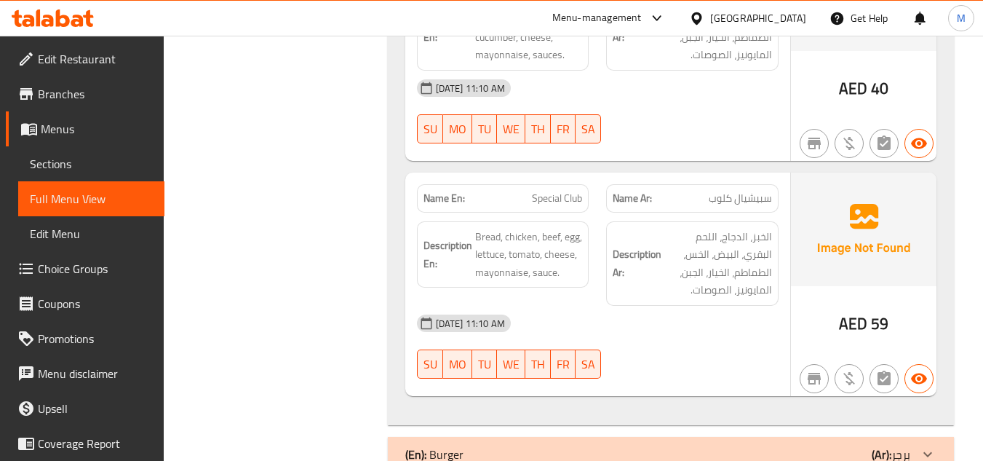
click at [563, 197] on span "Special Club" at bounding box center [557, 198] width 50 height 15
copy span "Special Club"
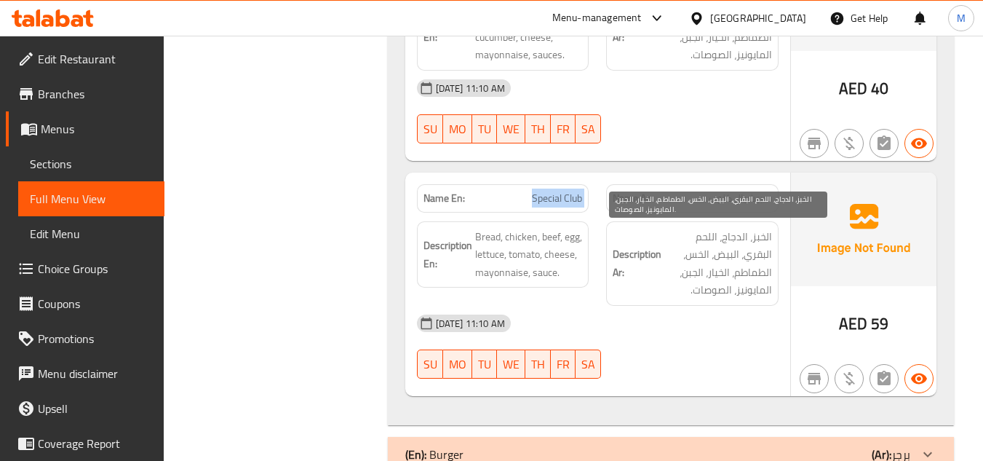
click at [722, 274] on span "الخبز، الدجاج، اللحم البقري، البيض، الخس، الطماطم، الخيار، الجبن، المايونيز، ال…" at bounding box center [718, 263] width 108 height 71
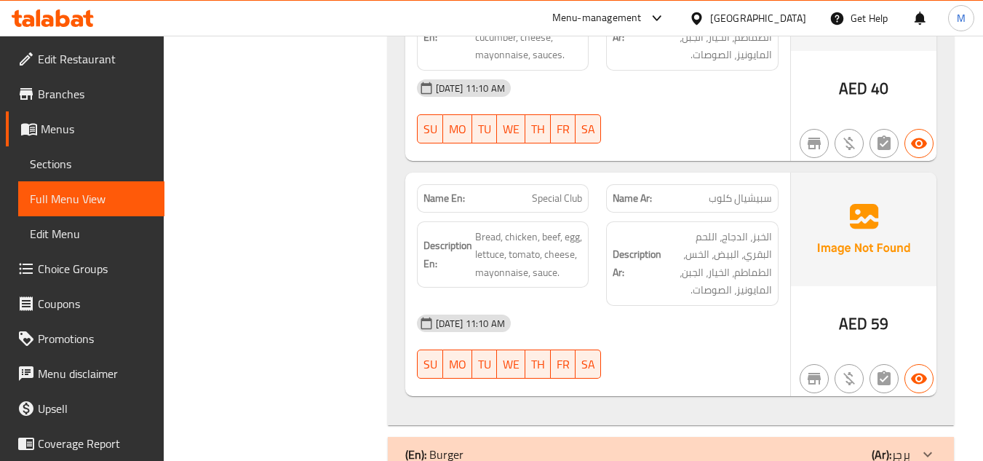
click at [713, 317] on div "[DATE] 11:10 AM" at bounding box center [597, 323] width 379 height 35
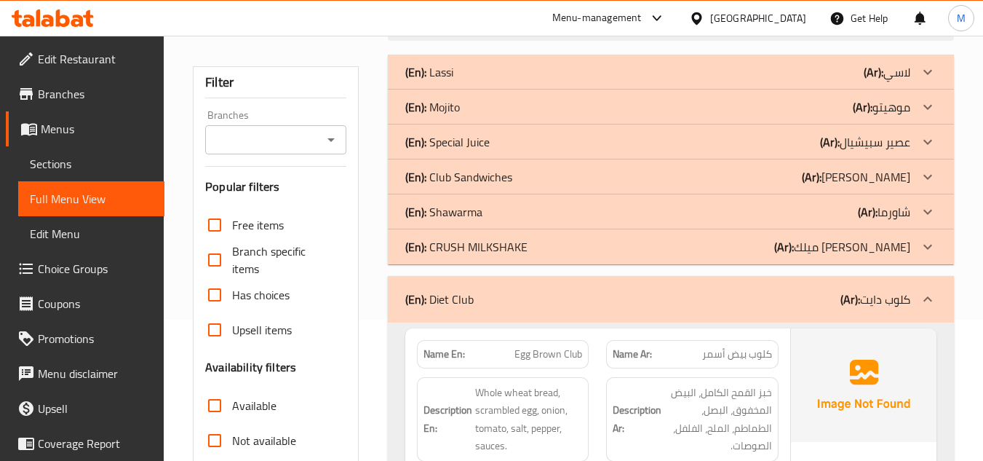
scroll to position [218, 0]
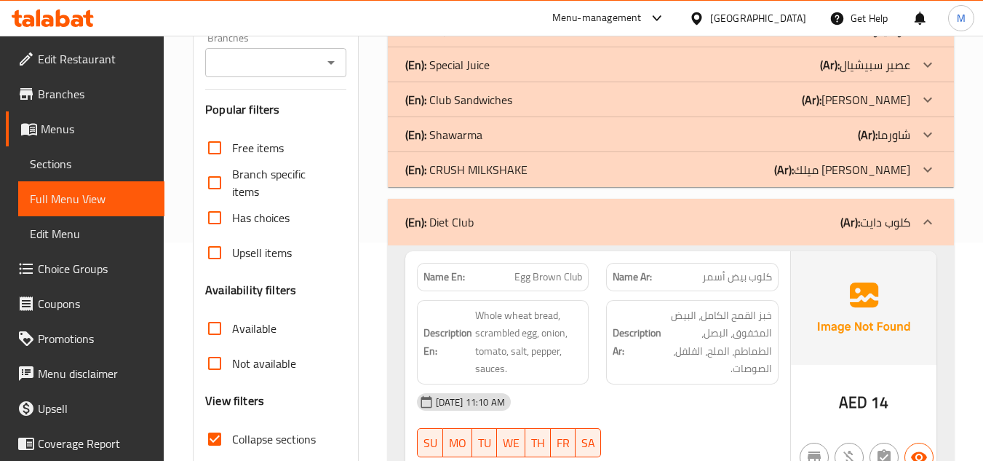
click at [937, 223] on div at bounding box center [927, 221] width 35 height 35
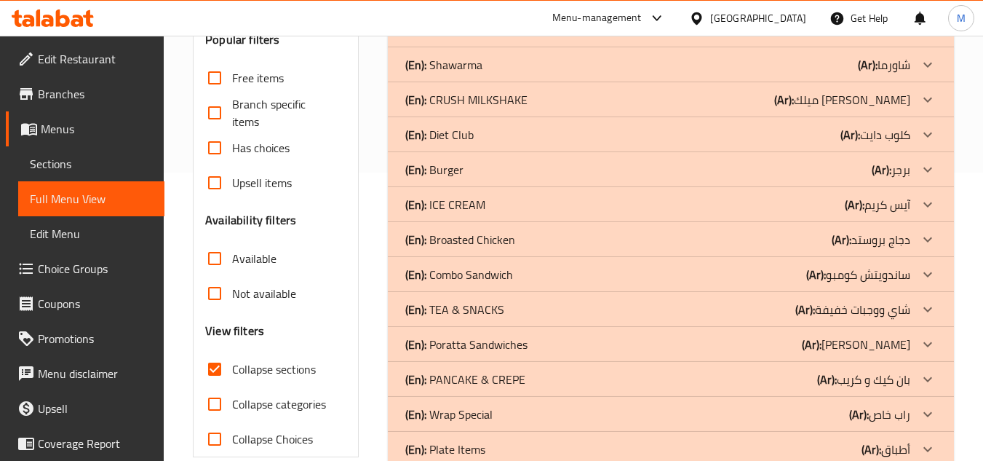
scroll to position [291, 0]
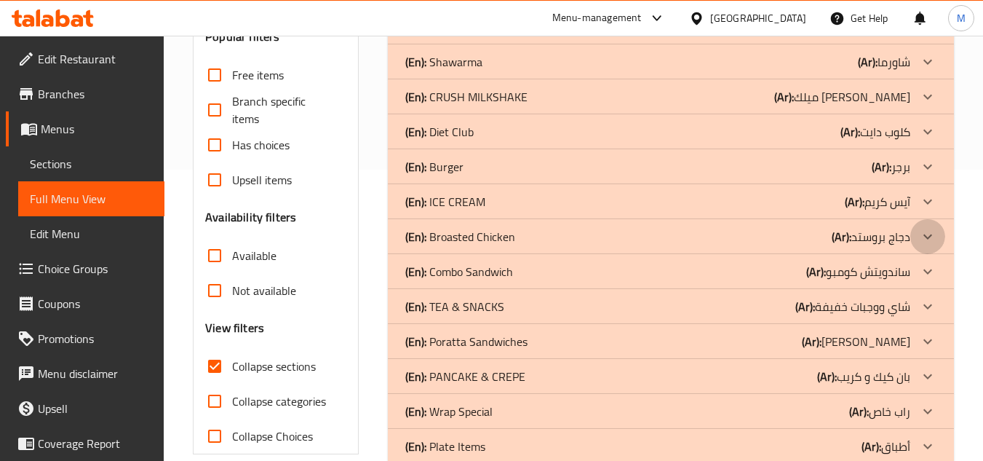
click at [929, 241] on icon at bounding box center [927, 236] width 17 height 17
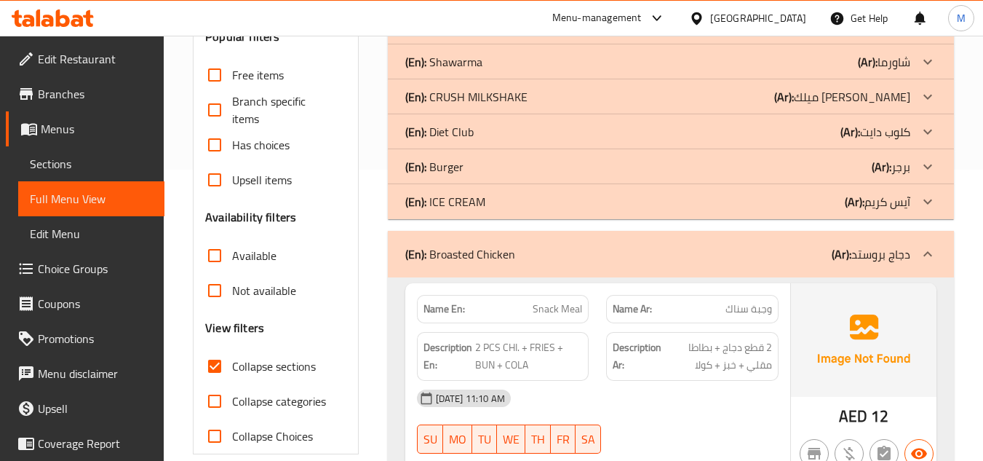
scroll to position [509, 0]
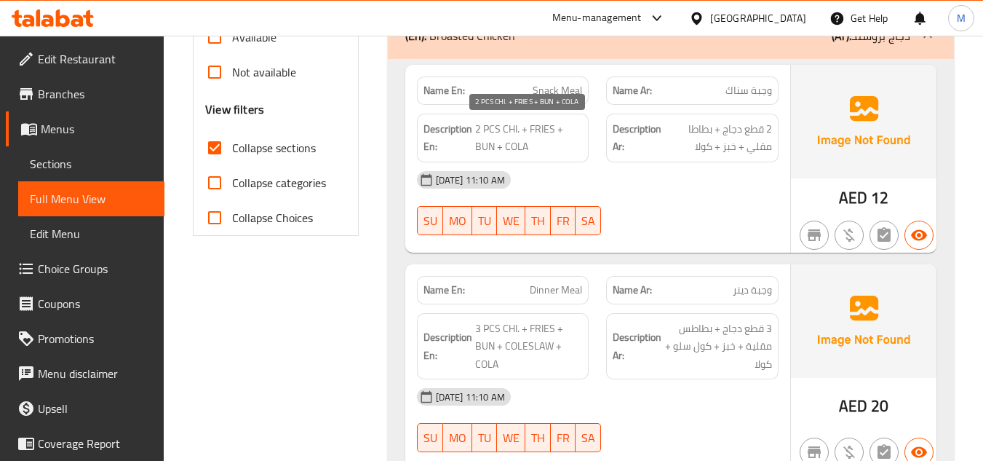
click at [483, 146] on span "2 PCS CHI. + FRIES + BUN + COLA" at bounding box center [529, 138] width 108 height 36
click at [736, 170] on div "[DATE] 11:10 AM" at bounding box center [597, 179] width 379 height 35
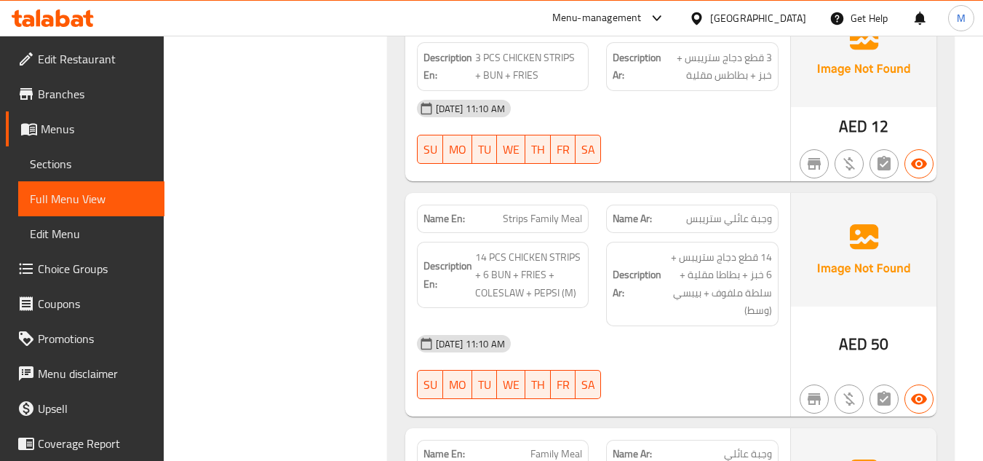
scroll to position [1237, 0]
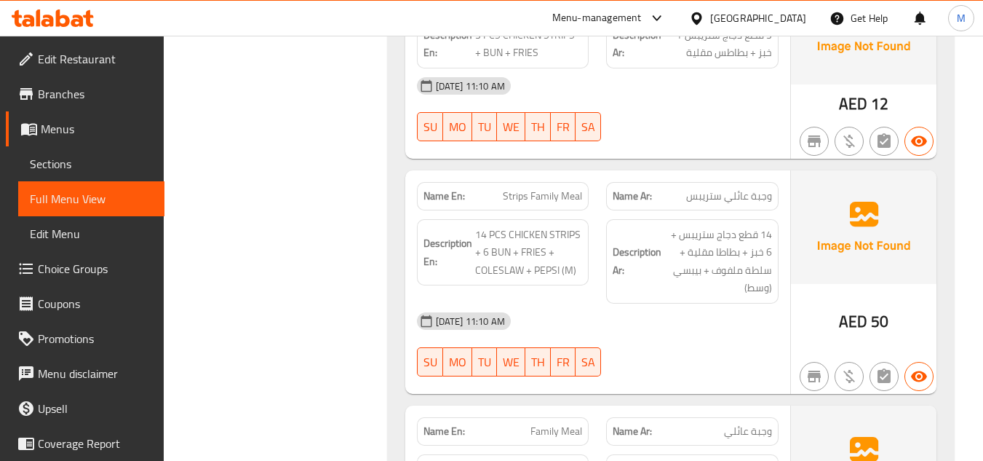
click at [525, 199] on span "Strips Family Meal" at bounding box center [542, 195] width 79 height 15
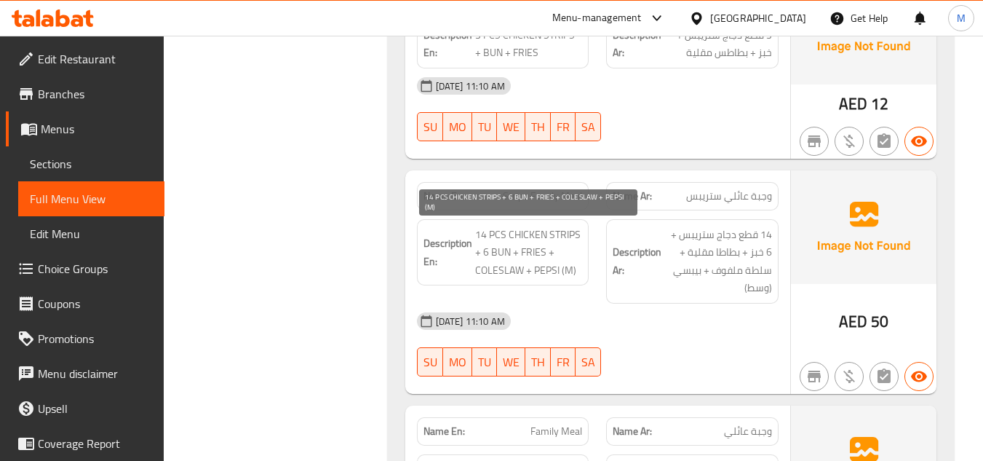
click at [488, 271] on span "14 PCS CHICKEN STRIPS + 6 BUN + FRIES + COLESLAW + PEPSI (M)" at bounding box center [529, 253] width 108 height 54
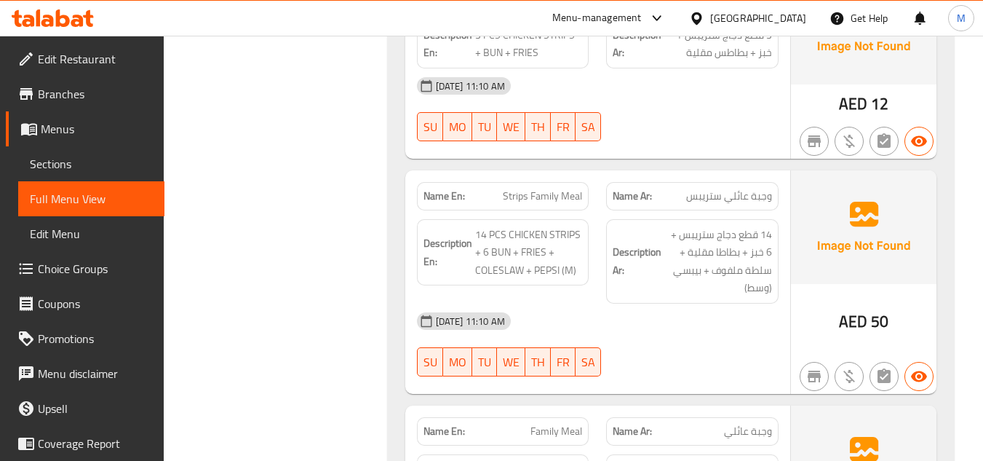
click at [663, 280] on h6 "Description Ar: 14 قطع دجاج ستريبس + 6 خبز + بطاطا مقلية + سلطة ملفوف + بيبسي (…" at bounding box center [692, 261] width 159 height 71
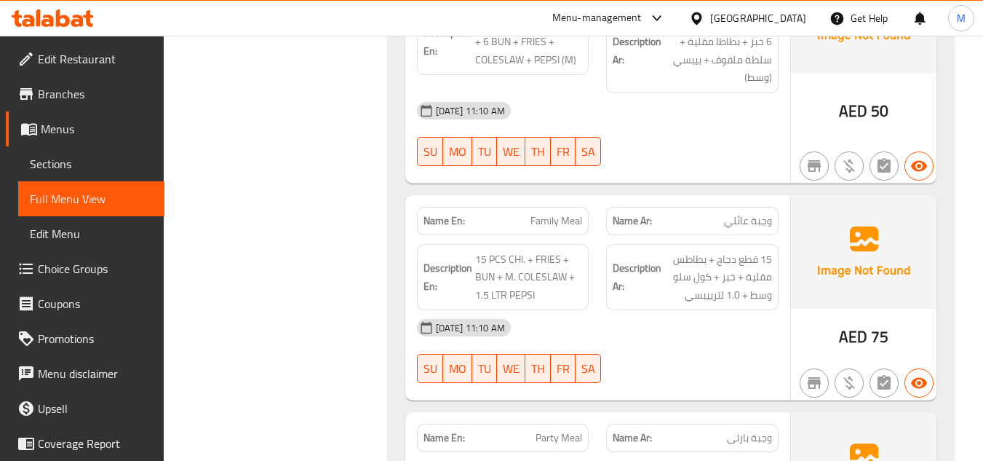
scroll to position [1455, 0]
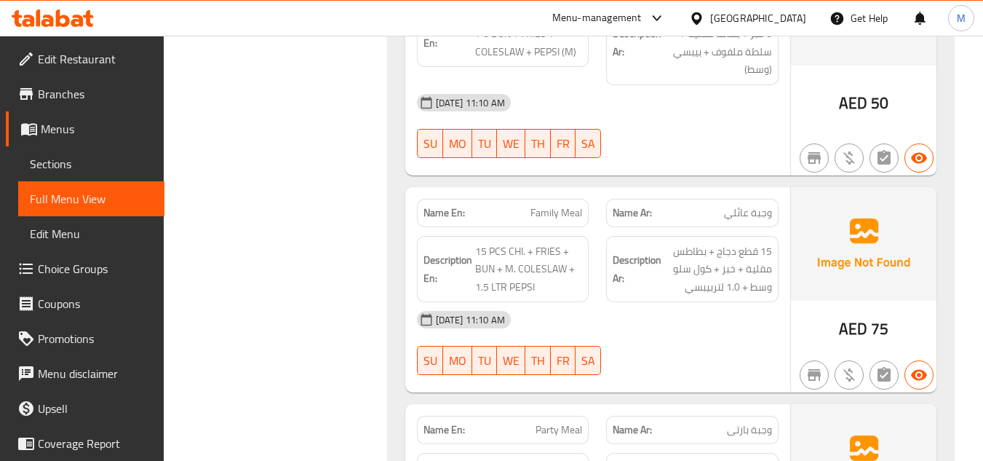
click at [544, 212] on span "Family Meal" at bounding box center [557, 212] width 52 height 15
click at [479, 288] on span "15 PCS CHI. + FRIES + BUN + M. COLESLAW + 1.5 LTR PEPSI" at bounding box center [529, 269] width 108 height 54
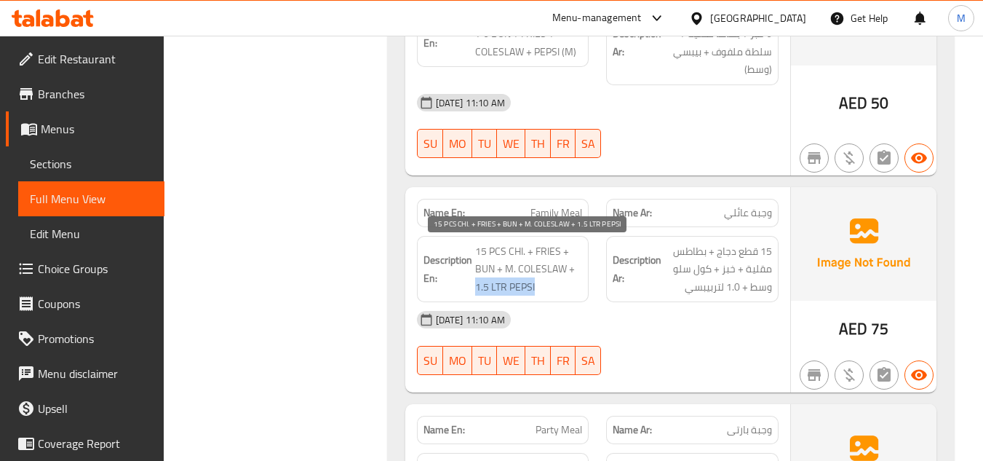
drag, startPoint x: 479, startPoint y: 288, endPoint x: 517, endPoint y: 288, distance: 37.8
click at [517, 288] on span "15 PCS CHI. + FRIES + BUN + M. COLESLAW + 1.5 LTR PEPSI" at bounding box center [529, 269] width 108 height 54
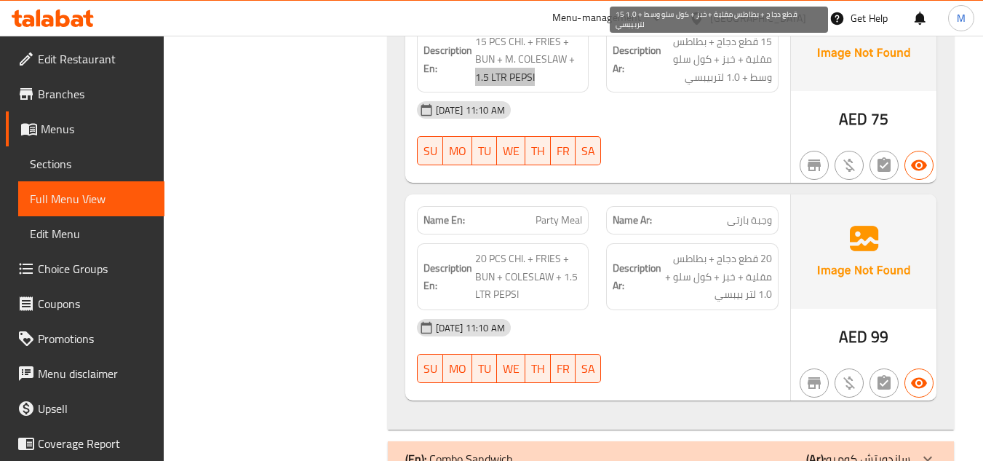
scroll to position [1674, 0]
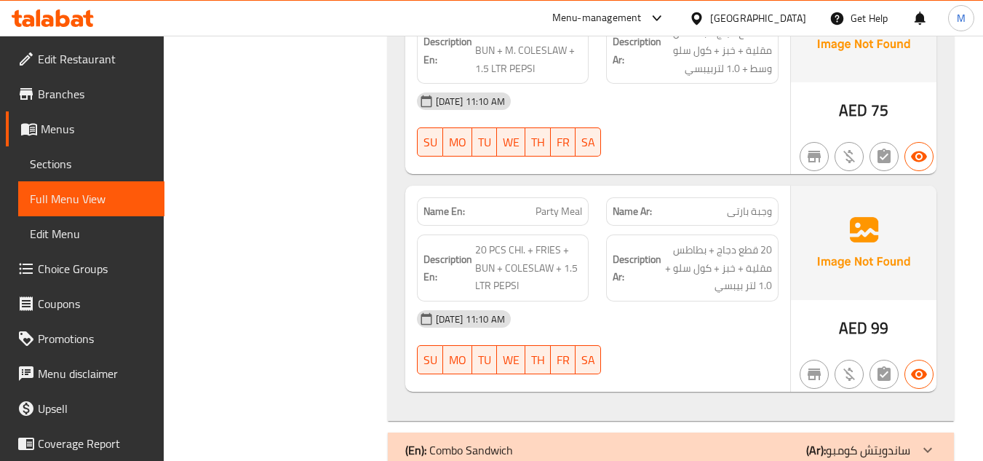
click at [551, 210] on span "Party Meal" at bounding box center [559, 211] width 47 height 15
drag, startPoint x: 551, startPoint y: 210, endPoint x: 575, endPoint y: 204, distance: 24.5
click at [575, 204] on span "Party Meal" at bounding box center [559, 211] width 47 height 15
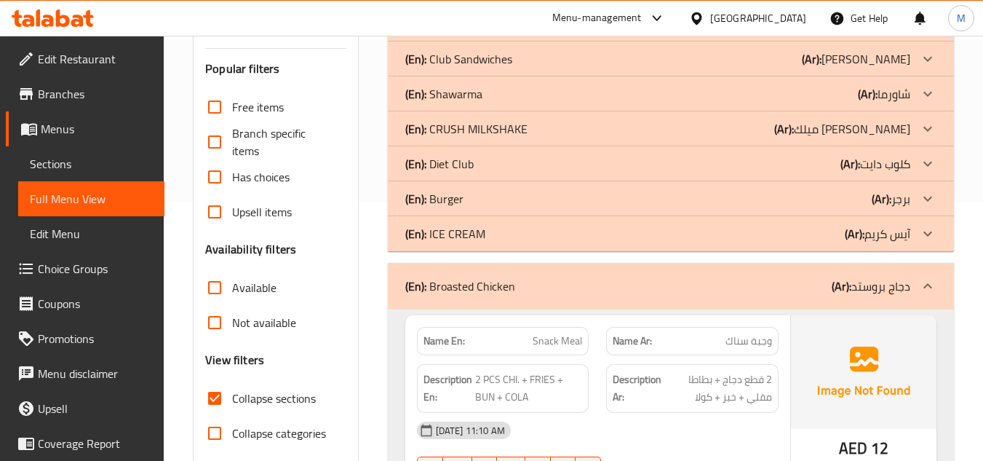
scroll to position [291, 0]
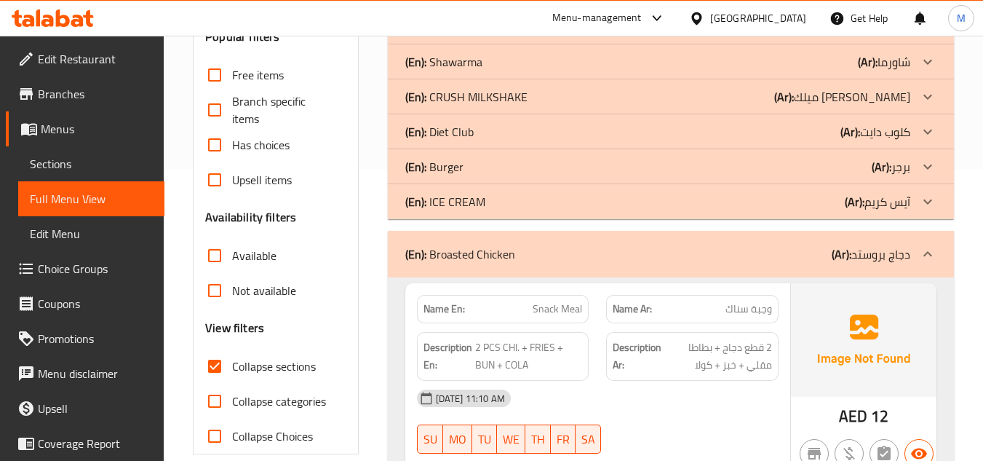
click at [927, 328] on img at bounding box center [864, 340] width 146 height 114
click at [931, 255] on icon at bounding box center [927, 253] width 9 height 5
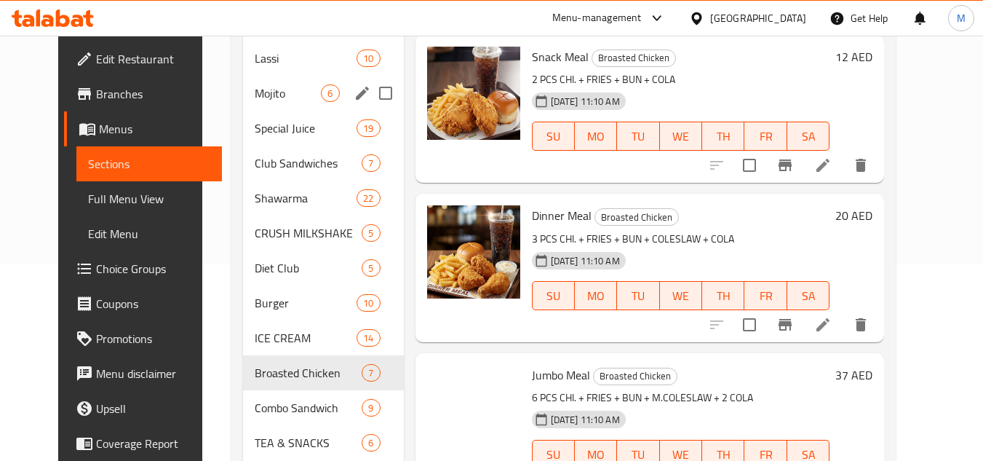
scroll to position [383, 0]
